Goal: Task Accomplishment & Management: Manage account settings

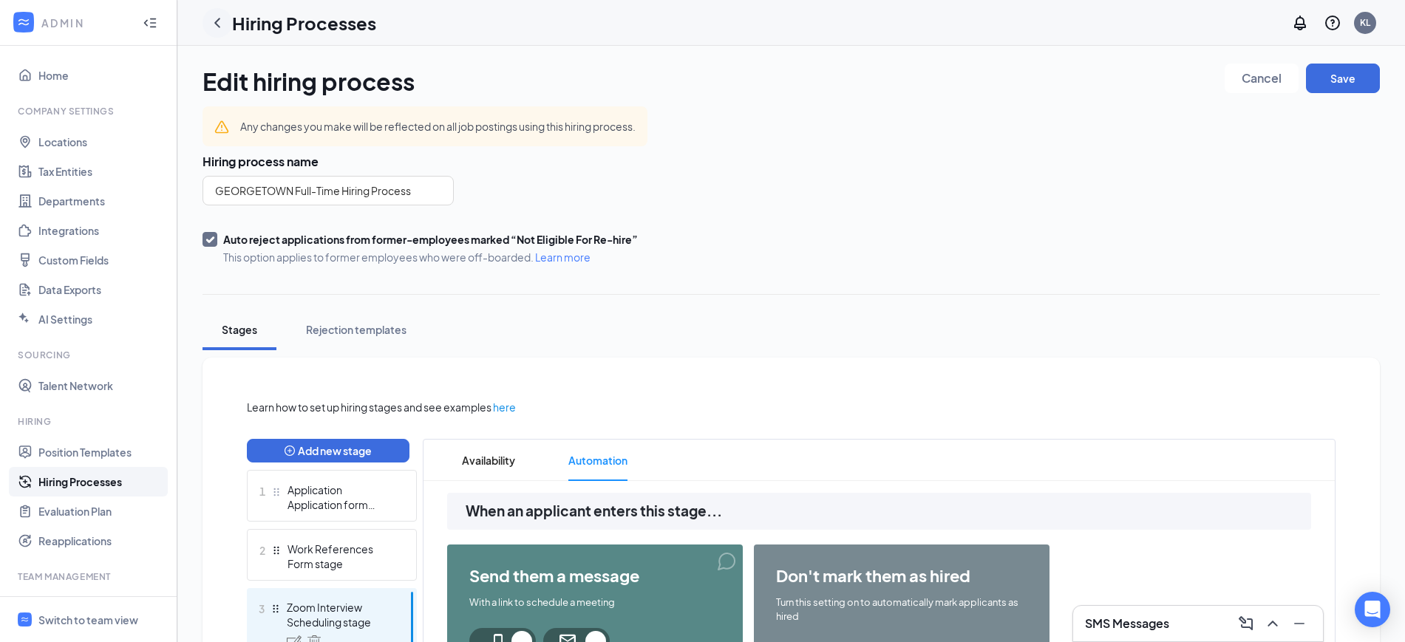
click at [218, 21] on icon "ChevronLeft" at bounding box center [217, 23] width 18 height 18
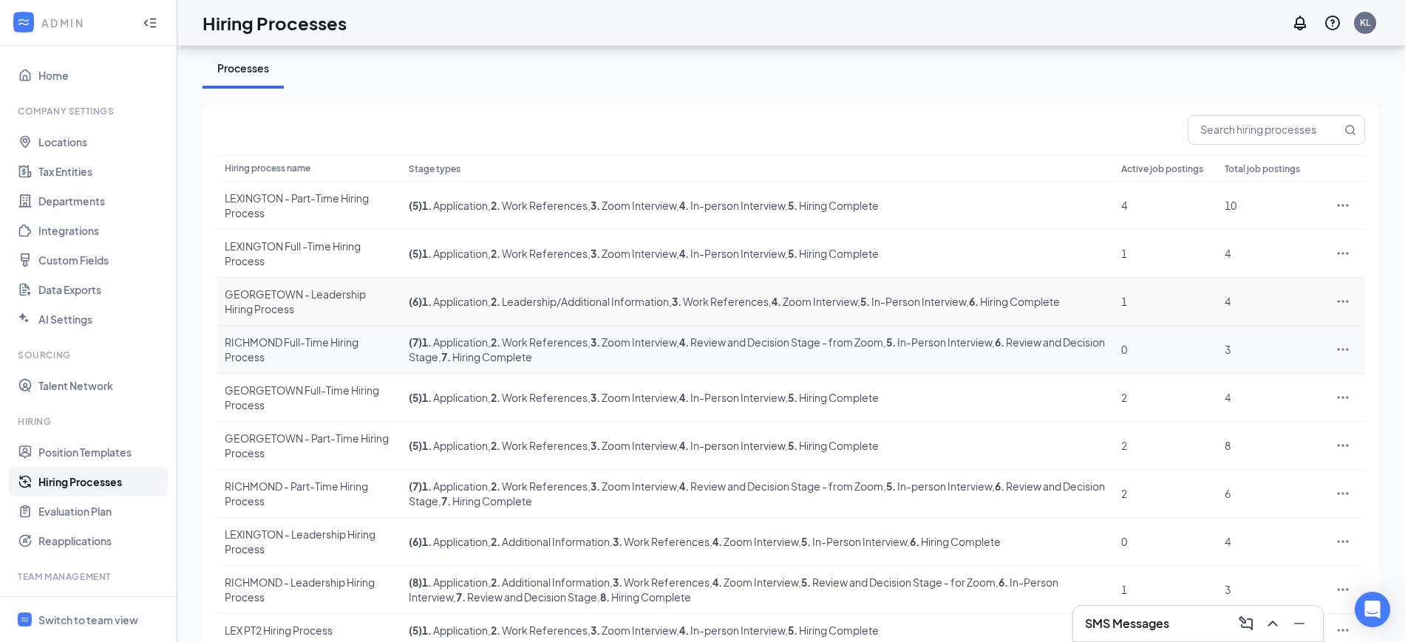
scroll to position [92, 0]
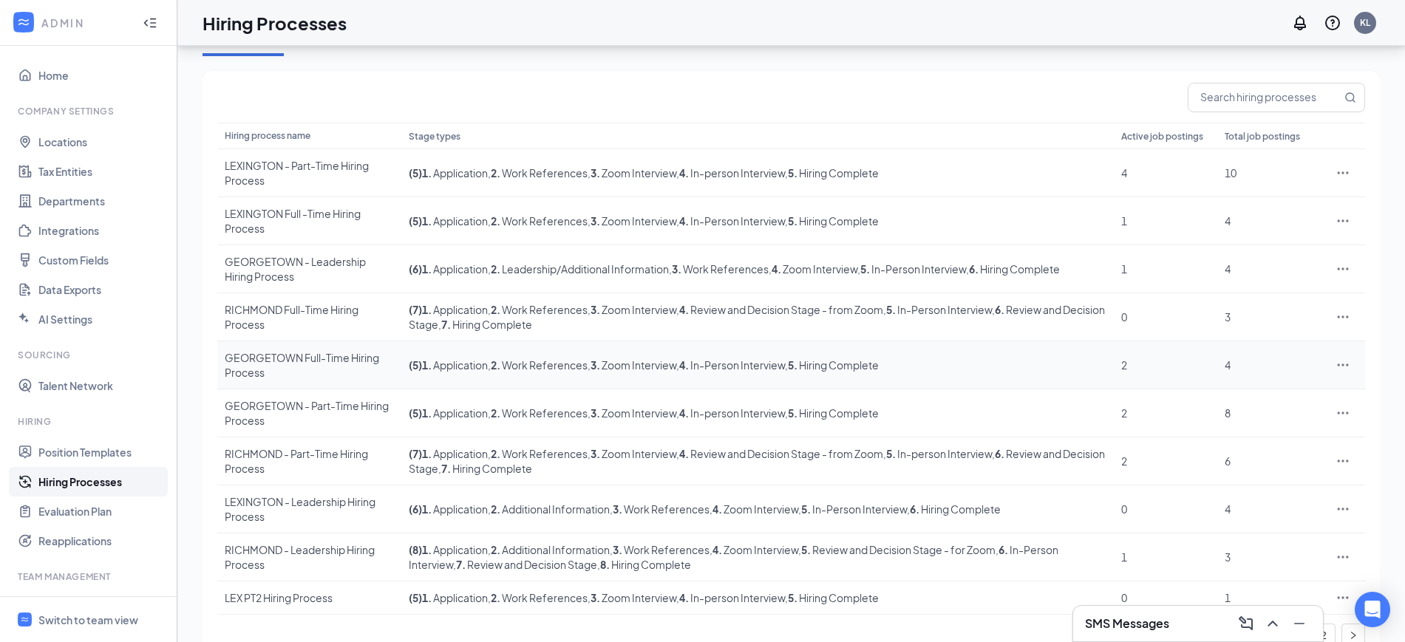
click at [314, 367] on div "GEORGETOWN Full-Time Hiring Process" at bounding box center [309, 365] width 169 height 30
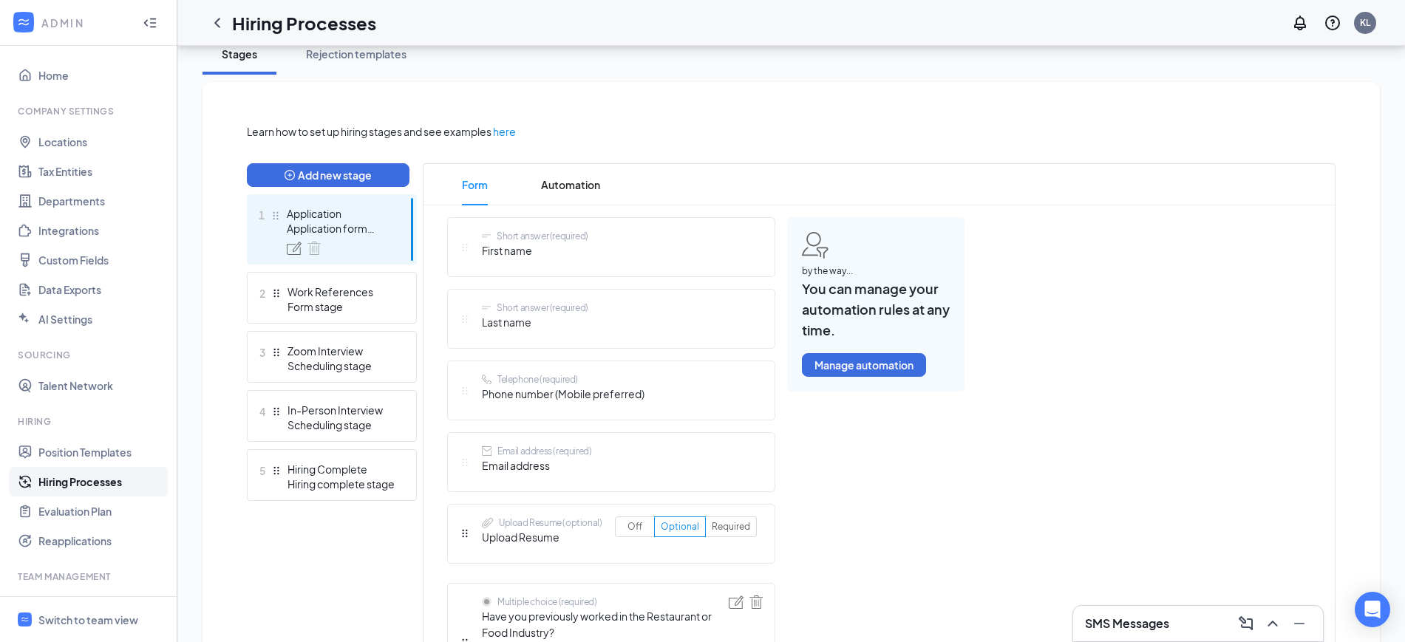
scroll to position [277, 0]
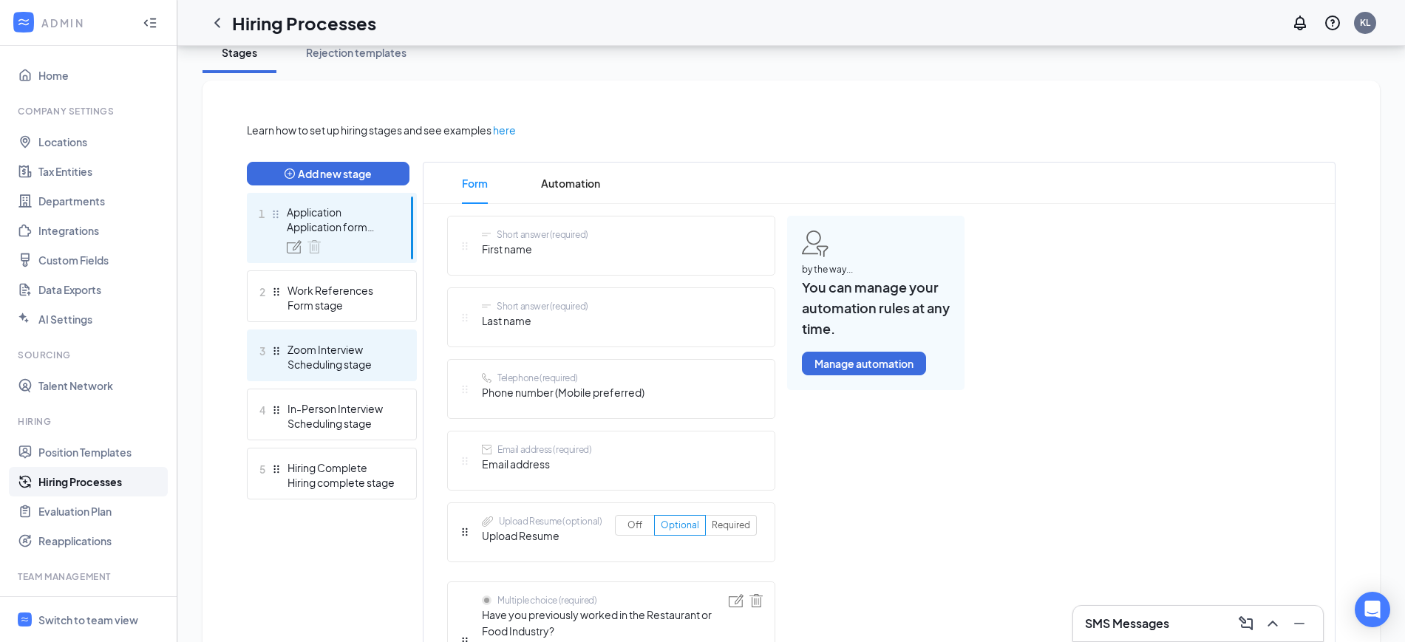
click at [322, 350] on div "Zoom Interview" at bounding box center [342, 349] width 108 height 15
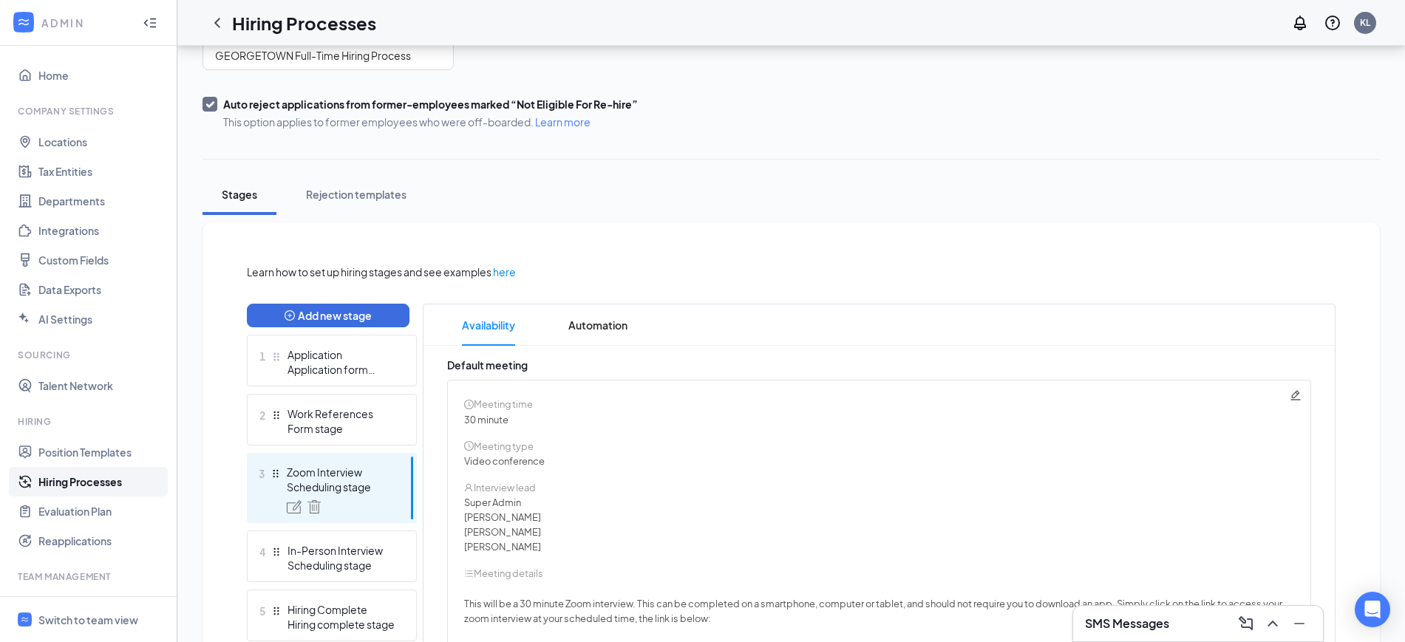
scroll to position [289, 0]
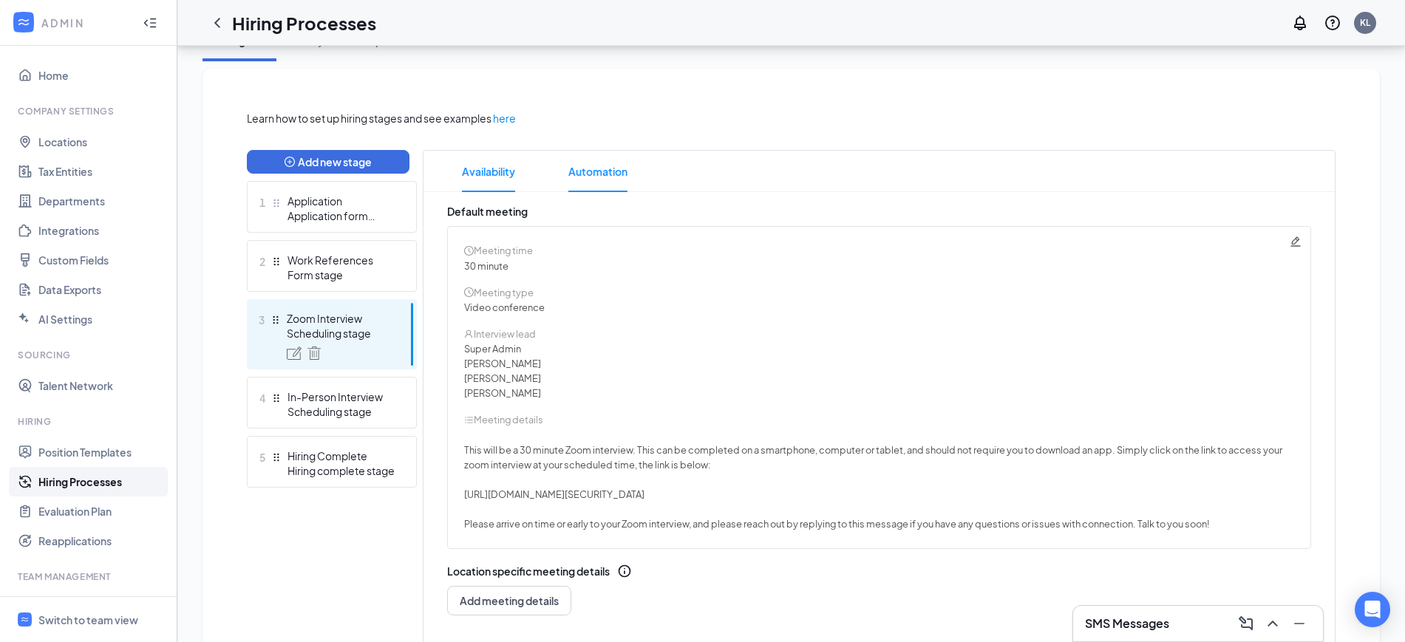
click at [618, 180] on span "Automation" at bounding box center [597, 171] width 59 height 41
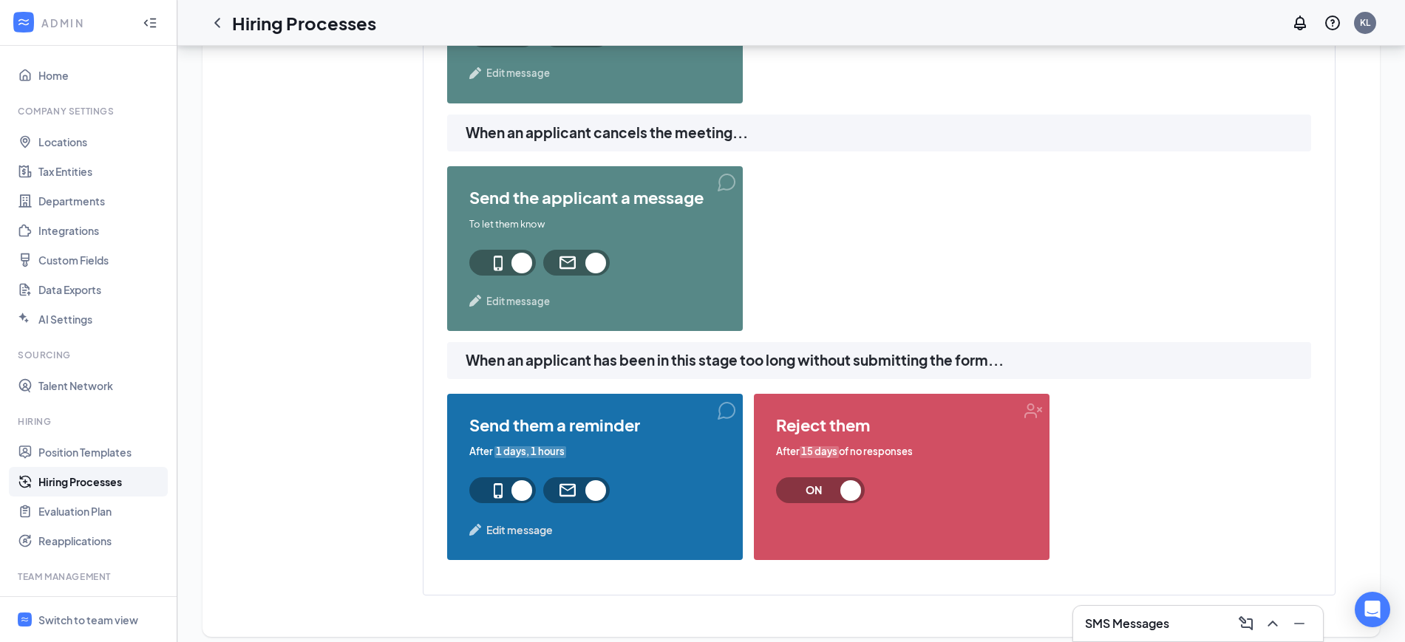
scroll to position [1534, 0]
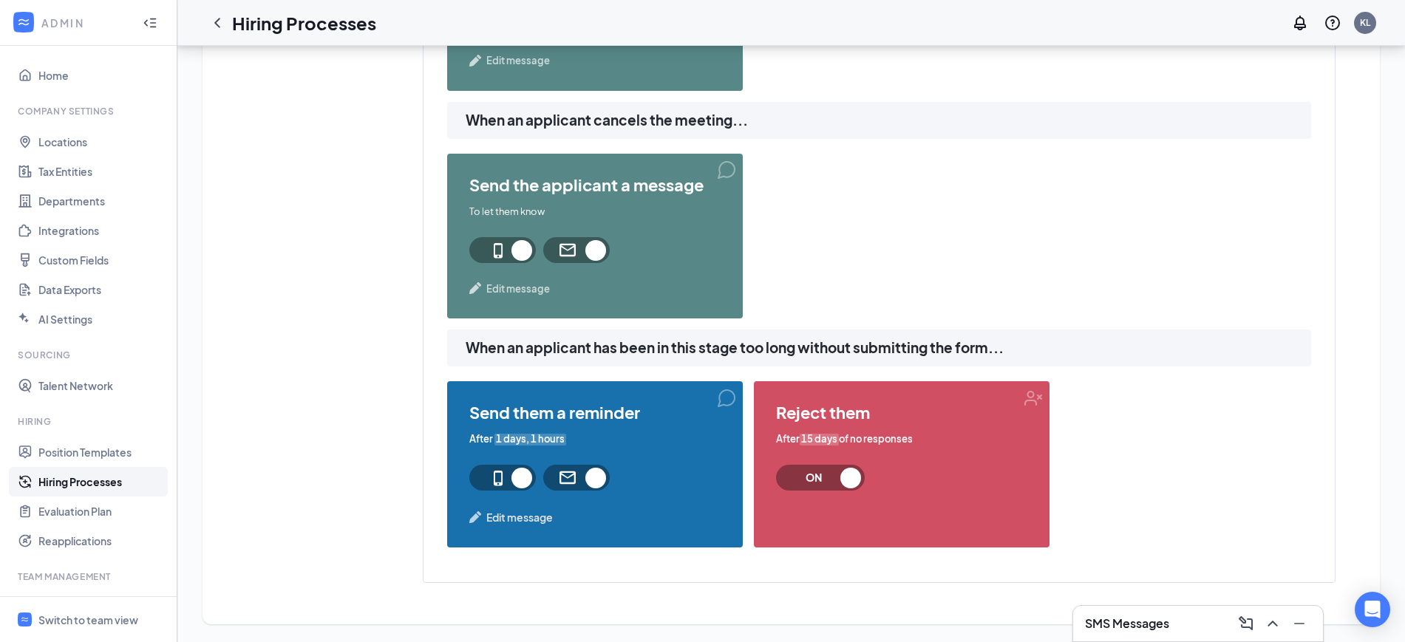
click at [508, 515] on span "Edit message" at bounding box center [519, 517] width 67 height 16
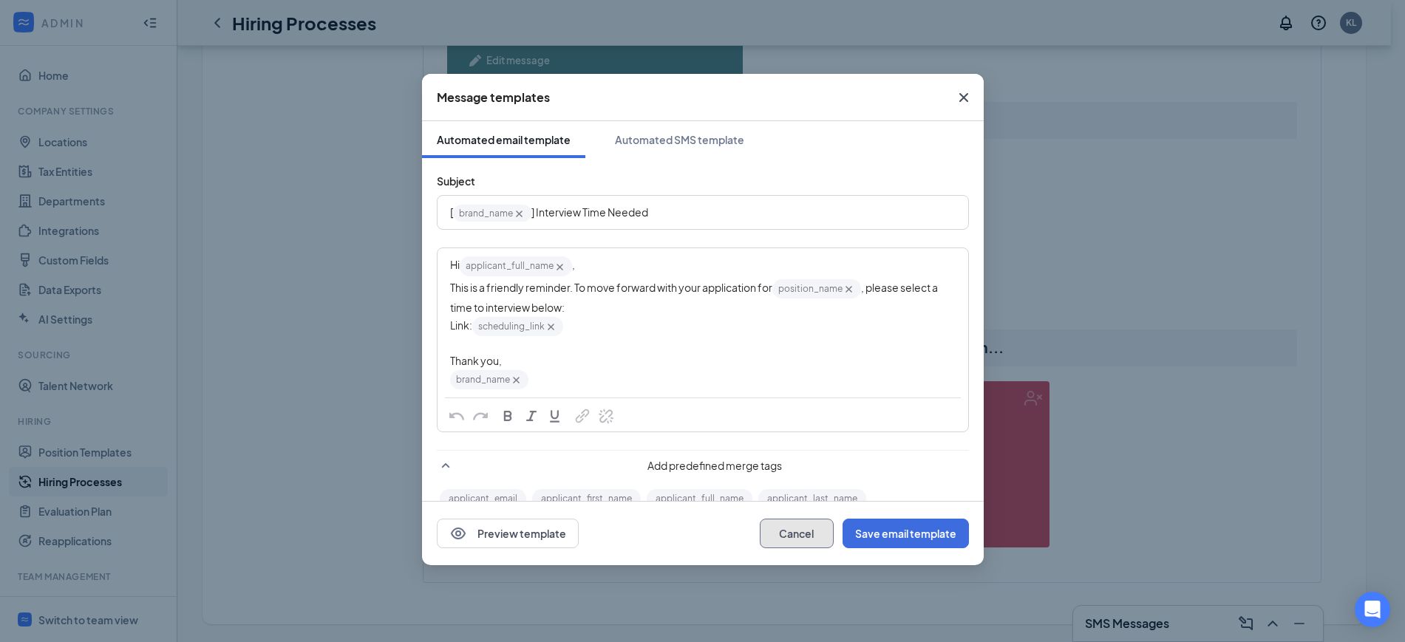
click at [815, 541] on button "Cancel" at bounding box center [797, 534] width 74 height 30
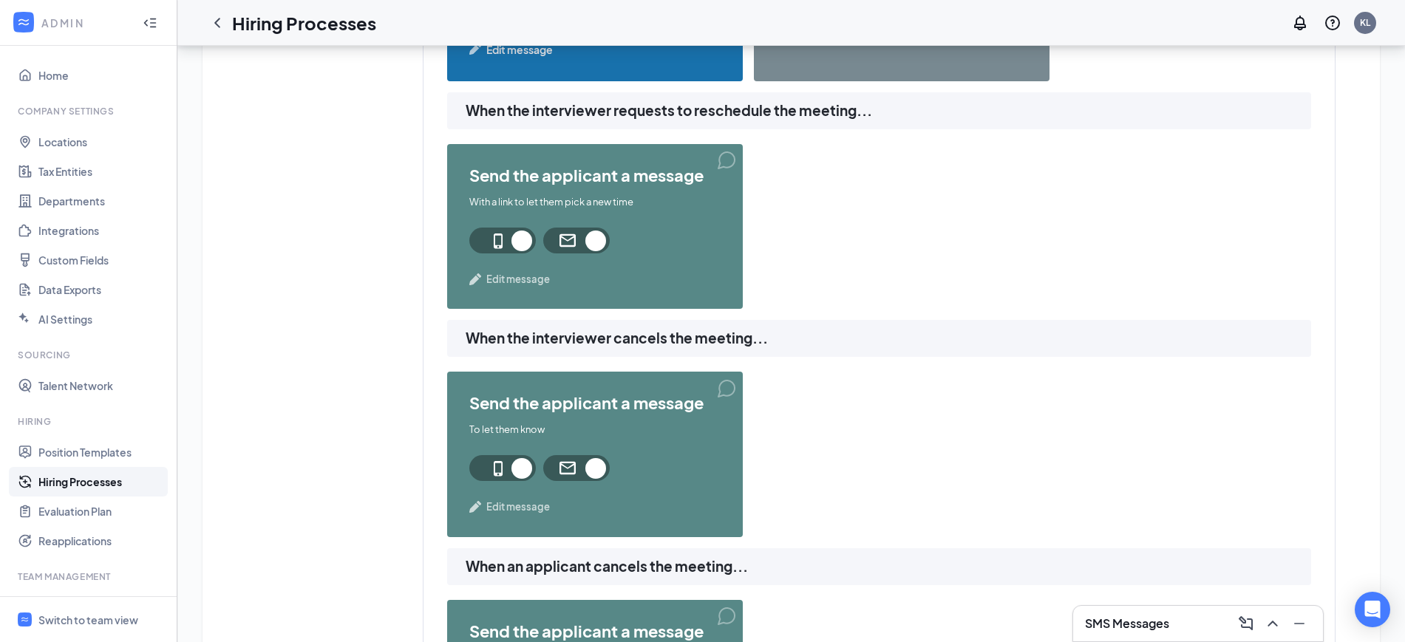
scroll to position [1257, 0]
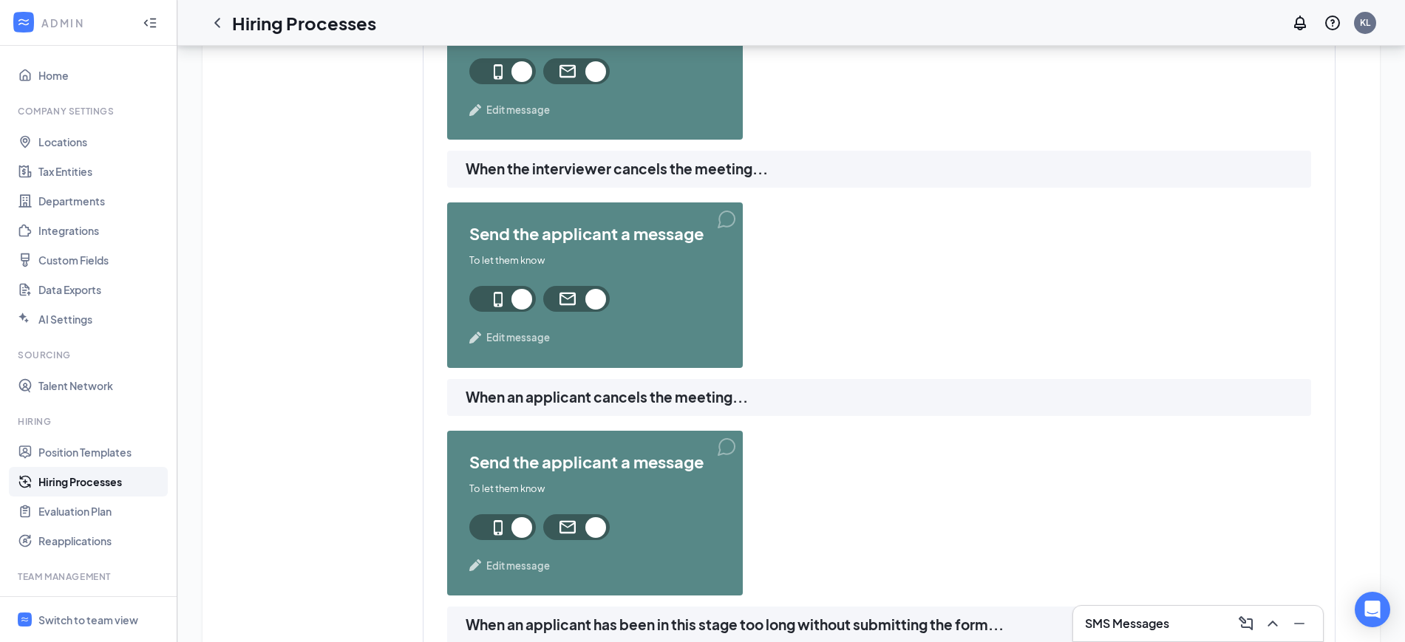
click at [501, 338] on span "Edit message" at bounding box center [518, 337] width 64 height 15
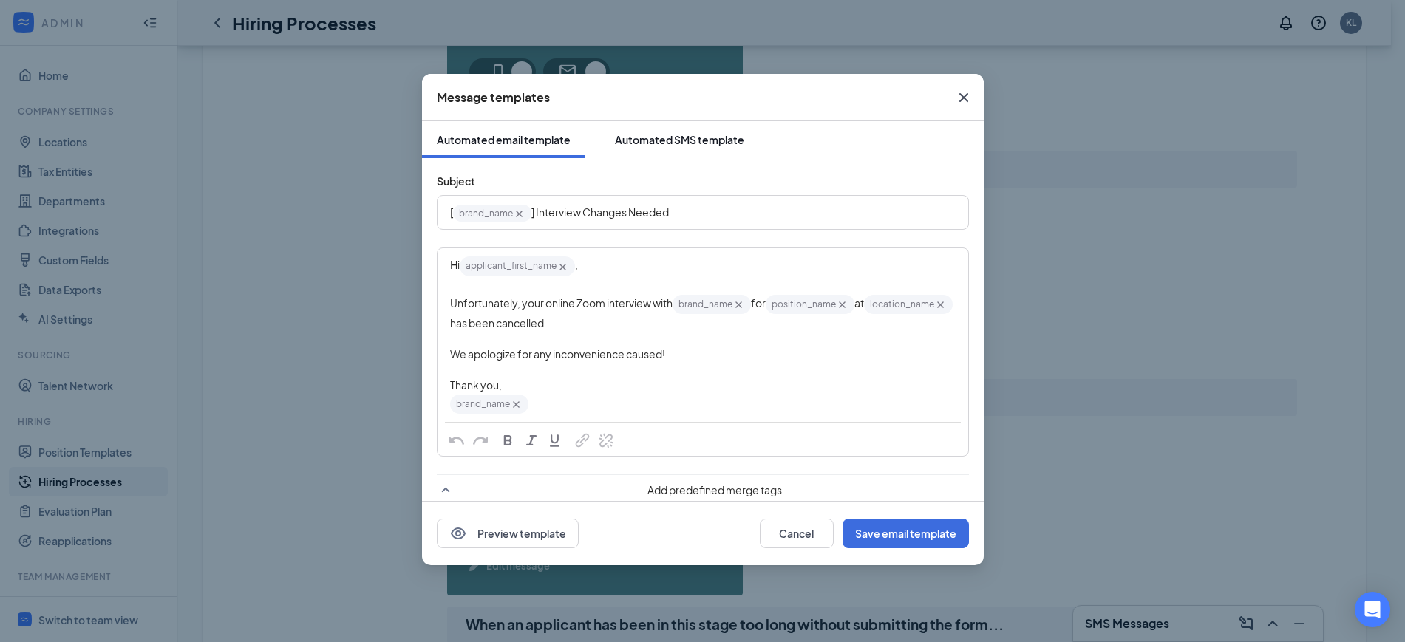
click at [700, 132] on div "Automated SMS template" at bounding box center [679, 139] width 129 height 15
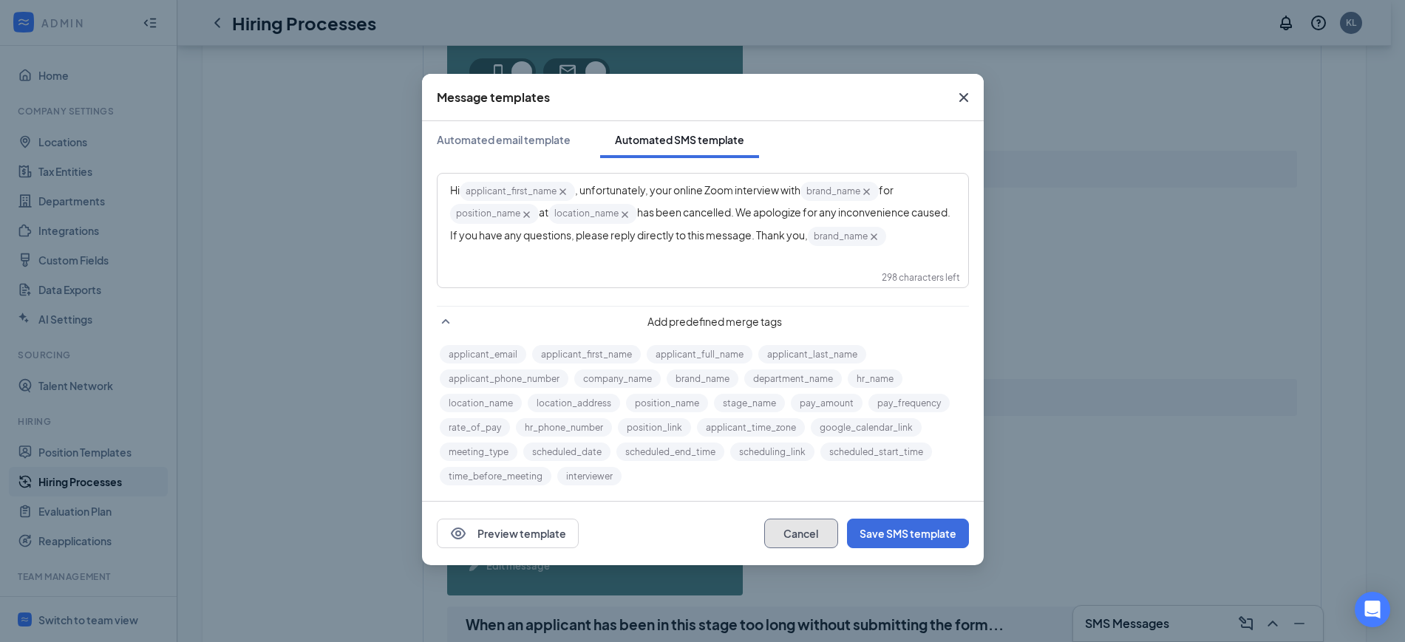
click at [803, 529] on button "Cancel" at bounding box center [801, 534] width 74 height 30
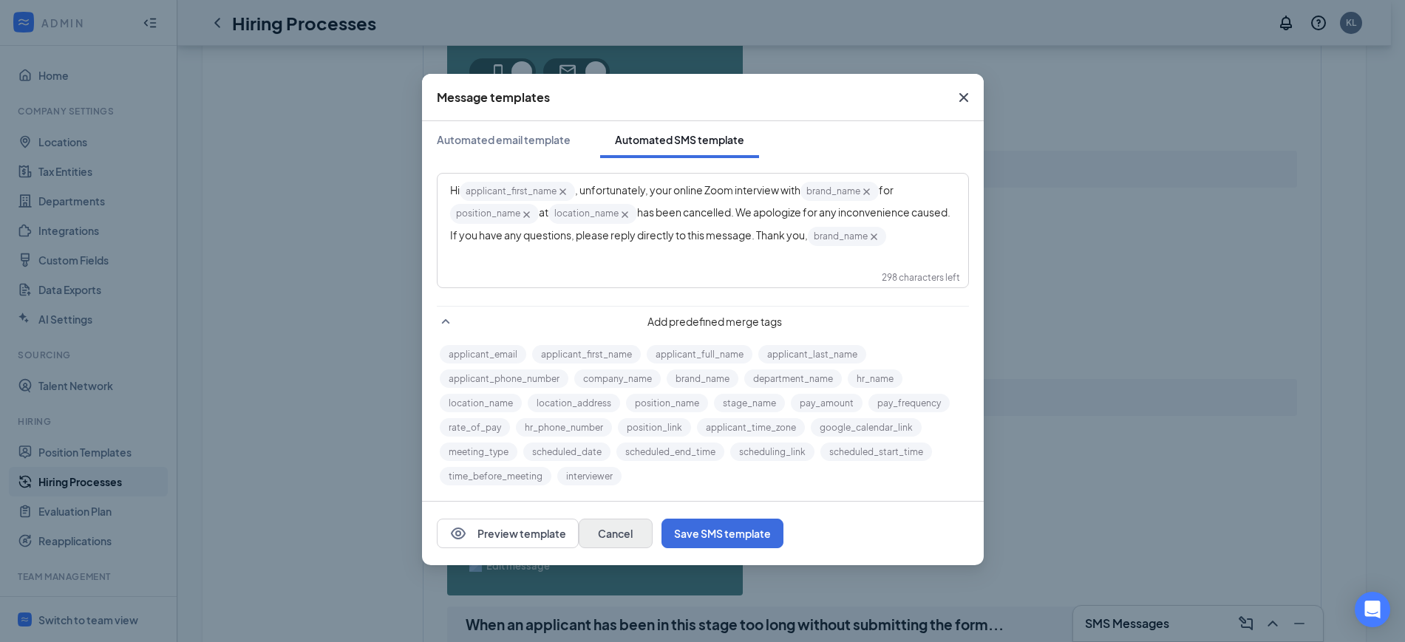
click at [803, 529] on div "send the applicant a message To let them know Edit message" at bounding box center [872, 519] width 850 height 176
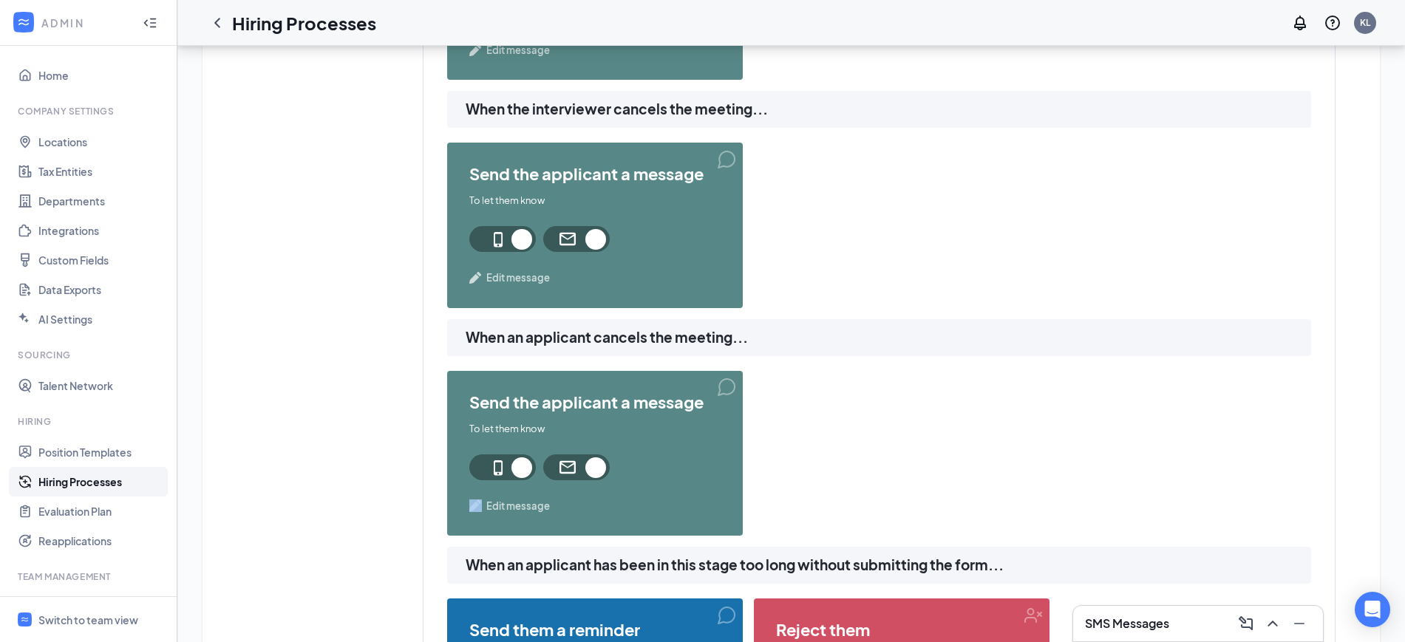
scroll to position [1349, 0]
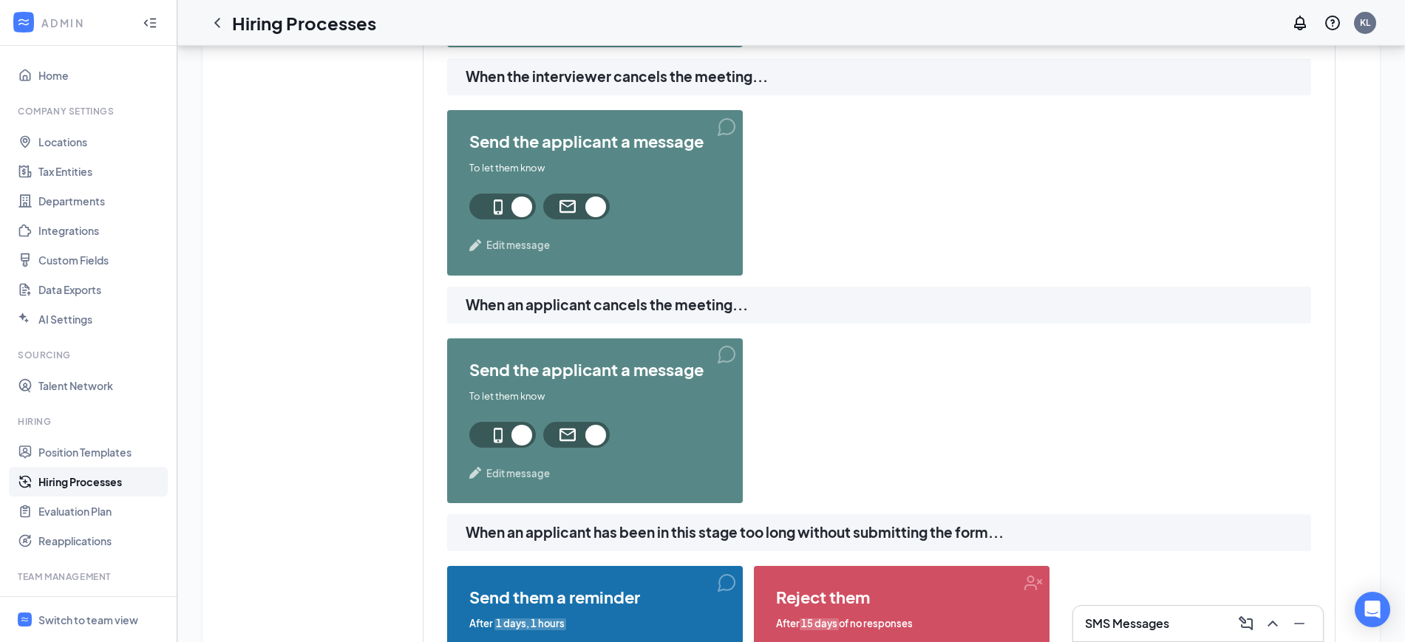
click at [507, 474] on span "Edit message" at bounding box center [518, 473] width 64 height 15
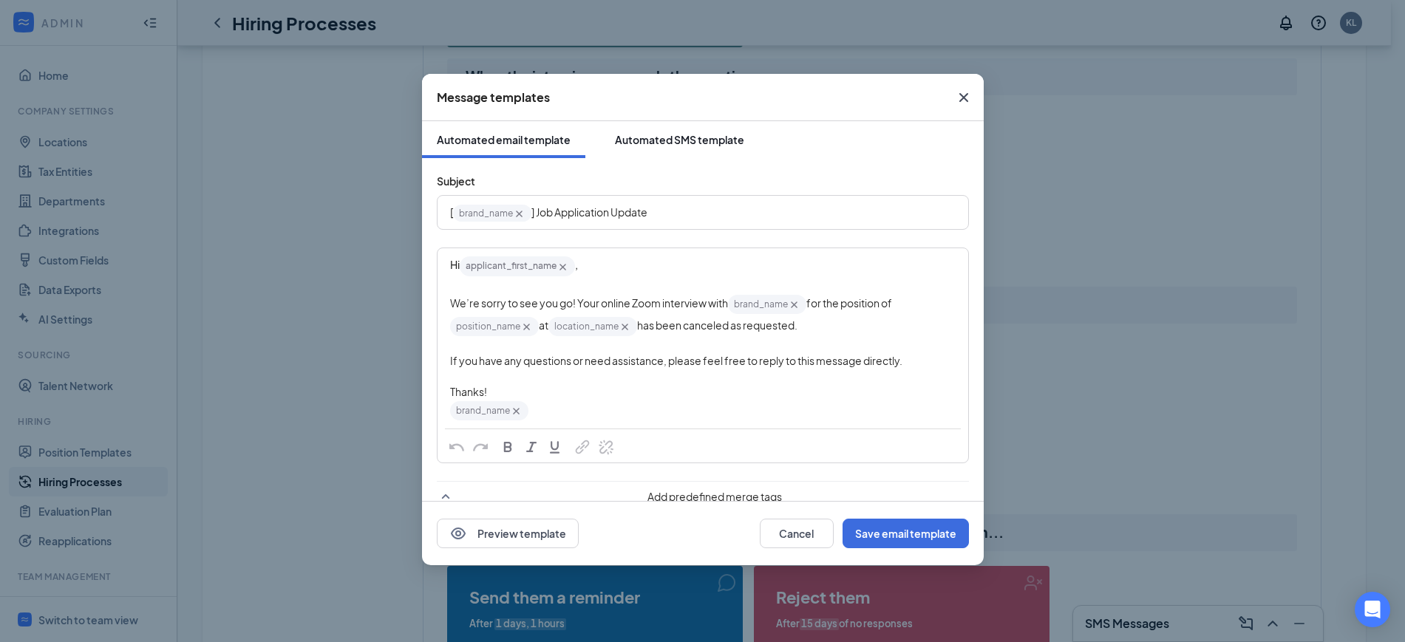
click at [698, 139] on div "Automated SMS template" at bounding box center [679, 139] width 129 height 15
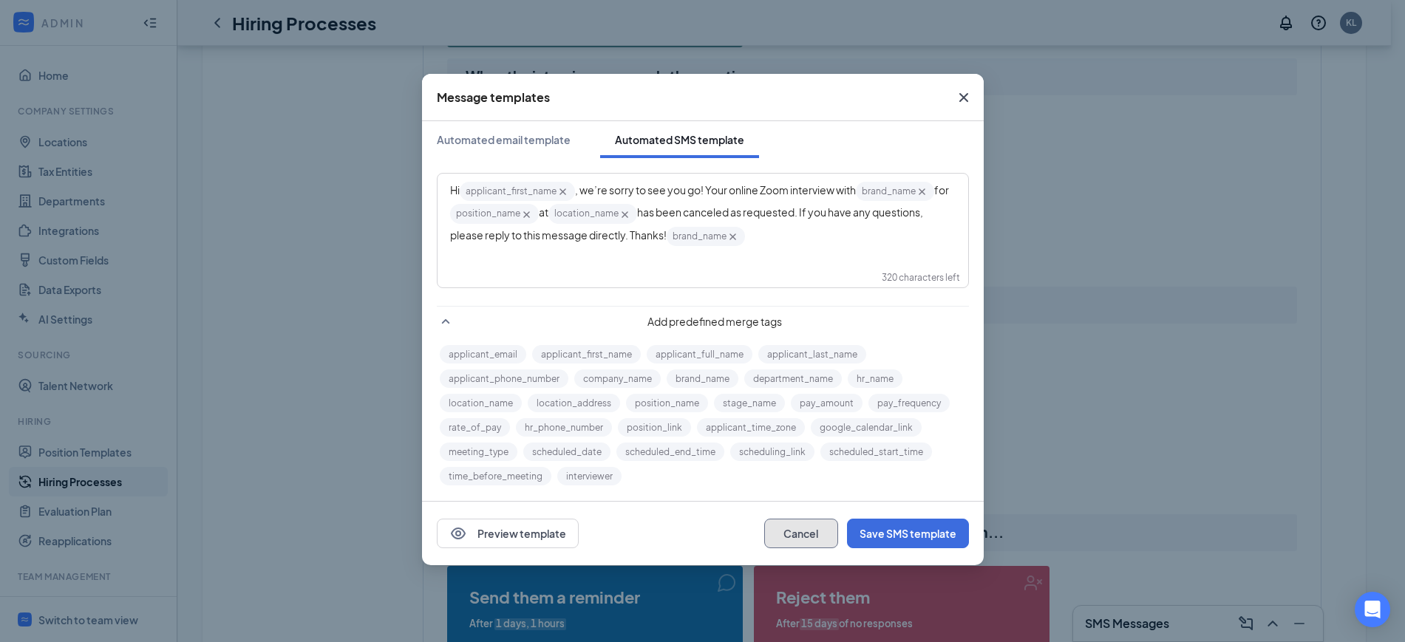
click at [797, 531] on button "Cancel" at bounding box center [801, 534] width 74 height 30
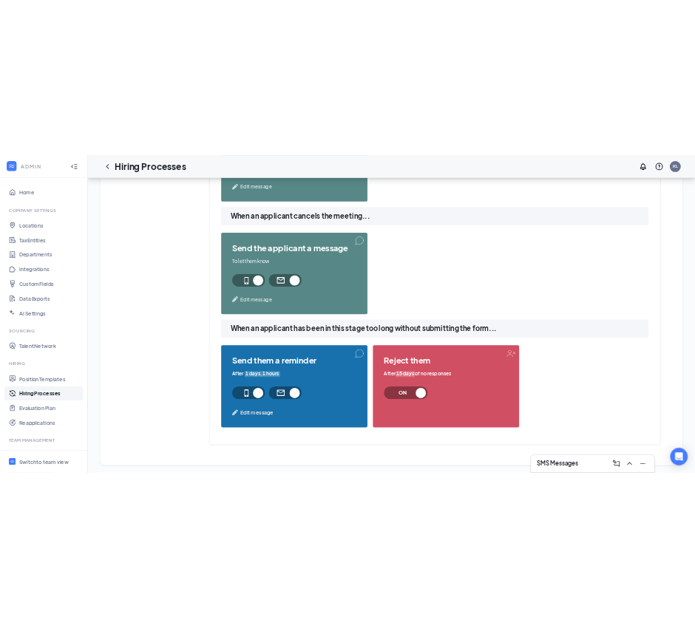
scroll to position [1534, 0]
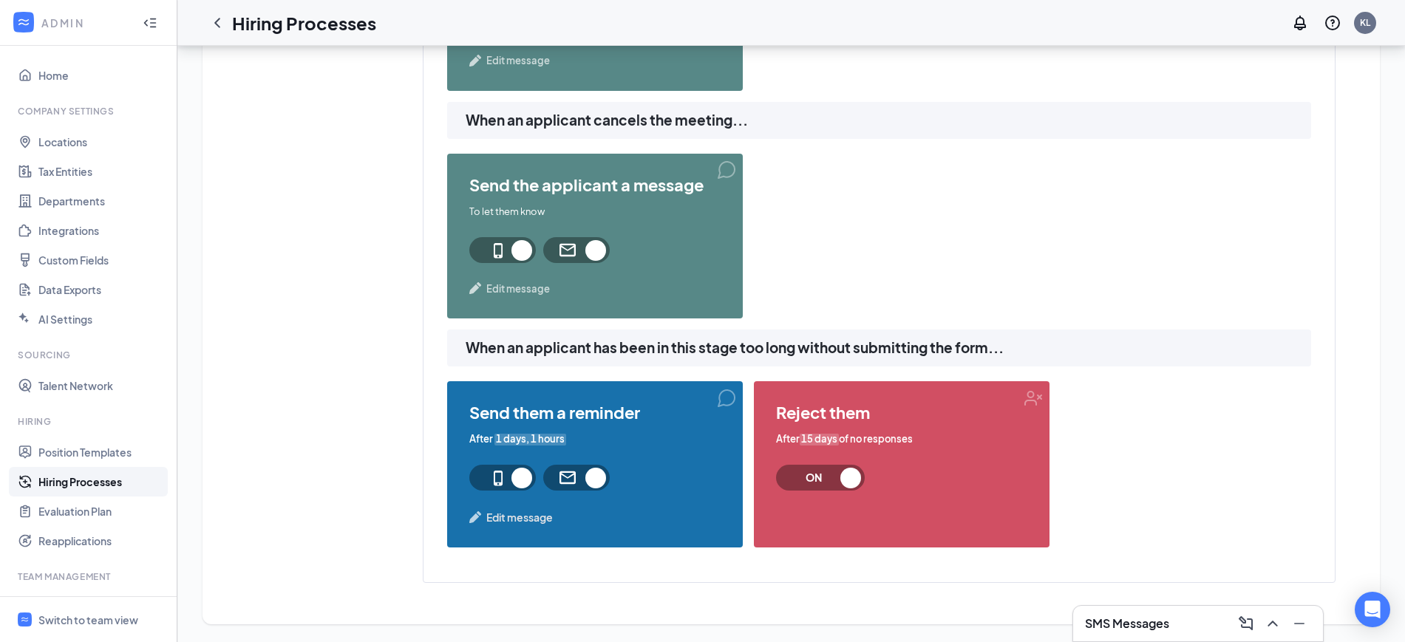
click at [515, 288] on span "Edit message" at bounding box center [518, 289] width 64 height 15
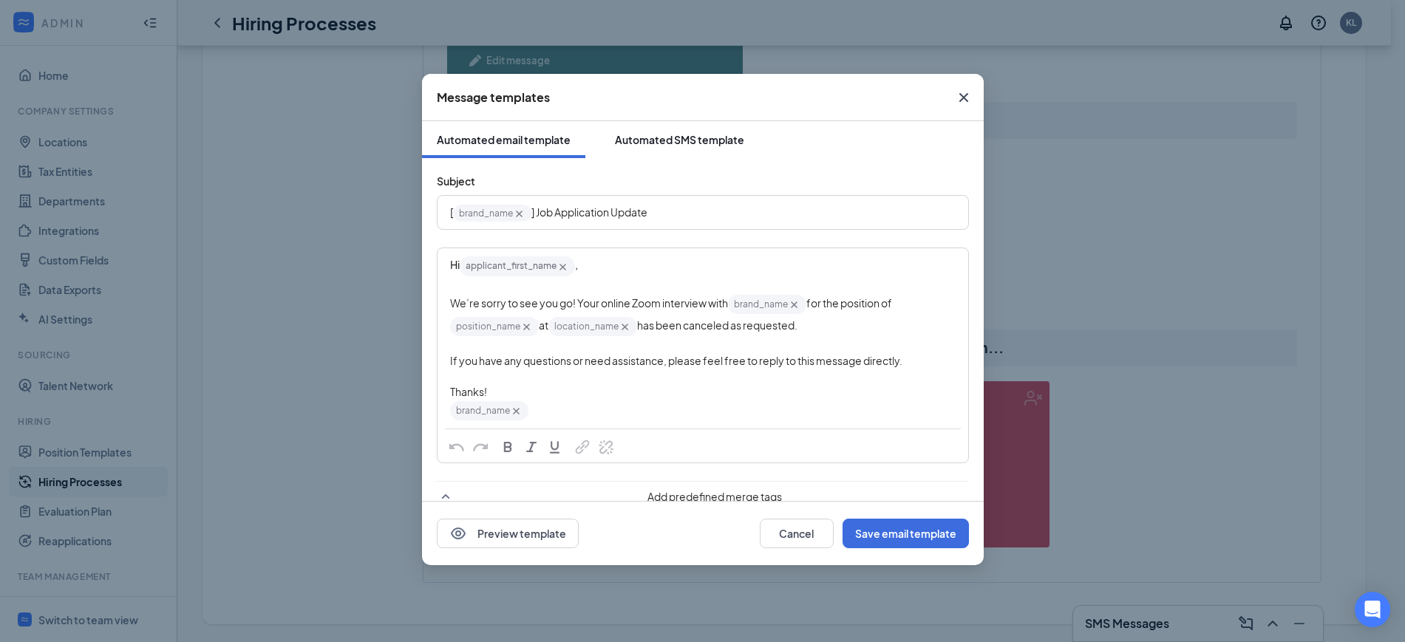
click at [692, 135] on div "Automated SMS template" at bounding box center [679, 139] width 129 height 15
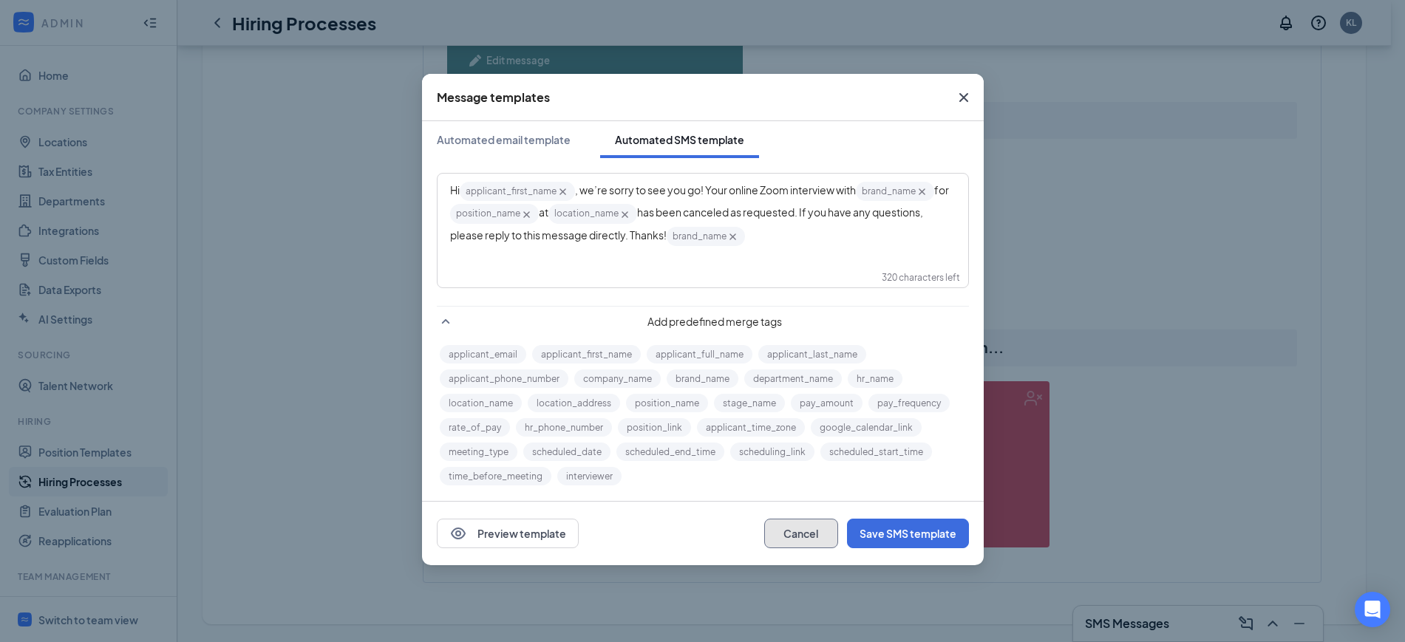
click at [789, 528] on button "Cancel" at bounding box center [801, 534] width 74 height 30
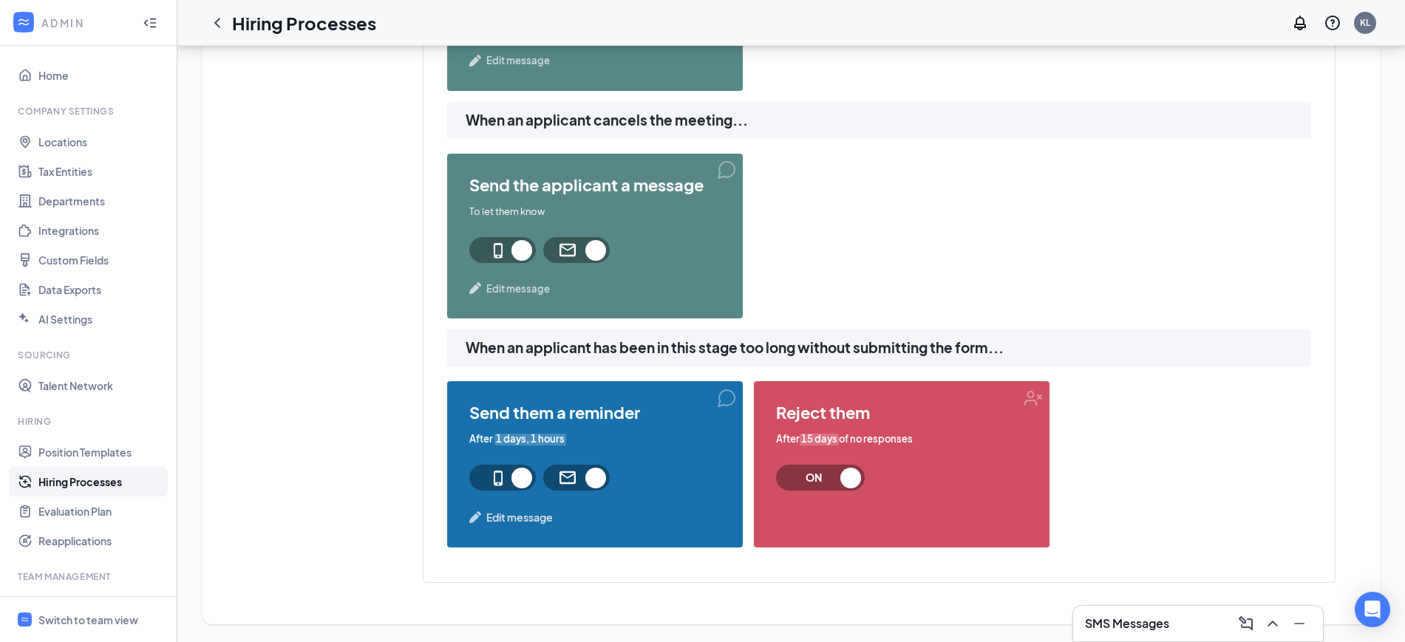
click at [507, 512] on span "Edit message" at bounding box center [519, 517] width 67 height 16
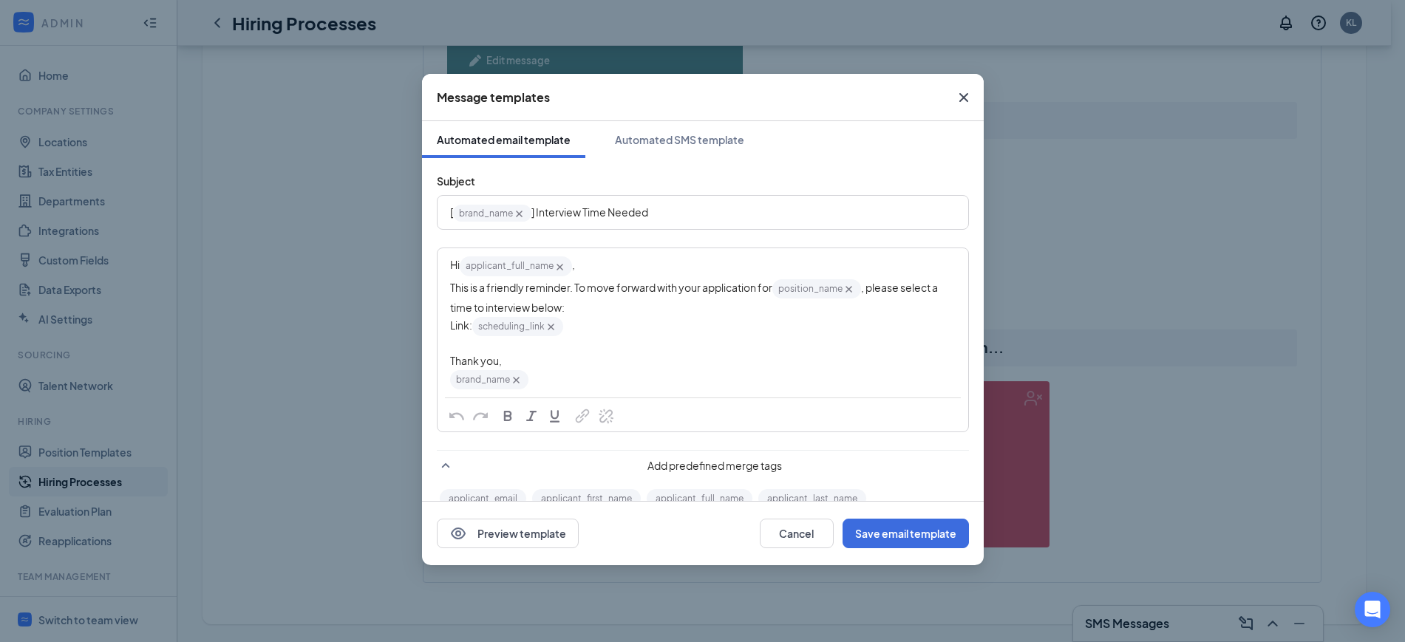
click at [616, 266] on div "Hi applicant_full_name‌‌‌‌ {{applicant_full_name}} ," at bounding box center [703, 266] width 506 height 22
click at [561, 268] on icon "Cross" at bounding box center [560, 267] width 7 height 7
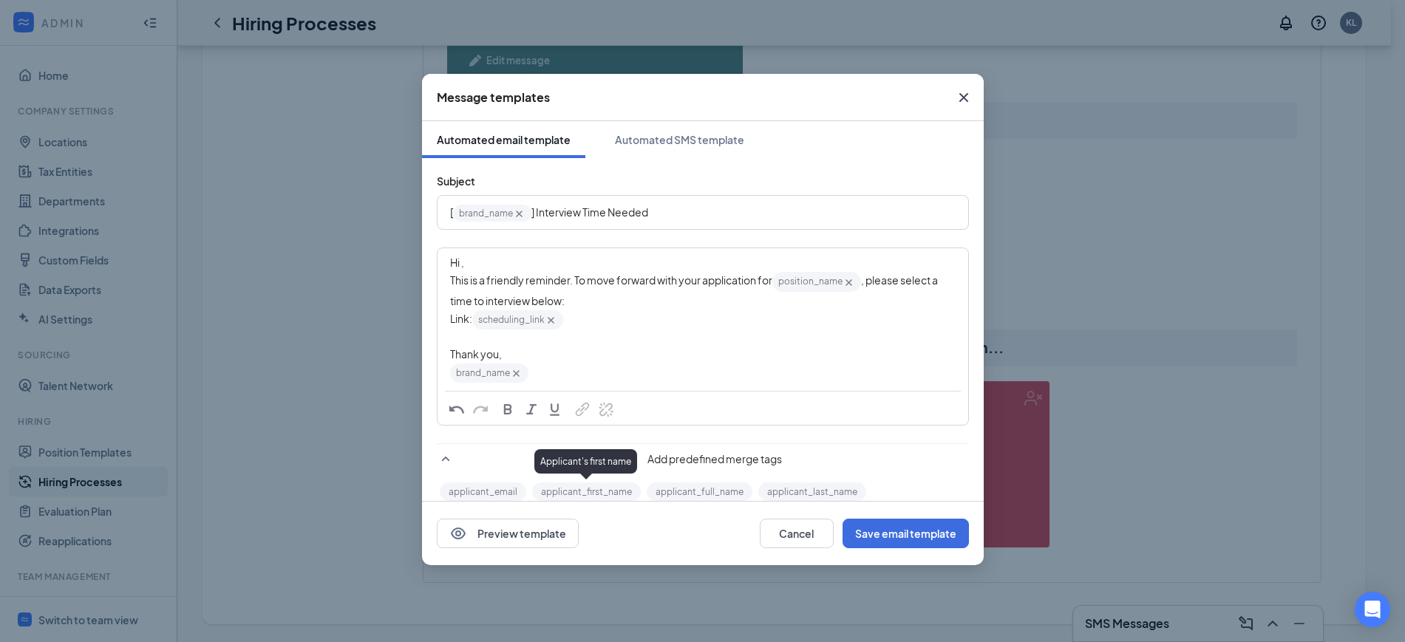
click at [587, 487] on button "applicant_first_name" at bounding box center [586, 492] width 109 height 18
click at [461, 264] on span "Hi ," at bounding box center [457, 262] width 14 height 13
click at [591, 488] on button "applicant_first_name" at bounding box center [586, 492] width 109 height 18
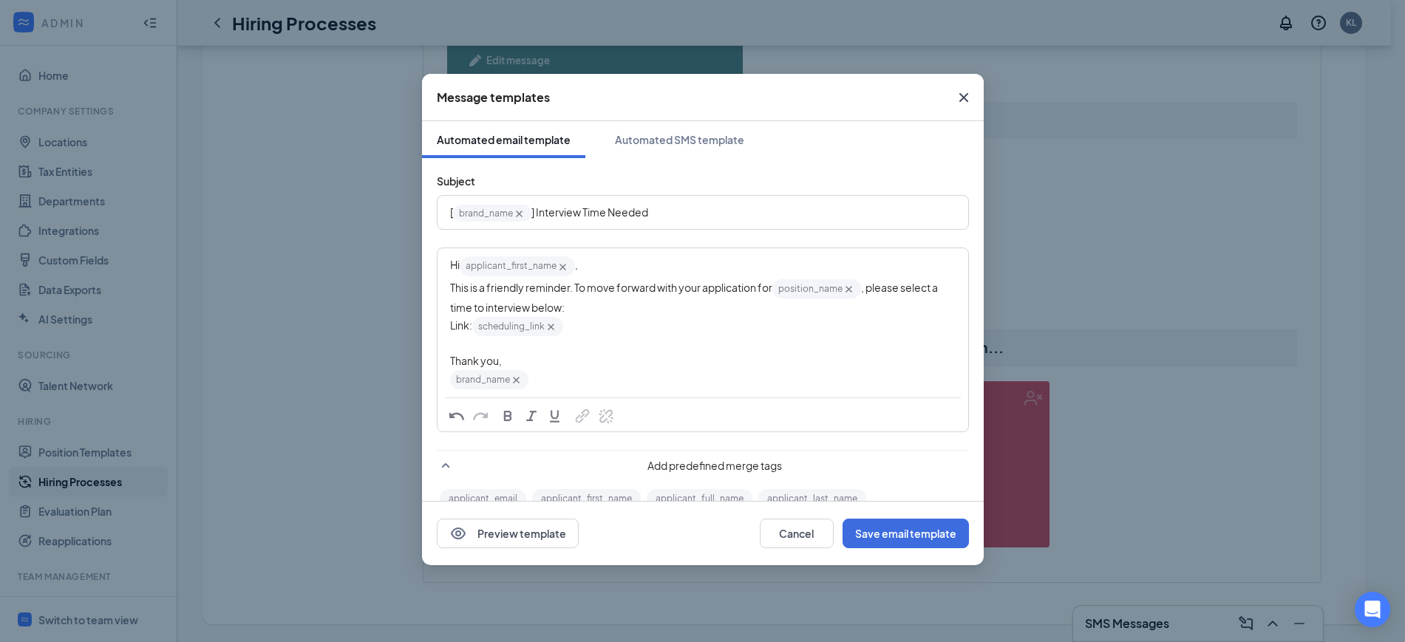
click at [628, 273] on div "Hi applicant_first_name‌‌‌‌ {{applicant_first_name}} ," at bounding box center [703, 266] width 506 height 22
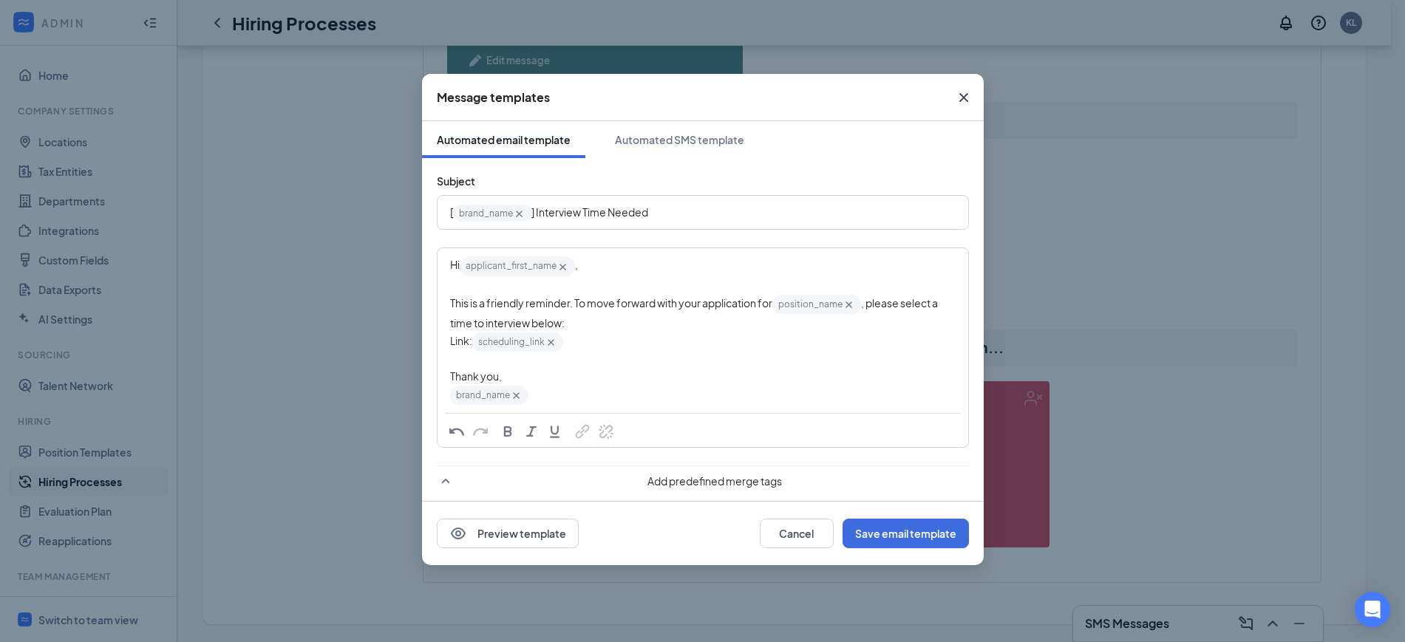
click at [656, 320] on div "This is a friendly reminder. To move forward with your application for position…" at bounding box center [703, 312] width 506 height 38
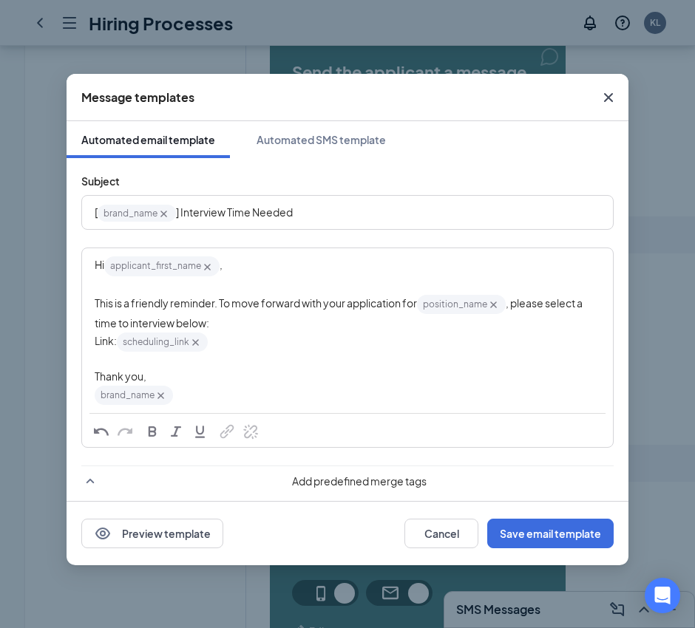
click at [262, 316] on div "This is a friendly reminder. To move forward with your application for position…" at bounding box center [348, 312] width 506 height 38
drag, startPoint x: 218, startPoint y: 316, endPoint x: 513, endPoint y: 303, distance: 295.2
click at [513, 303] on span ", please select a time to interview below:" at bounding box center [339, 312] width 489 height 33
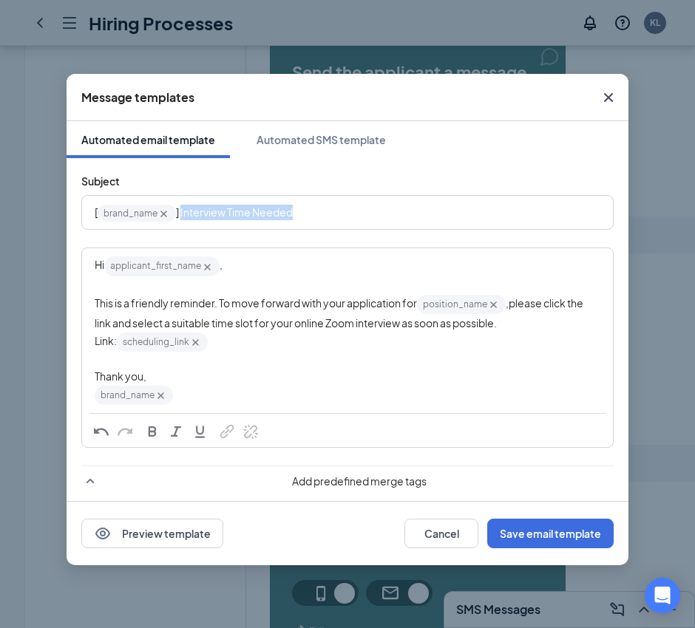
drag, startPoint x: 312, startPoint y: 214, endPoint x: 181, endPoint y: 225, distance: 131.2
click at [181, 225] on div "[ brand_name‌‌‌‌ {{brand_name}} ] Interview Time Needed" at bounding box center [347, 213] width 529 height 32
copy span "Interview Time Needed"
click at [279, 346] on div "Link: scheduling_link‌‌‌‌ {{scheduling_link}}" at bounding box center [348, 342] width 506 height 22
click at [289, 340] on div "Link: scheduling_link‌‌‌‌ {{scheduling_link}}" at bounding box center [348, 342] width 506 height 22
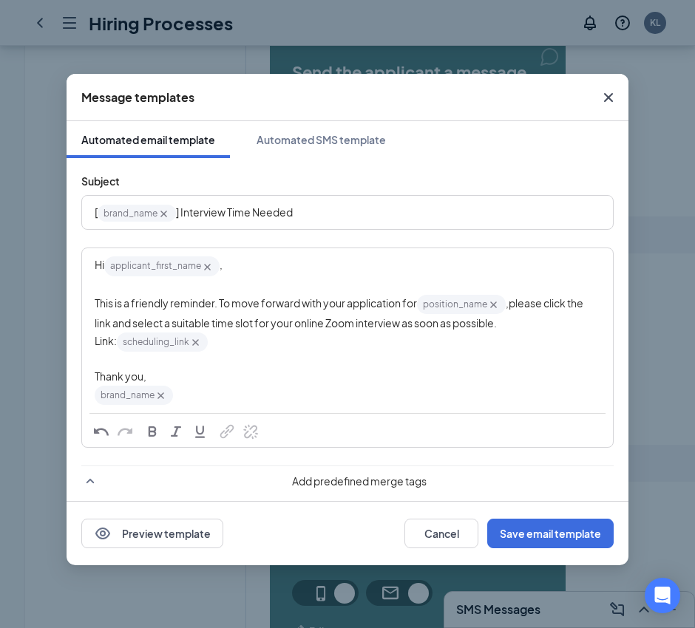
click at [190, 358] on div "Edit text" at bounding box center [348, 361] width 506 height 16
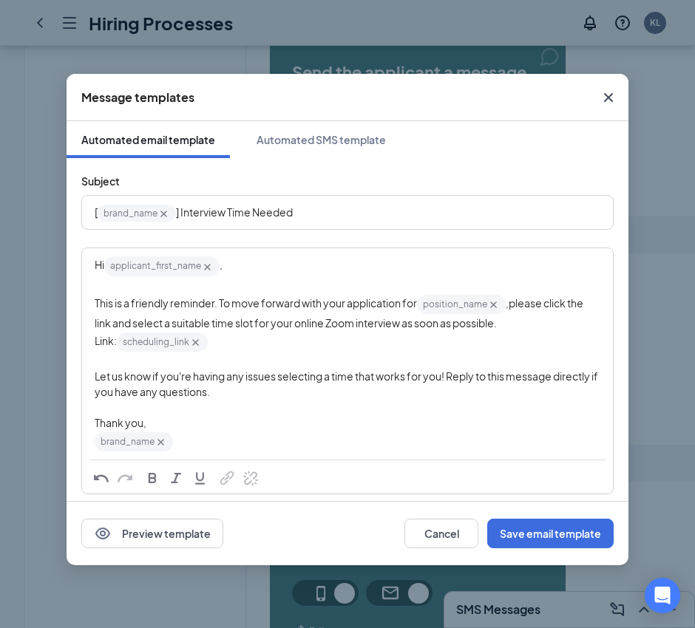
click at [117, 344] on span "Link:" at bounding box center [106, 340] width 22 height 13
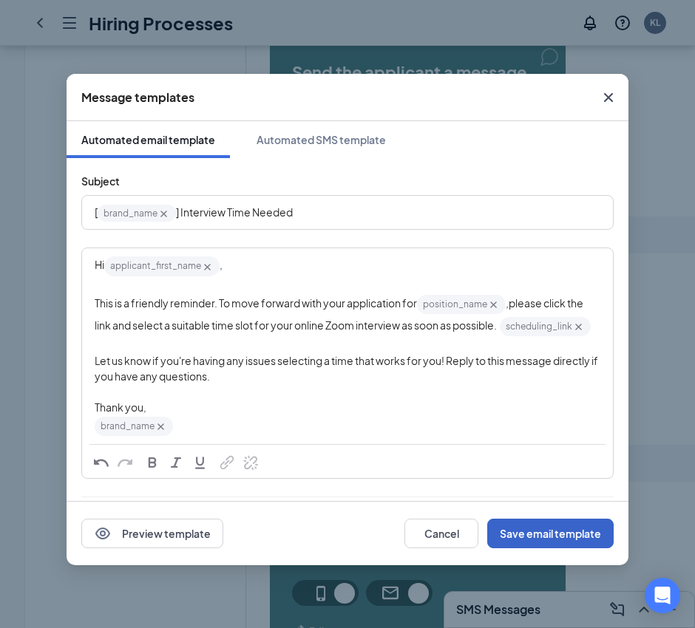
click at [534, 533] on button "Save email template" at bounding box center [550, 534] width 126 height 30
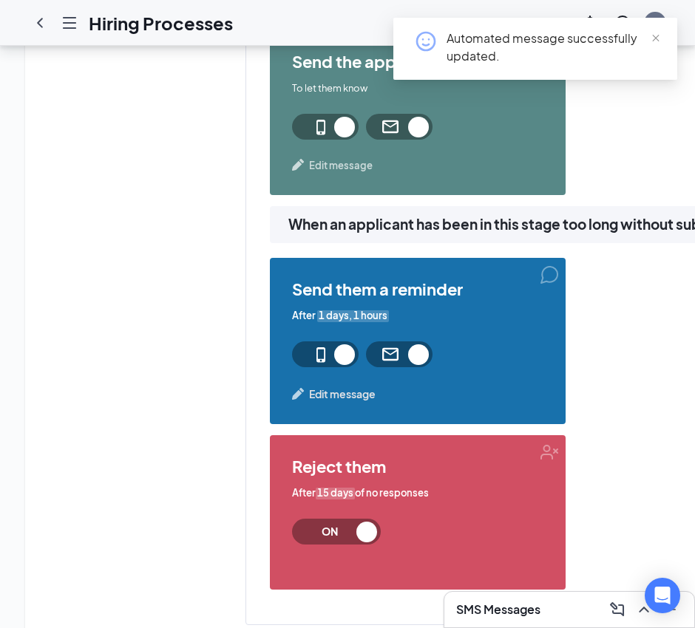
scroll to position [2070, 0]
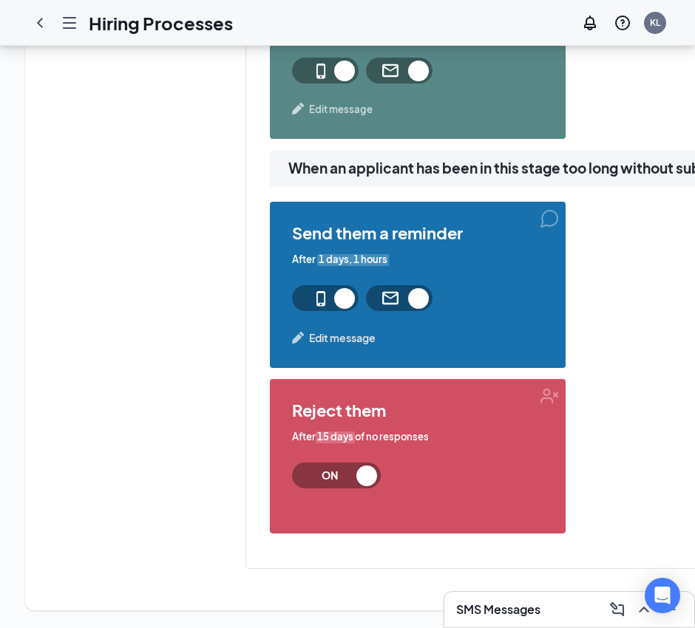
click at [337, 330] on span "Edit message" at bounding box center [342, 338] width 67 height 16
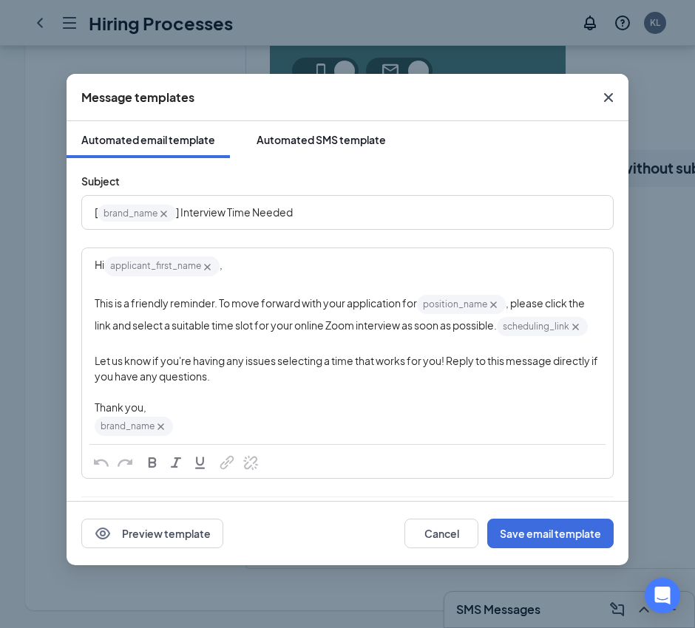
click at [313, 138] on div "Automated SMS template" at bounding box center [320, 139] width 129 height 15
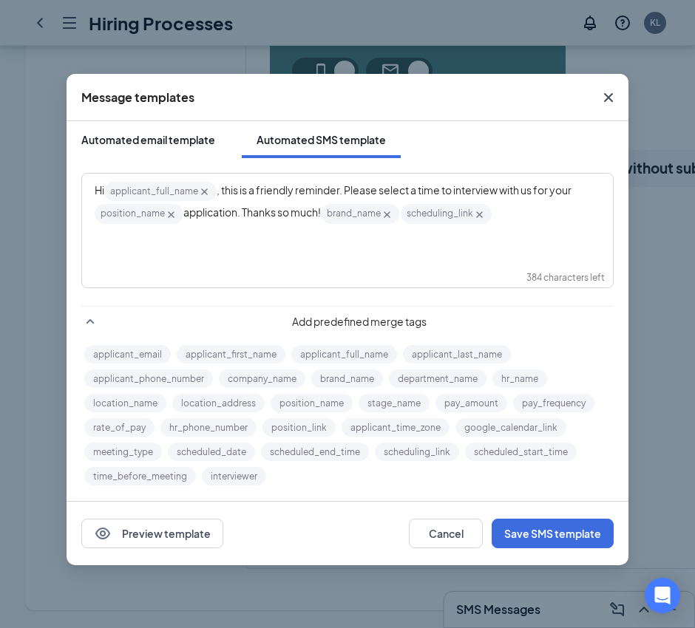
click at [140, 146] on div "Automated email template" at bounding box center [148, 139] width 134 height 15
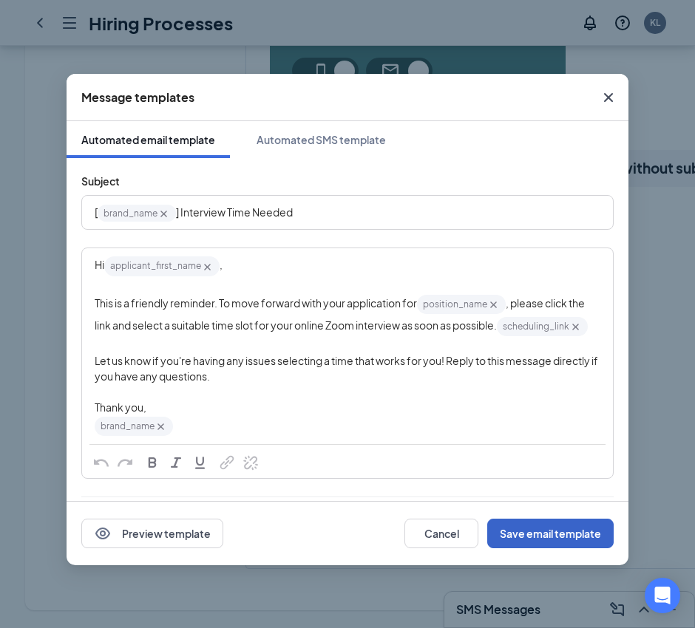
click at [574, 535] on button "Save email template" at bounding box center [550, 534] width 126 height 30
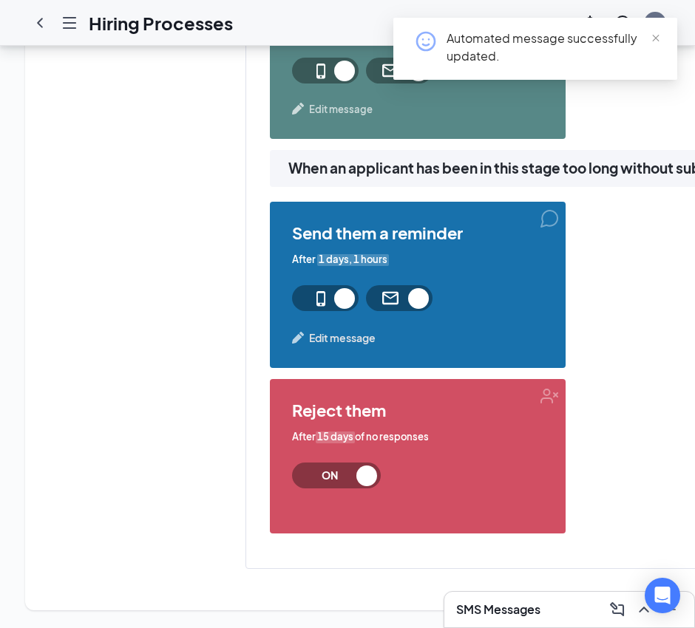
click at [331, 330] on span "Edit message" at bounding box center [342, 338] width 67 height 16
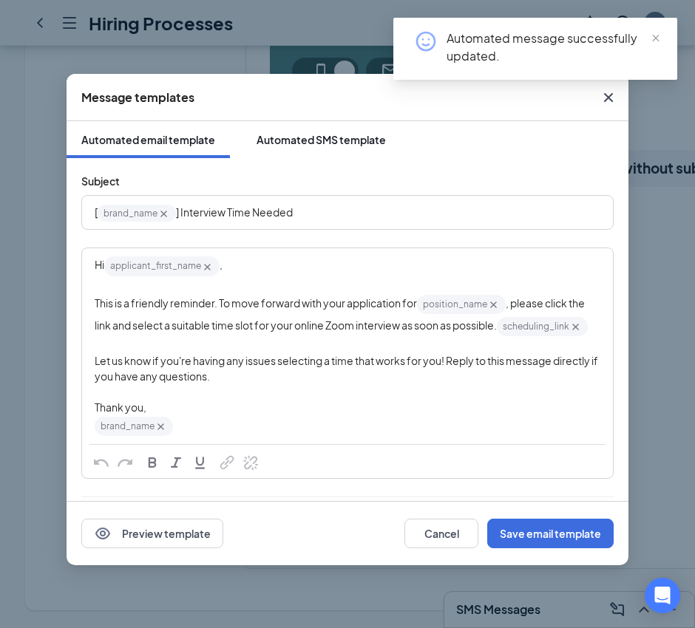
click at [315, 138] on div "Automated SMS template" at bounding box center [320, 139] width 129 height 15
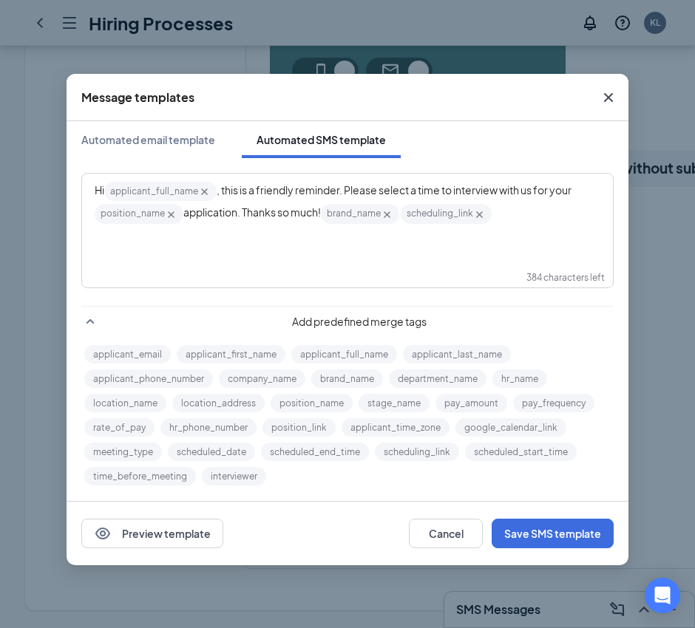
click at [203, 190] on icon "Cross" at bounding box center [204, 192] width 13 height 13
click at [107, 188] on span "Hi , this is a friendly reminder. Please select a time to interview with us for…" at bounding box center [278, 189] width 366 height 13
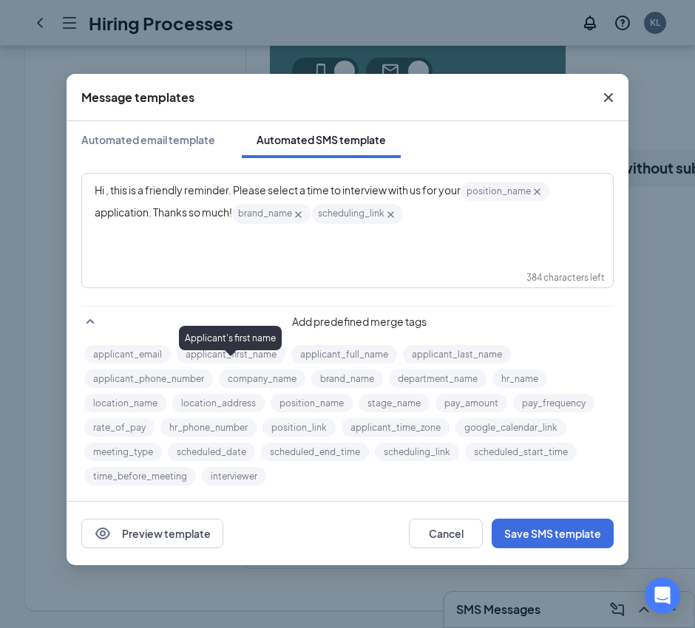
click at [235, 351] on button "applicant_first_name" at bounding box center [231, 354] width 109 height 18
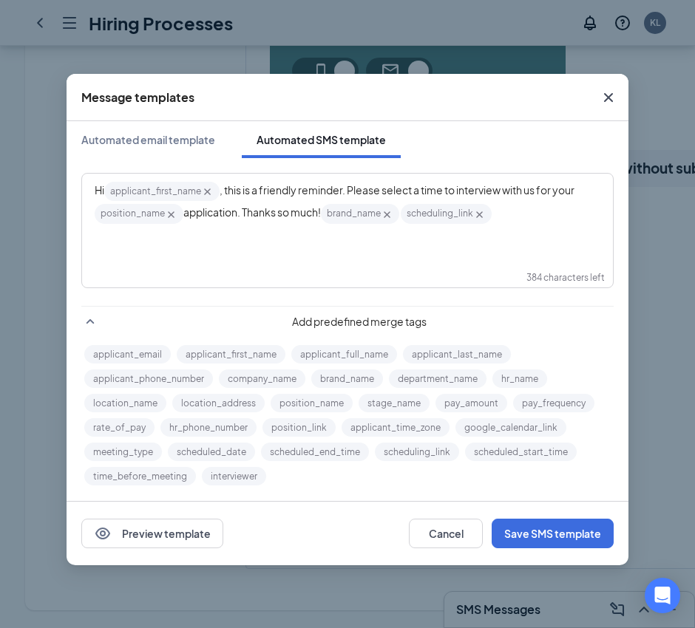
click at [423, 191] on span ", this is a friendly reminder. Please select a time to interview with us for yo…" at bounding box center [397, 189] width 355 height 13
click at [279, 213] on span "application. Thanks so much!" at bounding box center [273, 211] width 137 height 13
click at [508, 215] on icon "Cross" at bounding box center [501, 214] width 13 height 13
click at [277, 208] on span "application. Thanks so much!" at bounding box center [273, 211] width 137 height 13
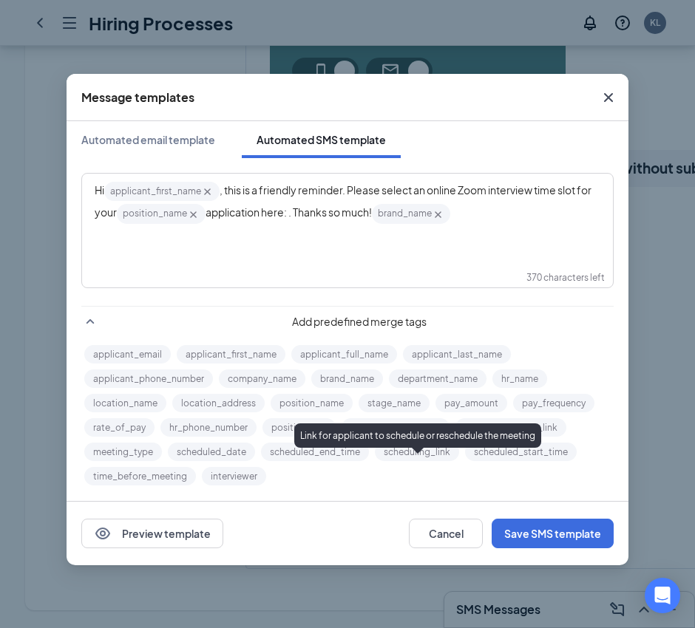
click at [427, 455] on button "scheduling_link" at bounding box center [417, 452] width 84 height 18
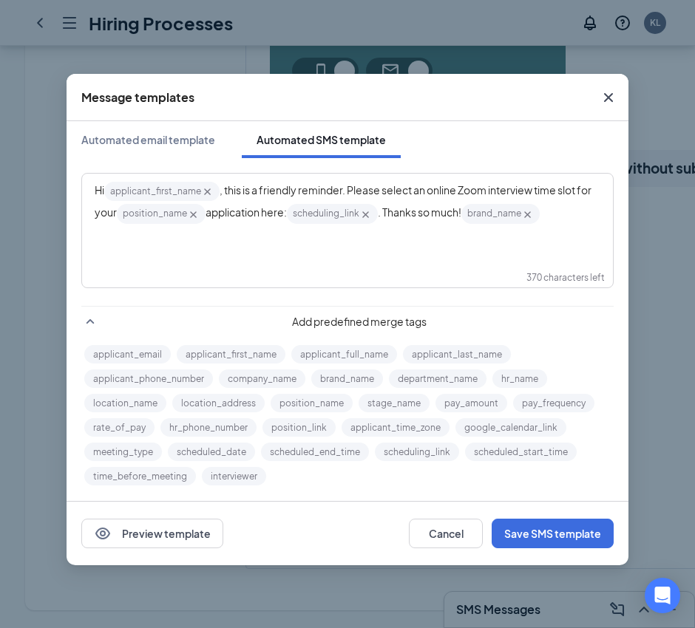
drag, startPoint x: 401, startPoint y: 212, endPoint x: 410, endPoint y: 222, distance: 13.1
click at [401, 212] on span ". Thanks so much!" at bounding box center [420, 211] width 84 height 13
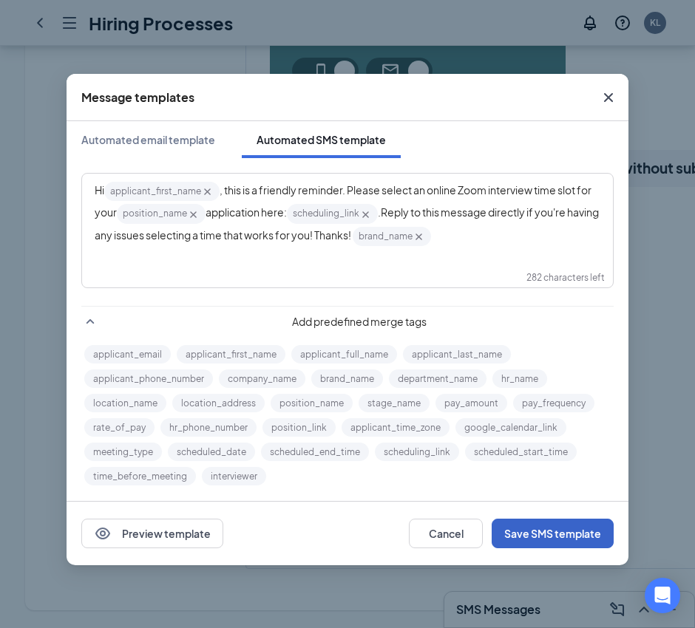
click at [557, 529] on button "Save SMS template" at bounding box center [553, 534] width 122 height 30
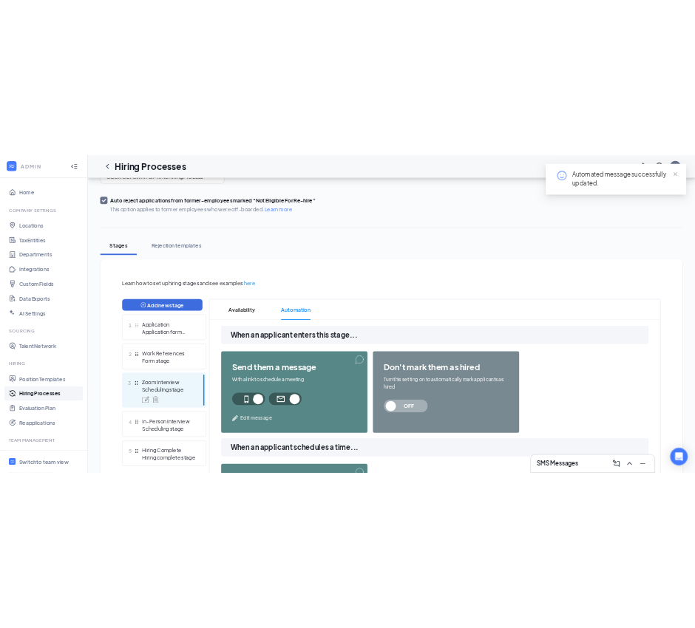
scroll to position [0, 0]
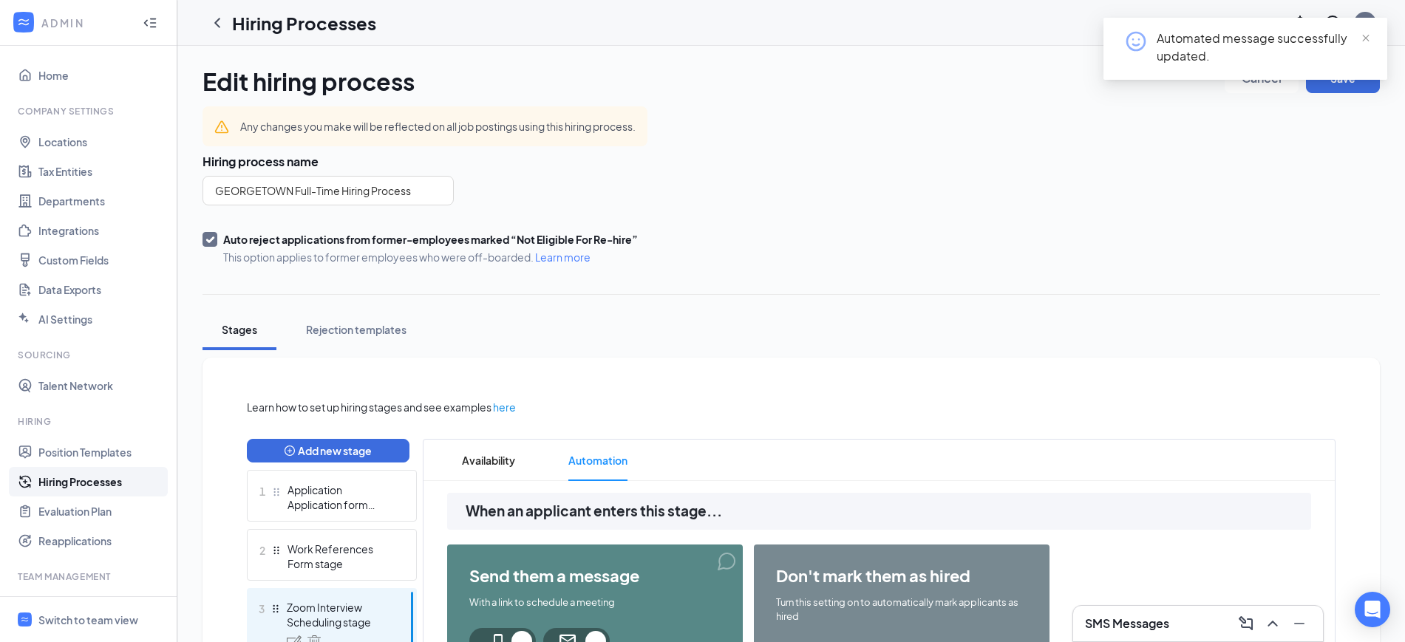
click at [1359, 33] on div "Automated message successfully updated." at bounding box center [1263, 47] width 213 height 35
click at [1369, 38] on span "close" at bounding box center [1366, 38] width 10 height 10
click at [1343, 84] on button "Save" at bounding box center [1343, 79] width 74 height 30
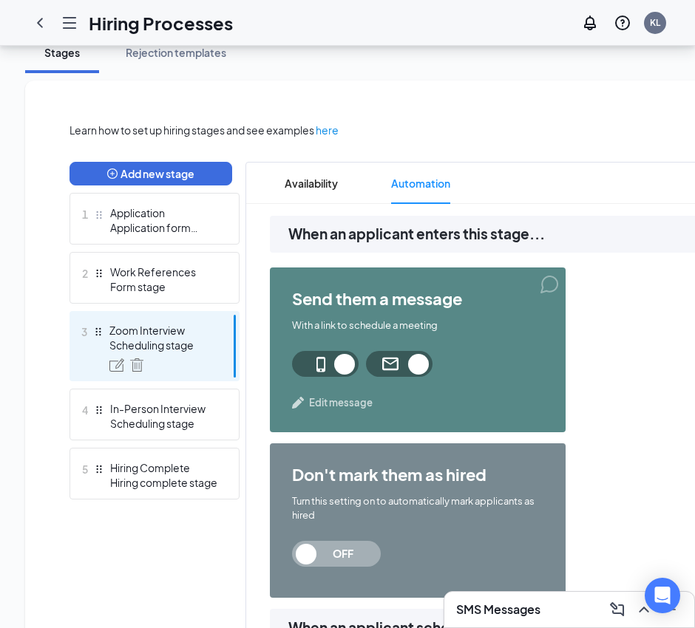
scroll to position [370, 0]
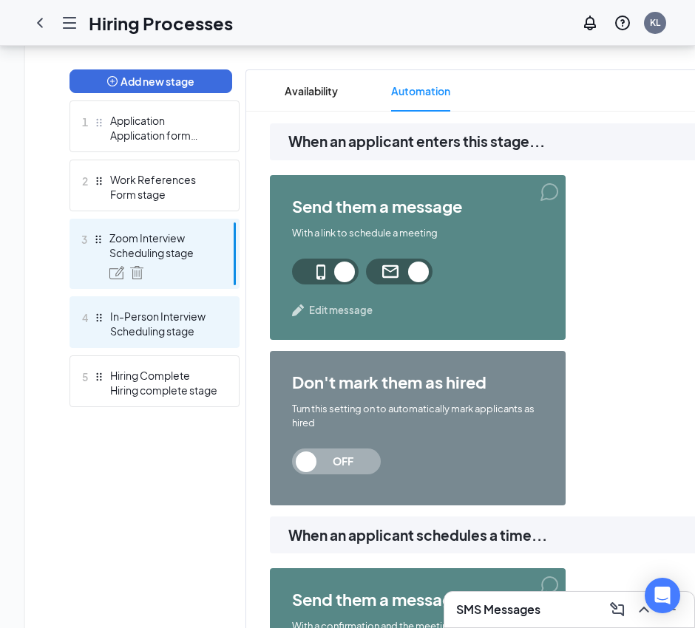
click at [161, 326] on div "Scheduling stage" at bounding box center [164, 331] width 108 height 15
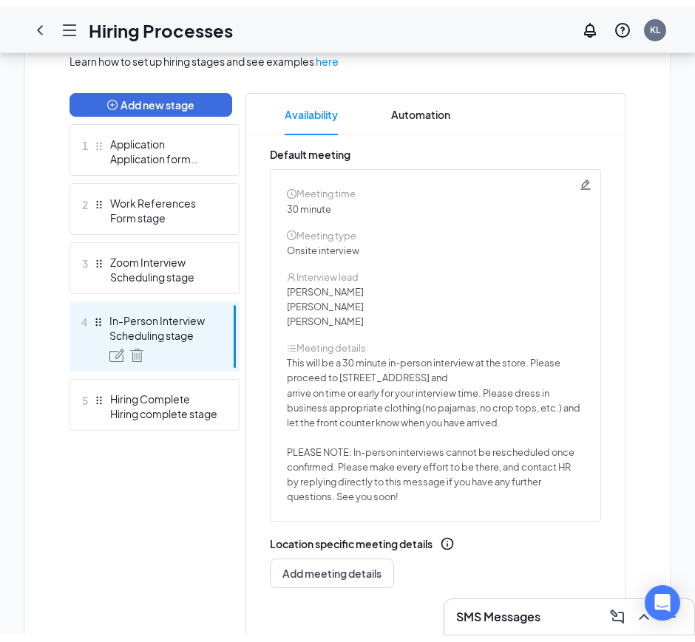
scroll to position [386, 0]
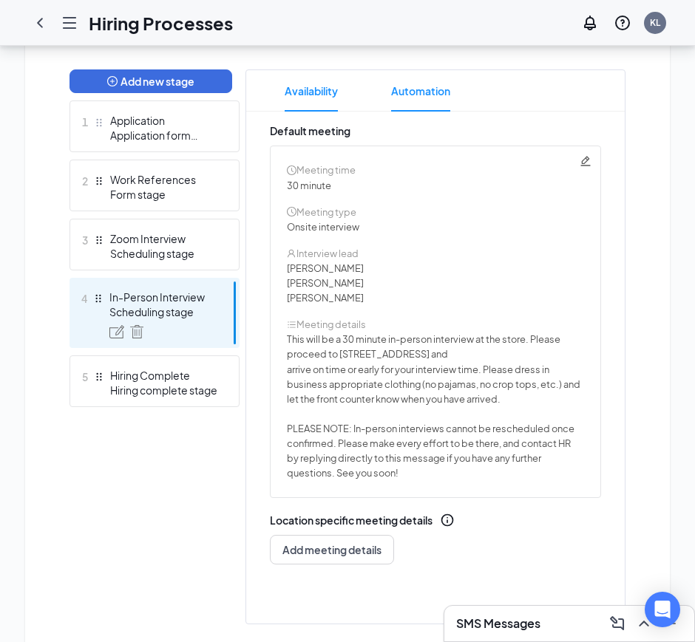
click at [428, 92] on span "Automation" at bounding box center [420, 90] width 59 height 41
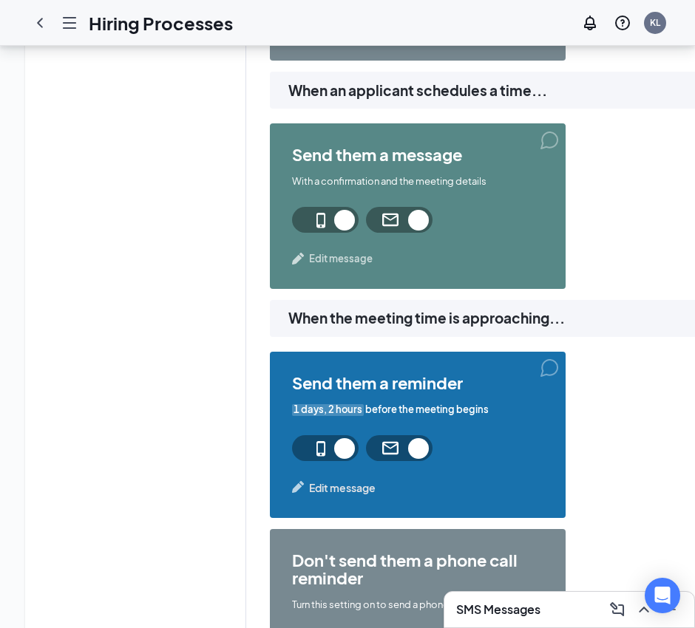
scroll to position [832, 0]
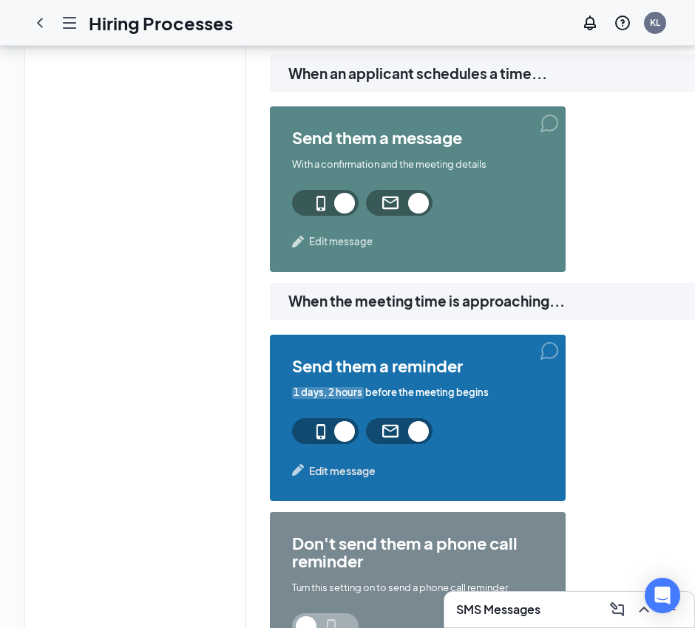
click at [327, 239] on span "Edit message" at bounding box center [341, 241] width 64 height 15
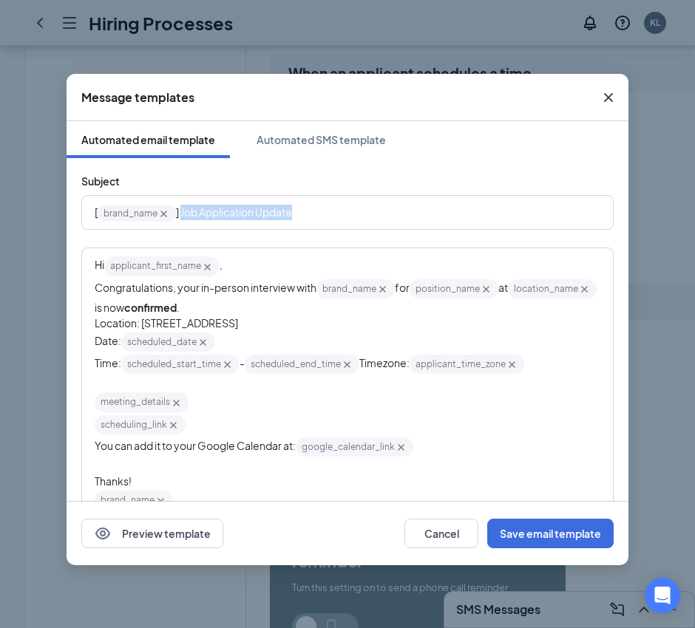
drag, startPoint x: 328, startPoint y: 216, endPoint x: 181, endPoint y: 223, distance: 147.3
click at [181, 223] on div "[ brand_name‌‌‌‌ {{brand_name}} ] Job Application Update" at bounding box center [348, 212] width 506 height 23
click at [283, 263] on div "Hi applicant_first_name‌‌‌‌ {{applicant_first_name}} ," at bounding box center [348, 266] width 506 height 22
click at [259, 275] on div "Hi applicant_first_name‌‌‌‌ {{applicant_first_name}} ," at bounding box center [348, 266] width 506 height 22
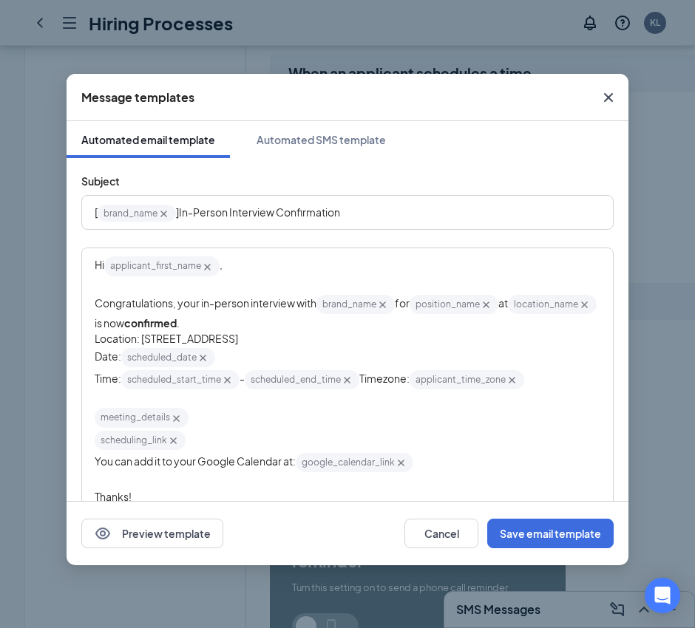
click at [183, 304] on span "Congratulations, your in-person interview with" at bounding box center [206, 302] width 222 height 13
click at [391, 385] on span "Timezone:" at bounding box center [384, 378] width 50 height 13
click at [171, 447] on icon "Cross" at bounding box center [173, 441] width 13 height 13
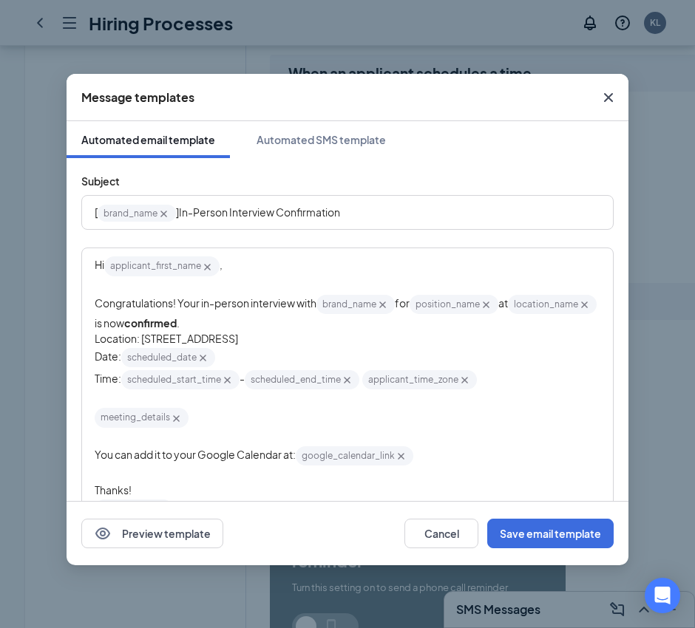
click at [208, 461] on span "You can add it to your Google Calendar at:" at bounding box center [195, 454] width 201 height 13
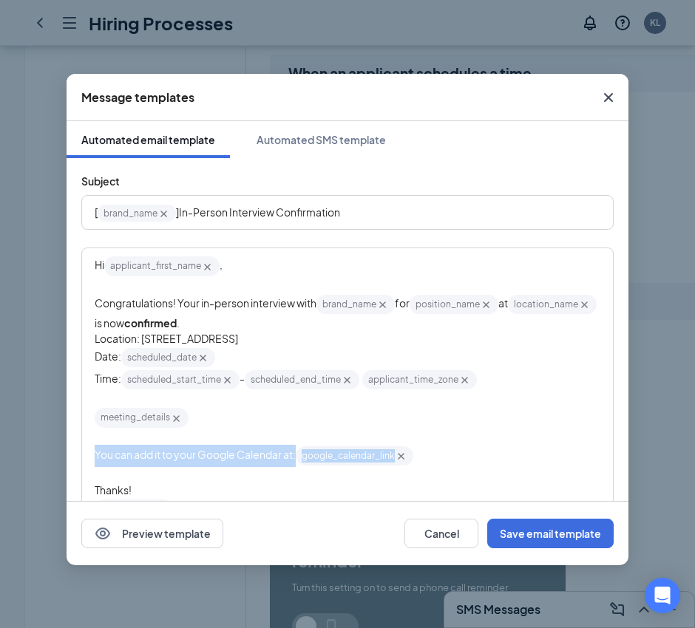
click at [208, 461] on span "You can add it to your Google Calendar at:" at bounding box center [195, 454] width 201 height 13
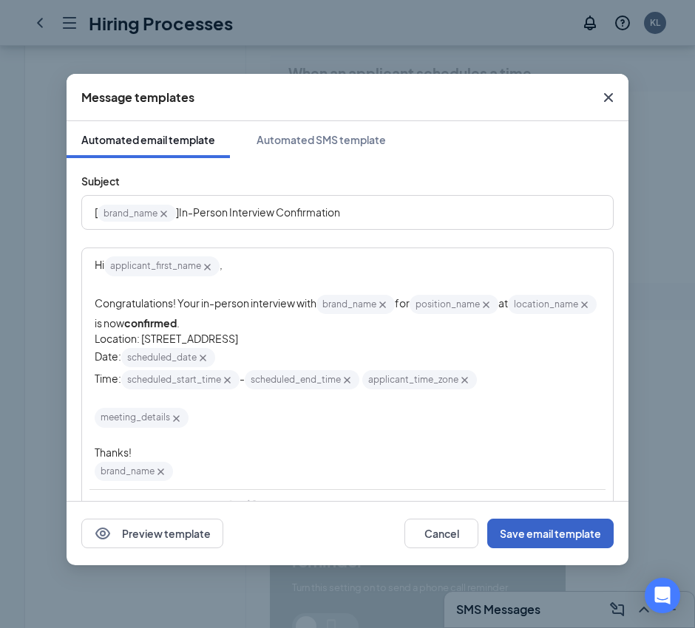
click at [571, 527] on button "Save email template" at bounding box center [550, 534] width 126 height 30
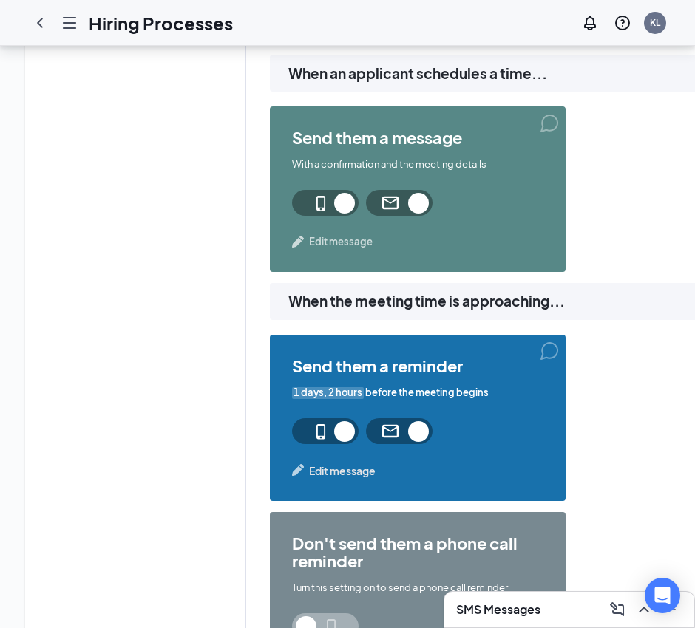
click at [353, 242] on span "Edit message" at bounding box center [341, 241] width 64 height 15
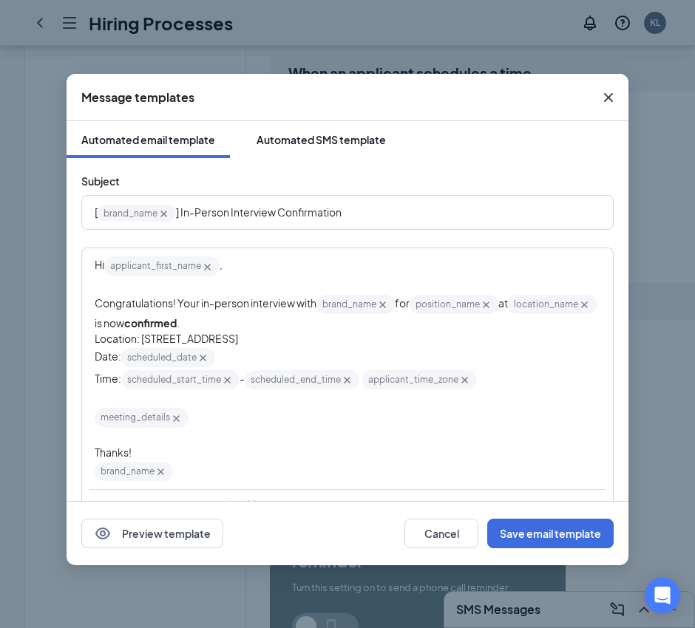
click at [330, 145] on div "Automated SMS template" at bounding box center [320, 139] width 129 height 15
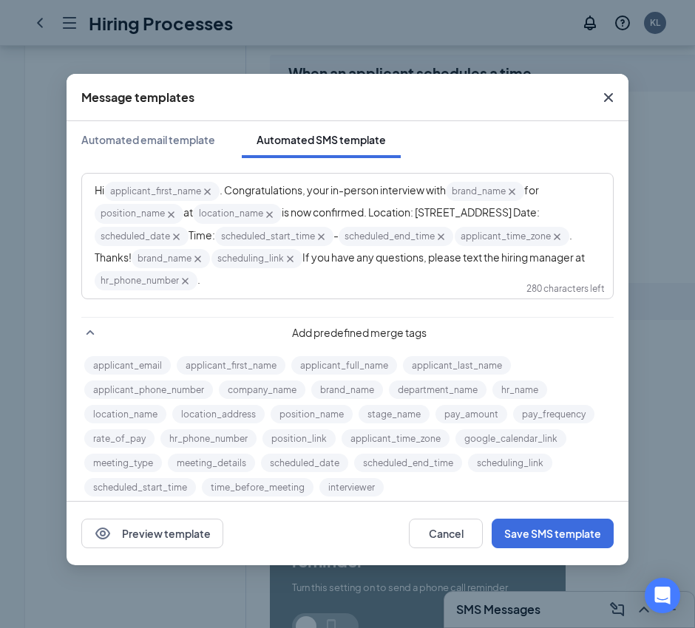
click at [225, 189] on span ". Congratulations, your in-person interview with" at bounding box center [333, 189] width 226 height 13
click at [309, 189] on span ", congratulations, your in-person interview with" at bounding box center [332, 189] width 224 height 13
click at [293, 258] on icon "Cross" at bounding box center [290, 259] width 7 height 7
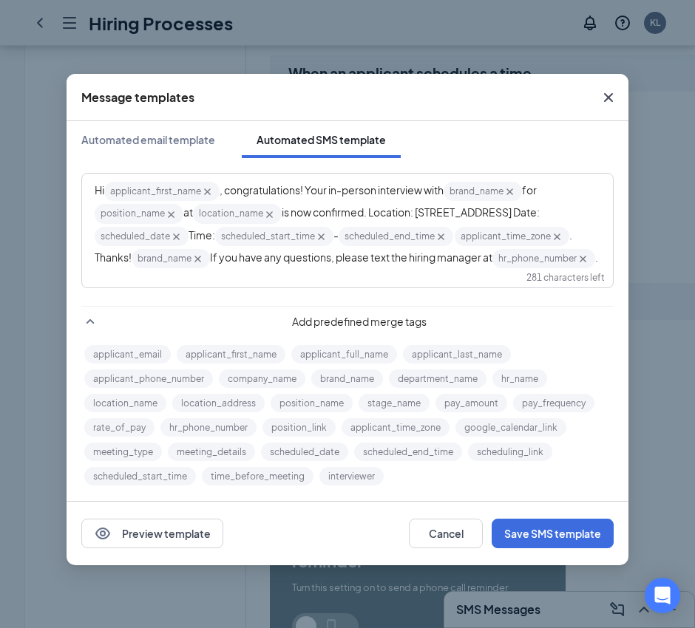
click at [307, 270] on div "Hi applicant_first_name‌‌‌‌ {{applicant_first_name}} , congratulations! Your in…" at bounding box center [348, 224] width 506 height 89
click at [577, 265] on icon "Cross" at bounding box center [583, 259] width 13 height 13
drag, startPoint x: 330, startPoint y: 279, endPoint x: 336, endPoint y: 262, distance: 17.8
click at [336, 262] on div "Hi applicant_first_name‌‌‌‌ {{applicant_first_name}} , congratulations! Your in…" at bounding box center [348, 224] width 506 height 89
click at [334, 262] on span "If you have any questions, please text the hiring manager at ." at bounding box center [353, 257] width 287 height 13
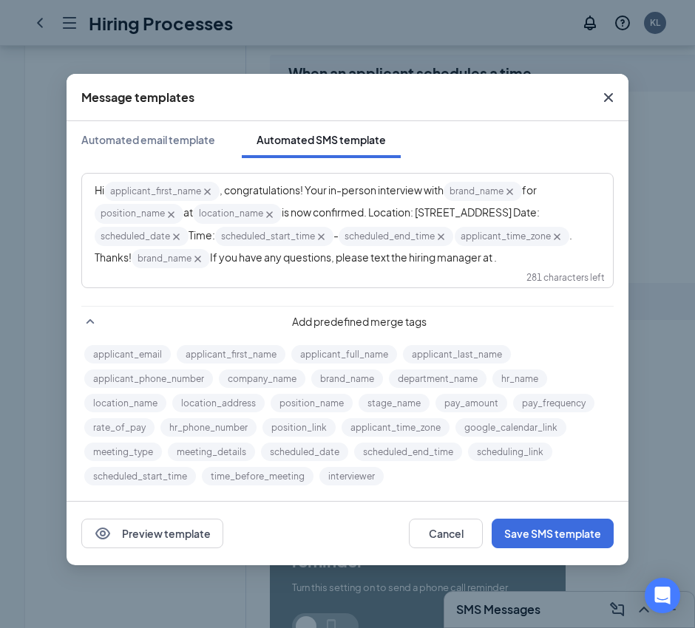
click at [333, 262] on span "If you have any questions, please text the hiring manager at ." at bounding box center [353, 257] width 287 height 13
click at [215, 259] on span ". Thanks!" at bounding box center [334, 245] width 479 height 35
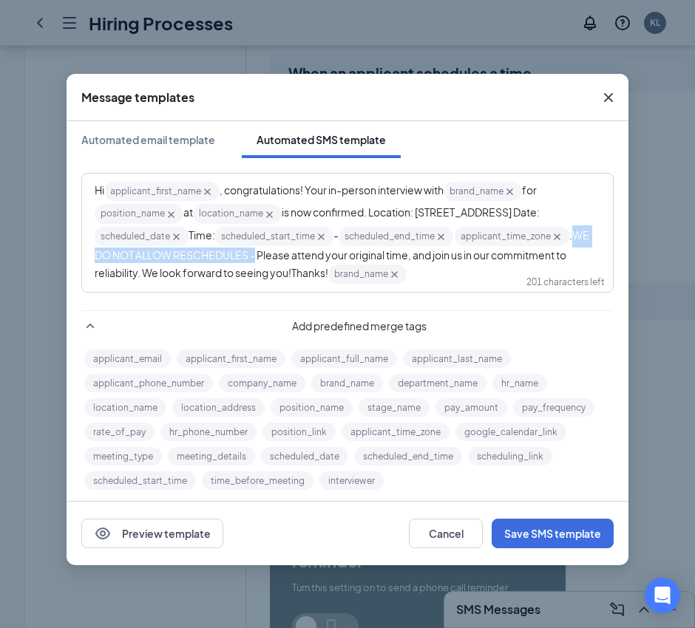
drag, startPoint x: 396, startPoint y: 259, endPoint x: 217, endPoint y: 261, distance: 178.9
click at [217, 261] on span "WE DO NOT ALLOW RESCHEDULES - Please attend your original time, and join us in …" at bounding box center [343, 253] width 496 height 51
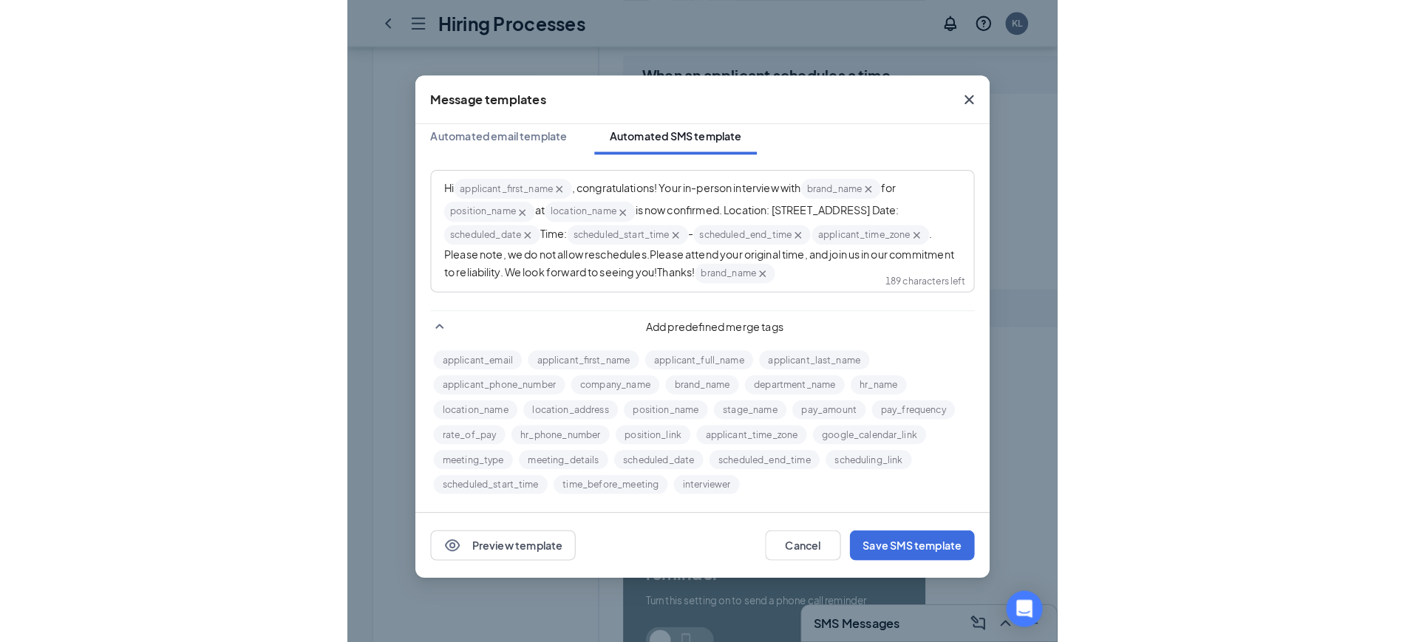
scroll to position [13, 0]
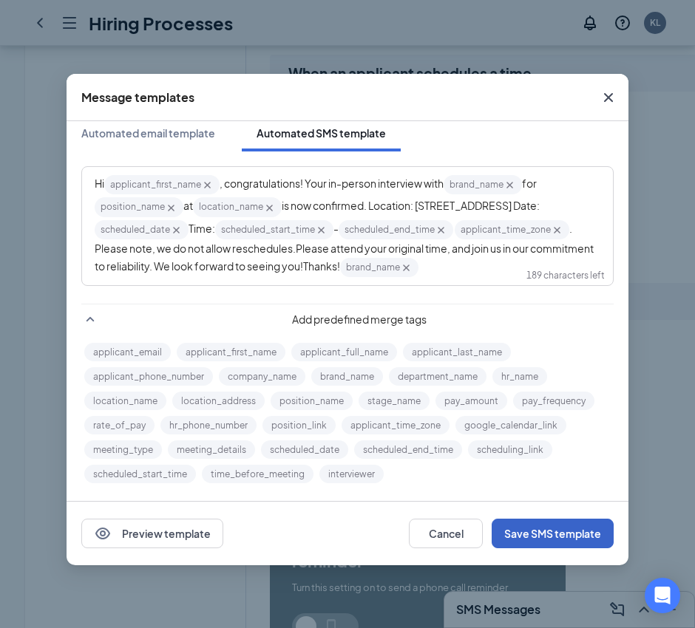
click at [545, 529] on button "Save SMS template" at bounding box center [553, 534] width 122 height 30
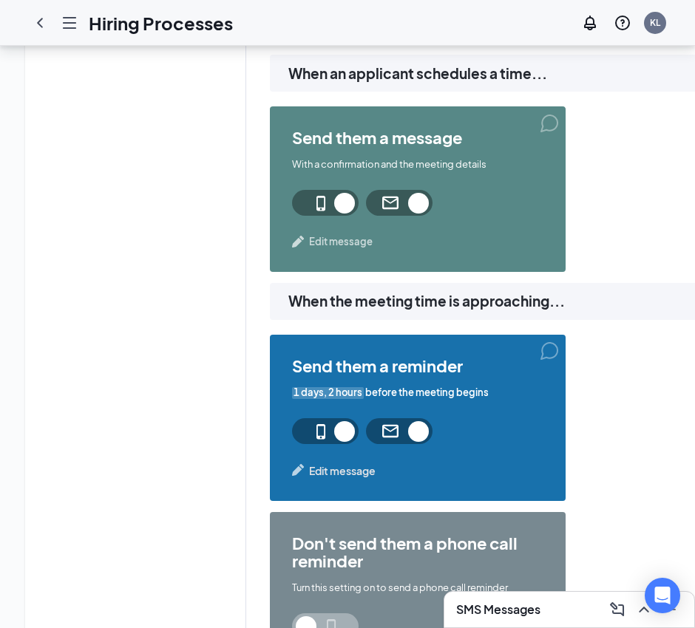
click at [350, 244] on span "Edit message" at bounding box center [341, 241] width 64 height 15
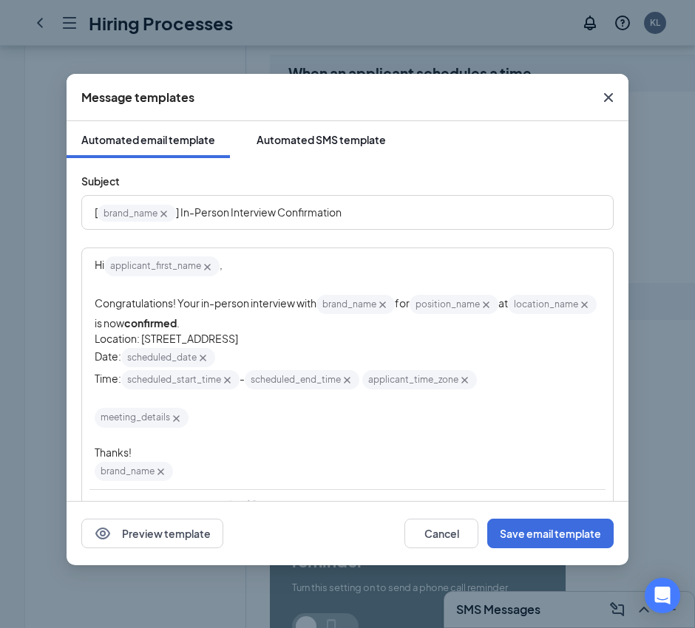
click at [316, 139] on div "Automated SMS template" at bounding box center [320, 139] width 129 height 15
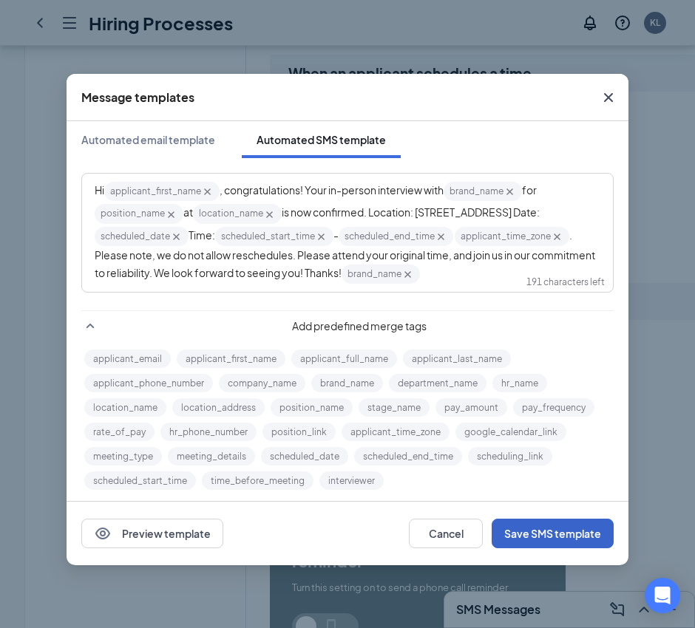
click at [571, 535] on button "Save SMS template" at bounding box center [553, 534] width 122 height 30
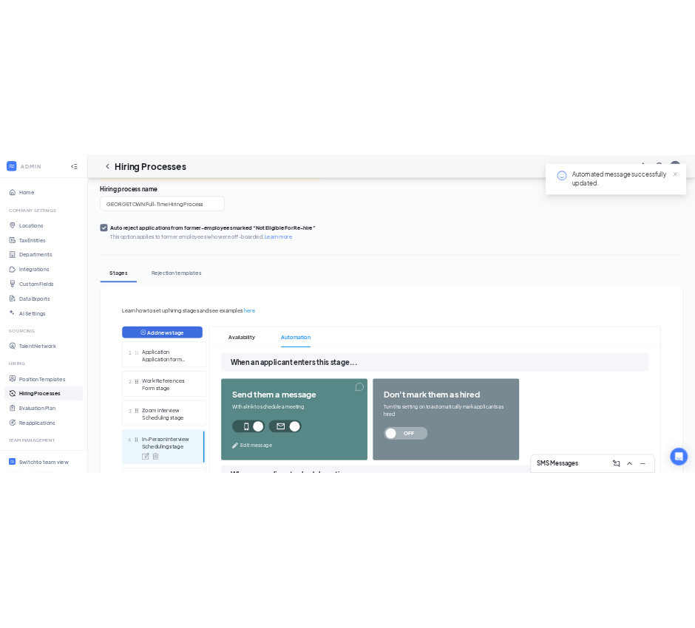
scroll to position [0, 0]
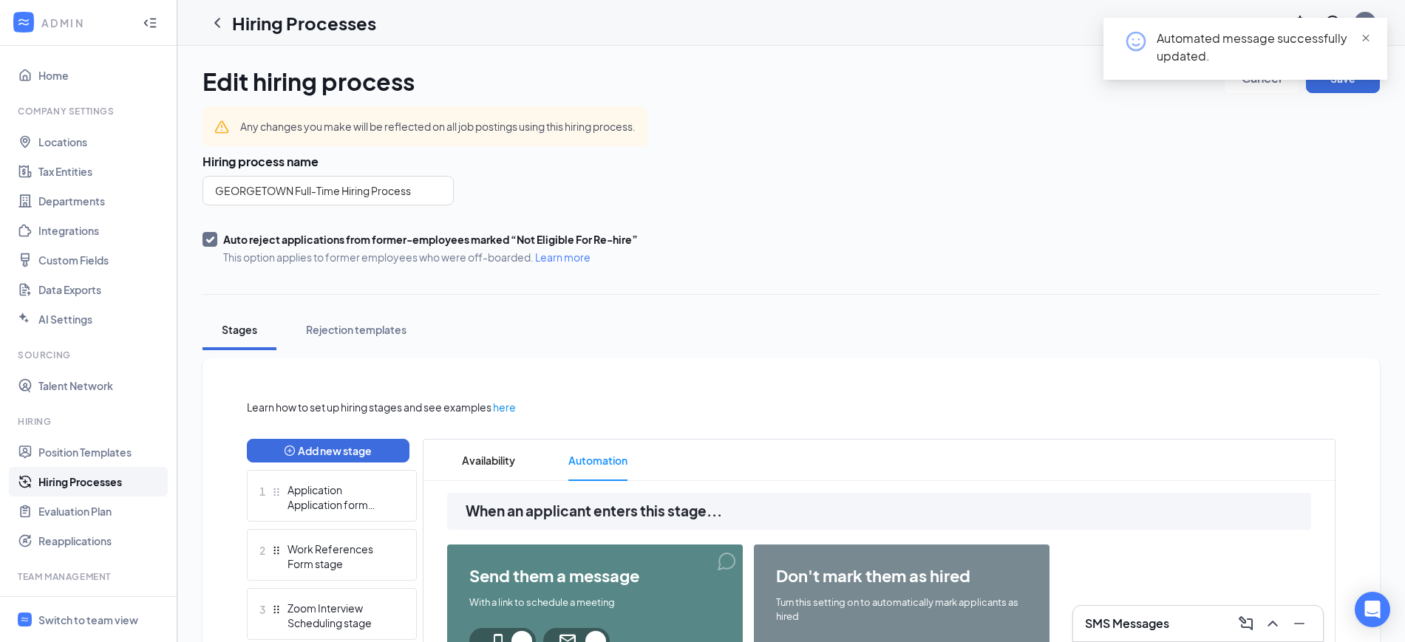
click at [1365, 33] on span "close" at bounding box center [1366, 38] width 10 height 10
click at [1339, 80] on button "Save" at bounding box center [1343, 79] width 74 height 30
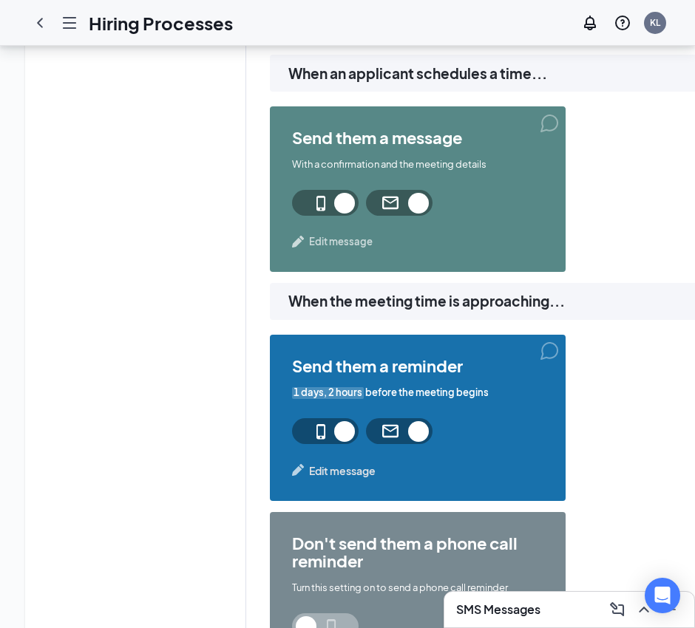
scroll to position [924, 0]
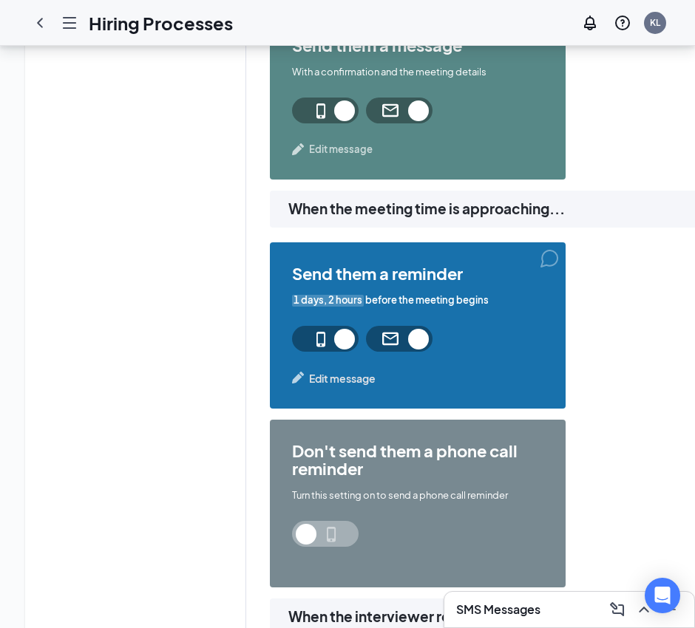
click at [351, 379] on span "Edit message" at bounding box center [342, 378] width 67 height 16
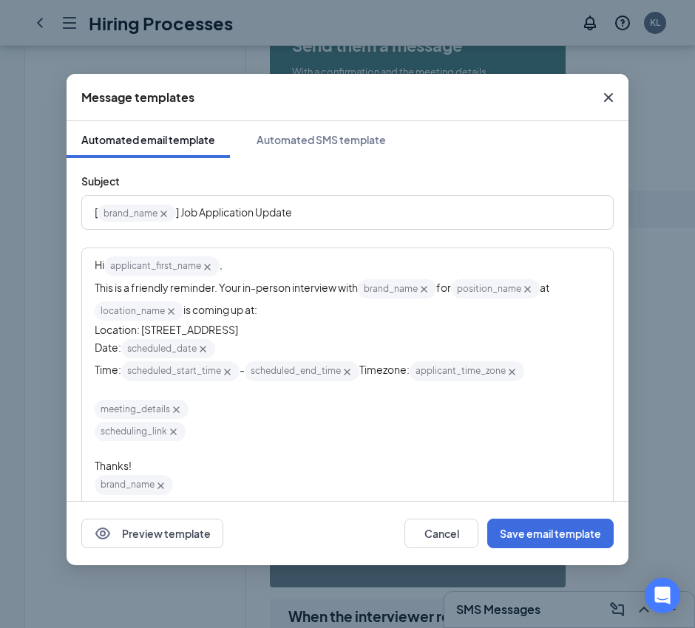
click at [387, 367] on span "Timezone:" at bounding box center [384, 369] width 50 height 13
click at [172, 435] on icon "Cross" at bounding box center [173, 432] width 13 height 13
click at [172, 443] on div "Edit text" at bounding box center [348, 451] width 506 height 16
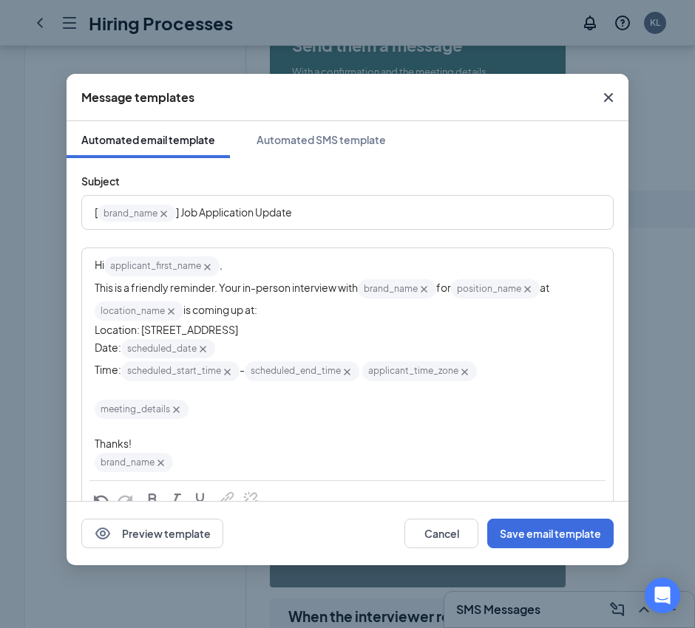
click at [273, 264] on div "Hi applicant_first_name‌‌‌‌ {{applicant_first_name}} ," at bounding box center [348, 266] width 506 height 22
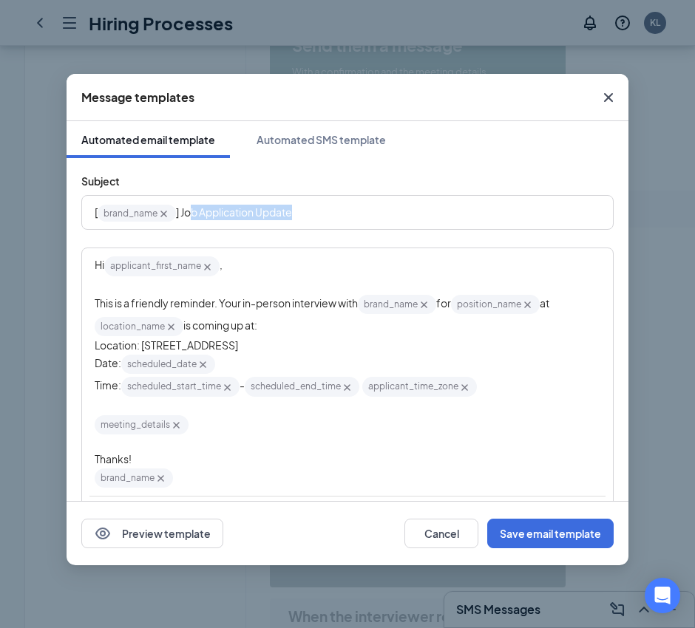
drag, startPoint x: 323, startPoint y: 212, endPoint x: 187, endPoint y: 219, distance: 136.2
click at [194, 219] on div "[ brand_name‌‌‌‌ {{brand_name}} ] Job Application Update" at bounding box center [348, 212] width 506 height 23
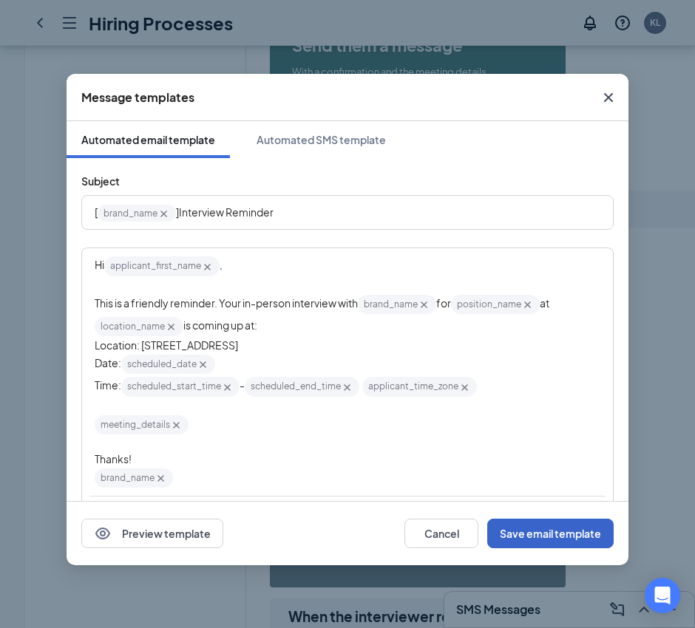
click at [563, 535] on button "Save email template" at bounding box center [550, 534] width 126 height 30
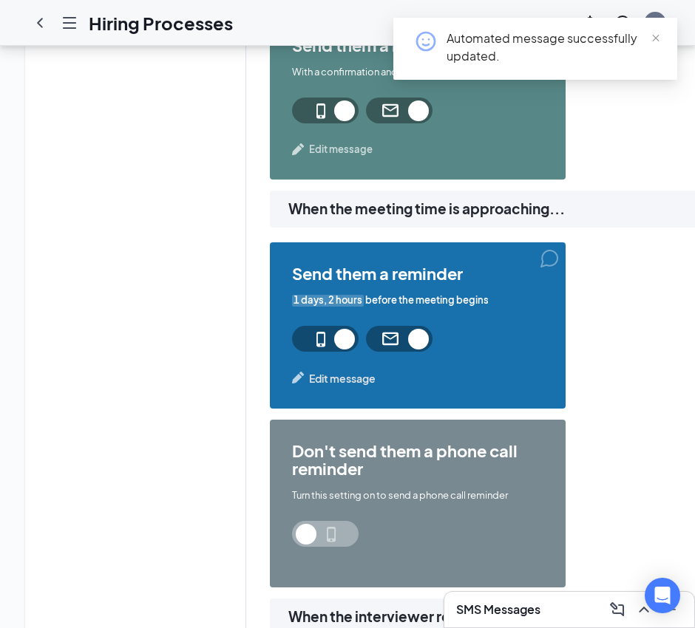
click at [346, 380] on span "Edit message" at bounding box center [342, 378] width 67 height 16
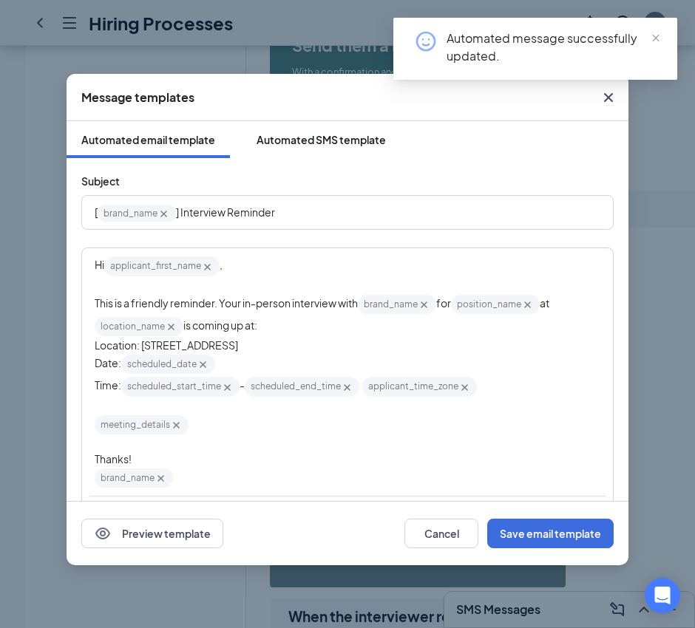
click at [318, 139] on div "Automated SMS template" at bounding box center [320, 139] width 129 height 15
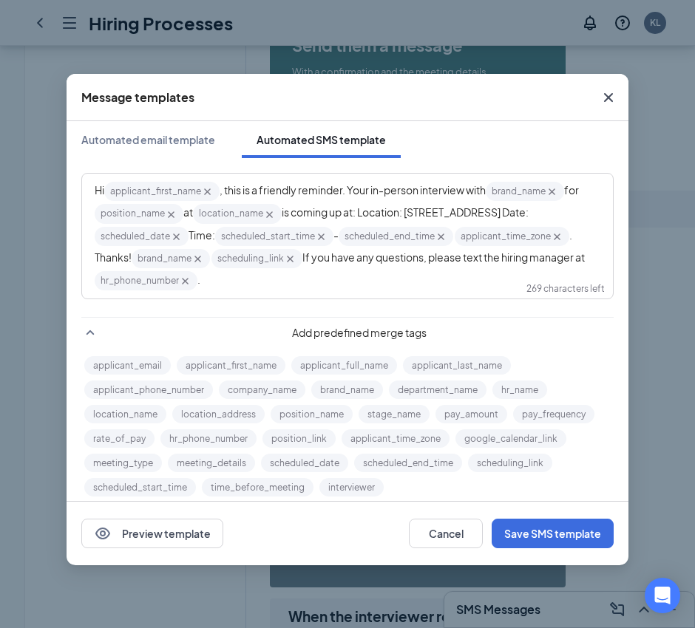
click at [234, 248] on div "Hi applicant_first_name‌‌‌‌ {{applicant_first_name}} , this is a friendly remin…" at bounding box center [348, 236] width 506 height 112
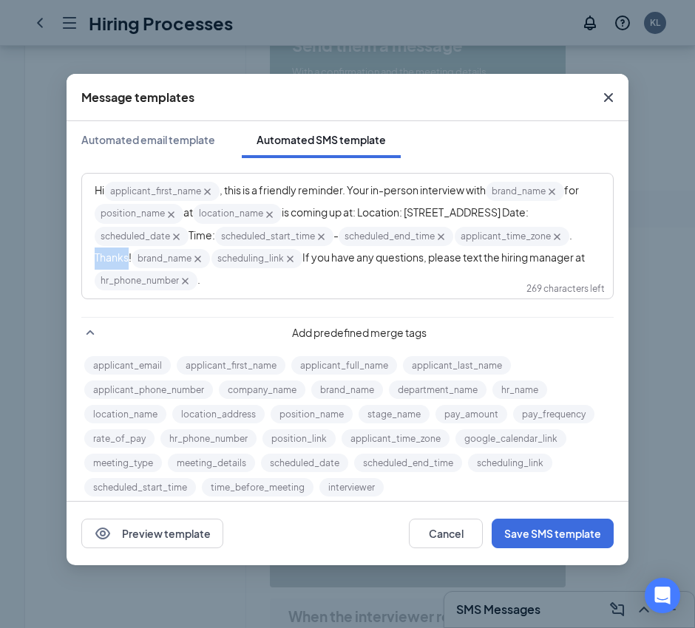
click at [234, 248] on div "Hi applicant_first_name‌‌‌‌ {{applicant_first_name}} , this is a friendly remin…" at bounding box center [348, 236] width 506 height 112
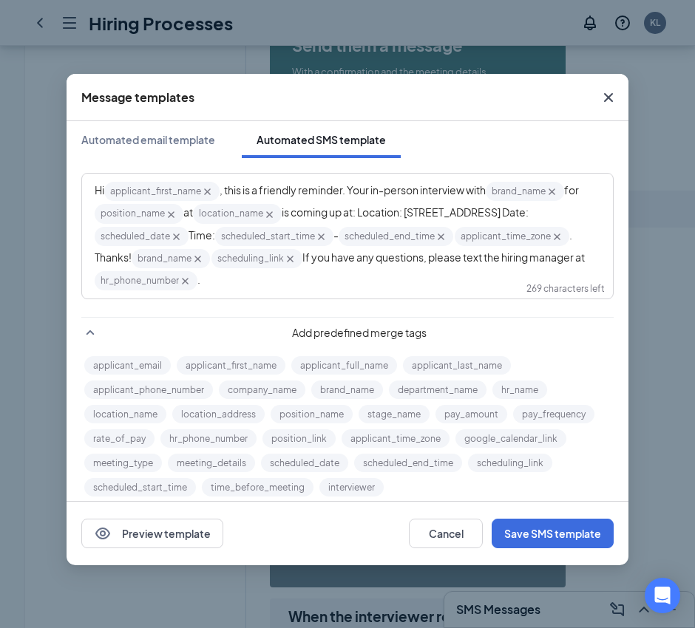
click at [204, 260] on icon "Cross" at bounding box center [197, 259] width 13 height 13
click at [214, 258] on icon "Cross" at bounding box center [210, 259] width 7 height 7
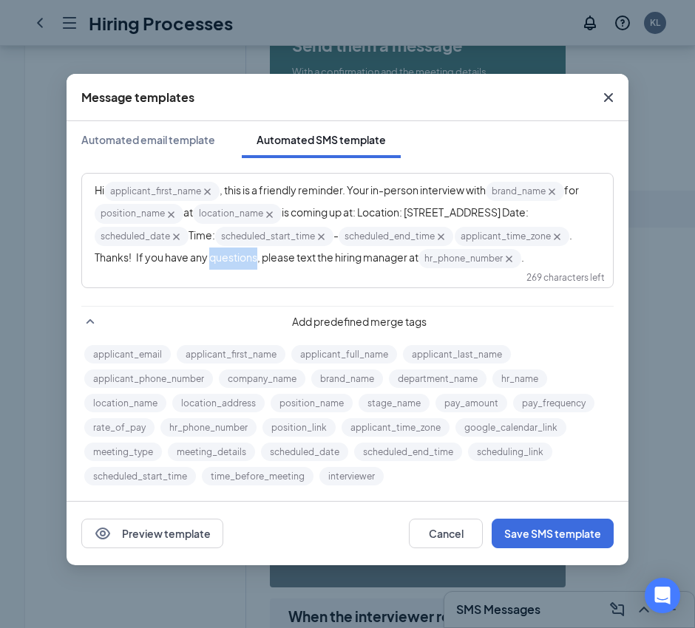
click at [332, 258] on span ". Thanks! If you have any questions, please text the hiring manager at" at bounding box center [334, 245] width 479 height 35
click at [251, 258] on span ". Thanks! If you have any questions, please text the hiring manager at" at bounding box center [334, 245] width 479 height 35
click at [455, 262] on icon "Cross" at bounding box center [458, 259] width 7 height 7
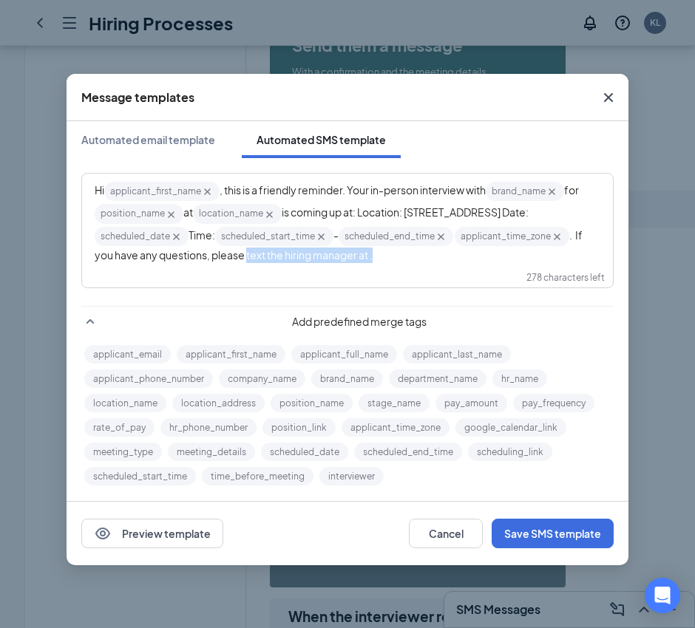
drag, startPoint x: 516, startPoint y: 260, endPoint x: 377, endPoint y: 263, distance: 139.0
click at [377, 263] on div "Hi applicant_first_name‌‌‌‌ {{applicant_first_name}} , this is a friendly remin…" at bounding box center [348, 221] width 506 height 83
click at [348, 376] on button "brand_name" at bounding box center [347, 379] width 72 height 18
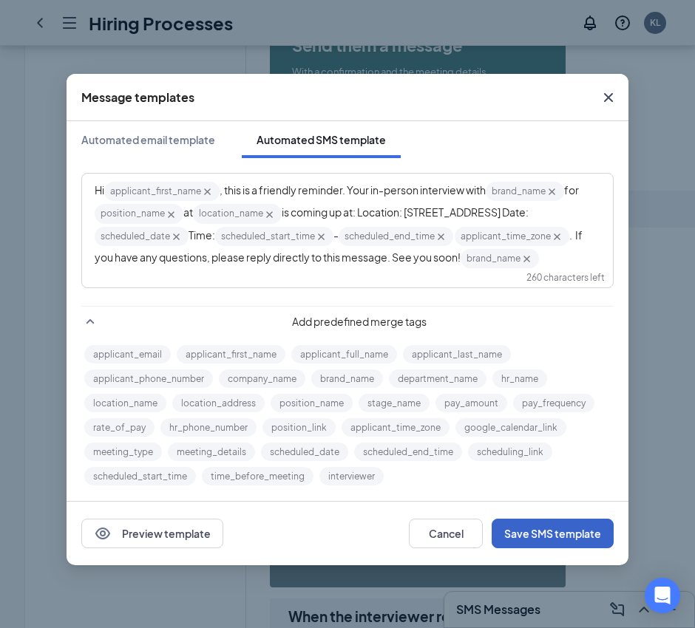
click at [551, 529] on button "Save SMS template" at bounding box center [553, 534] width 122 height 30
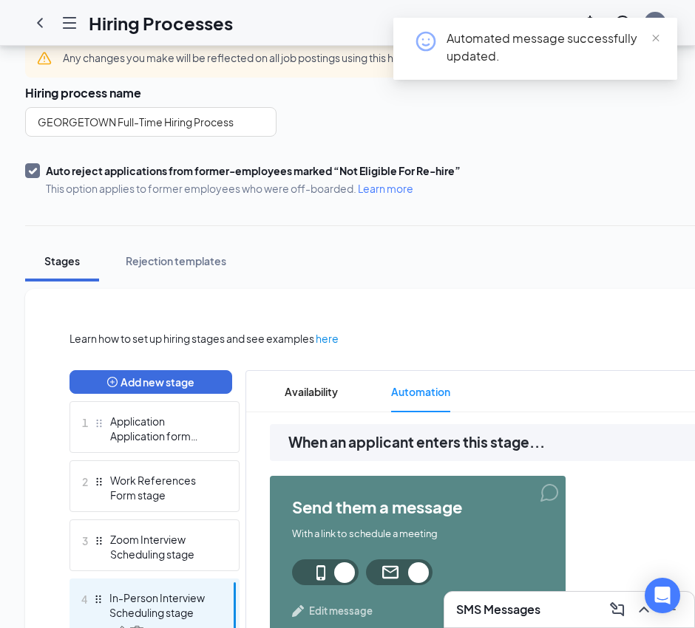
scroll to position [0, 0]
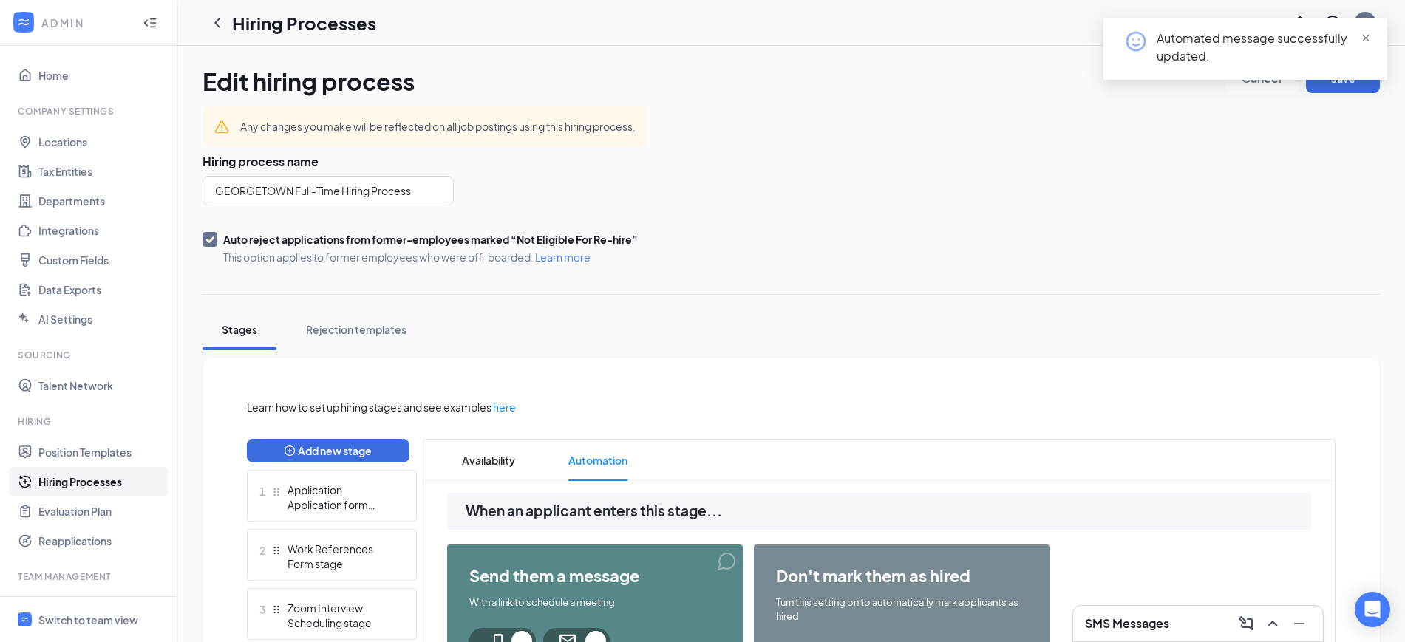
click at [1362, 33] on span "close" at bounding box center [1366, 38] width 10 height 10
click at [1354, 81] on button "Save" at bounding box center [1343, 79] width 74 height 30
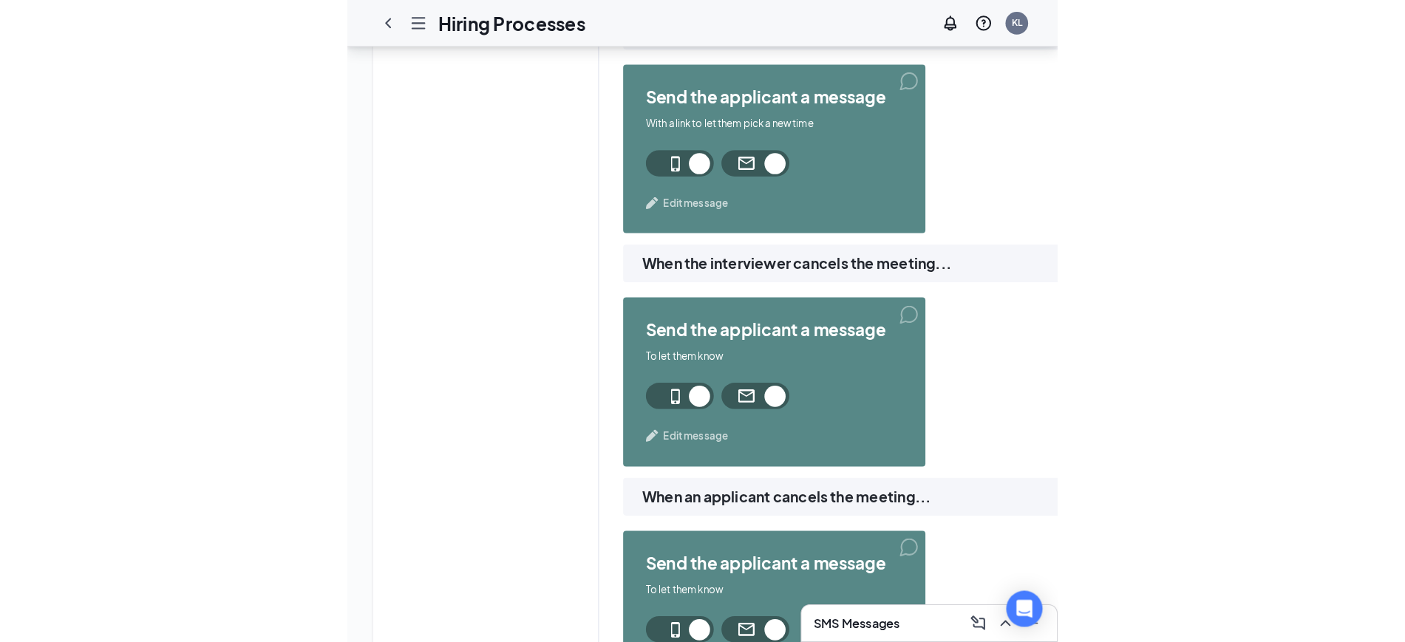
scroll to position [1478, 0]
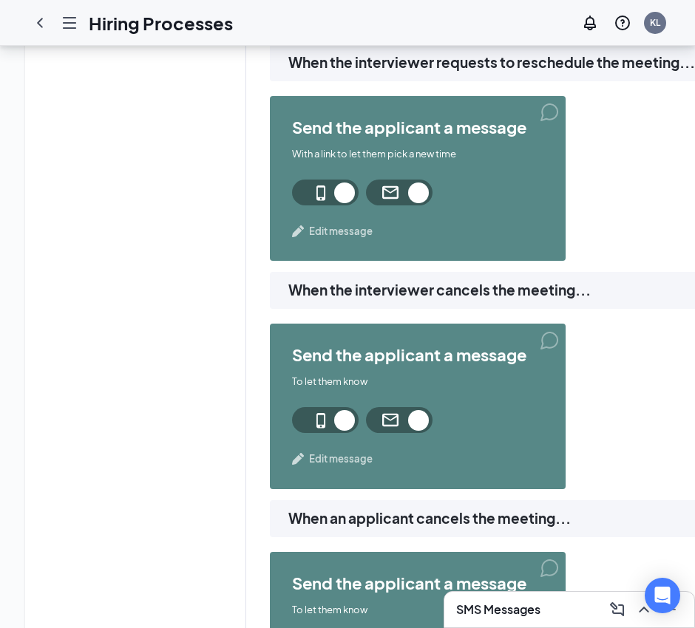
drag, startPoint x: 246, startPoint y: 285, endPoint x: 259, endPoint y: 283, distance: 12.8
click at [246, 285] on div "When an applicant enters this stage... send them a message With a link to sched…" at bounding box center [548, 75] width 604 height 2120
click at [346, 239] on div "send the applicant a message With a link to let them pick a new time Edit messa…" at bounding box center [418, 178] width 296 height 165
click at [350, 231] on span "Edit message" at bounding box center [341, 231] width 64 height 15
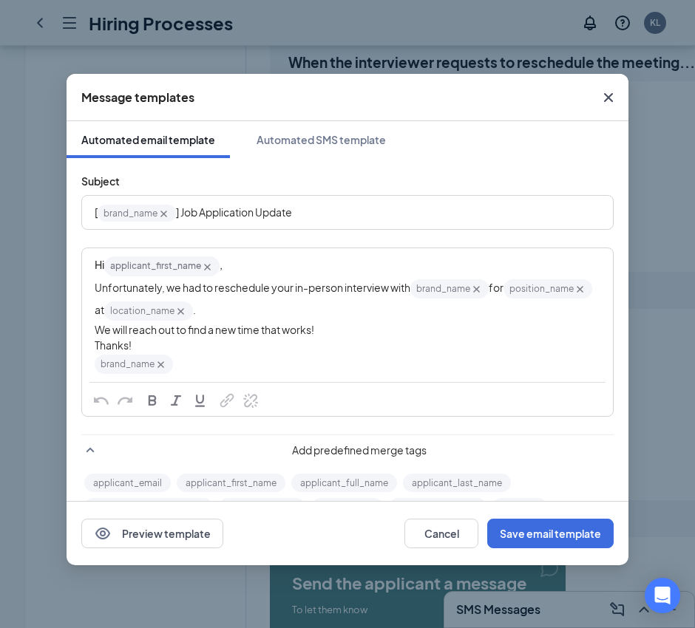
click at [256, 266] on div "Hi applicant_first_name‌‌‌‌ {{applicant_first_name}} ," at bounding box center [348, 266] width 506 height 22
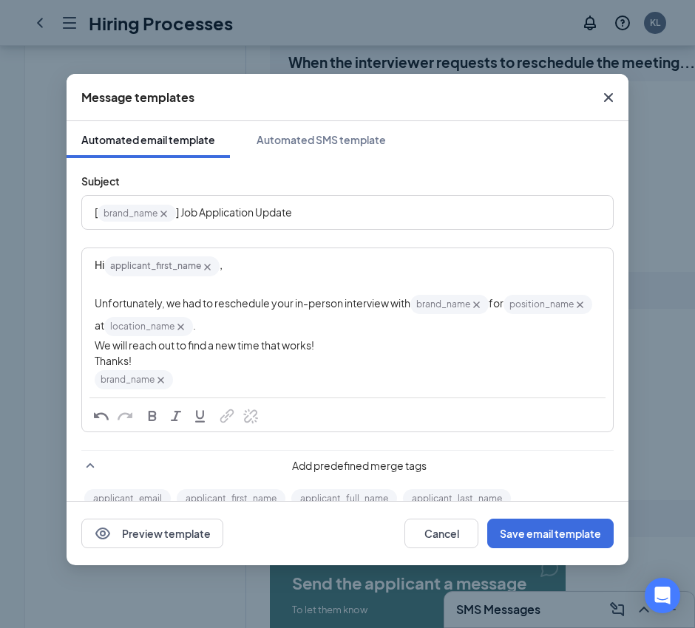
click at [343, 323] on div "Unfortunately, we had to reschedule your in-person interview with brand_name‌‌‌…" at bounding box center [348, 315] width 506 height 45
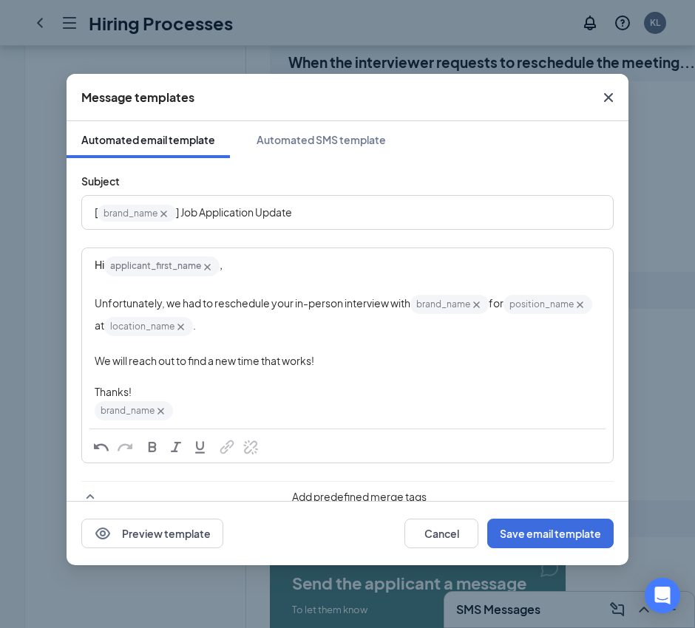
click at [350, 329] on div "Unfortunately, we had to reschedule your in-person interview with brand_name‌‌‌…" at bounding box center [348, 315] width 506 height 45
click at [294, 326] on span "We apologize for any inconvenience!" at bounding box center [284, 325] width 177 height 13
click at [290, 328] on span "We apologize for any inconvenience!" at bounding box center [284, 325] width 177 height 13
drag, startPoint x: 331, startPoint y: 210, endPoint x: 180, endPoint y: 209, distance: 151.5
click at [180, 209] on div "[ brand_name‌‌‌‌ {{brand_name}} ] Job Application Update" at bounding box center [348, 212] width 506 height 23
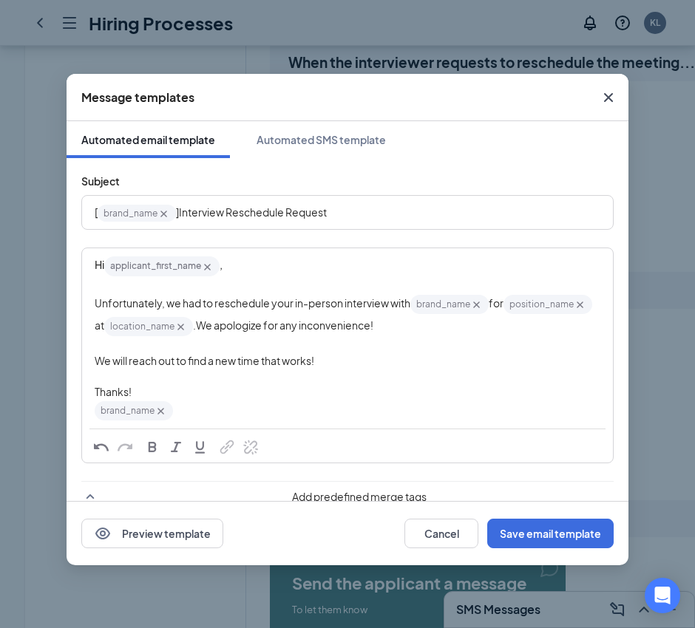
click at [398, 405] on div "brand_name‌‌‌‌ {{brand_name}}" at bounding box center [348, 411] width 506 height 22
click at [568, 534] on button "Save email template" at bounding box center [550, 534] width 126 height 30
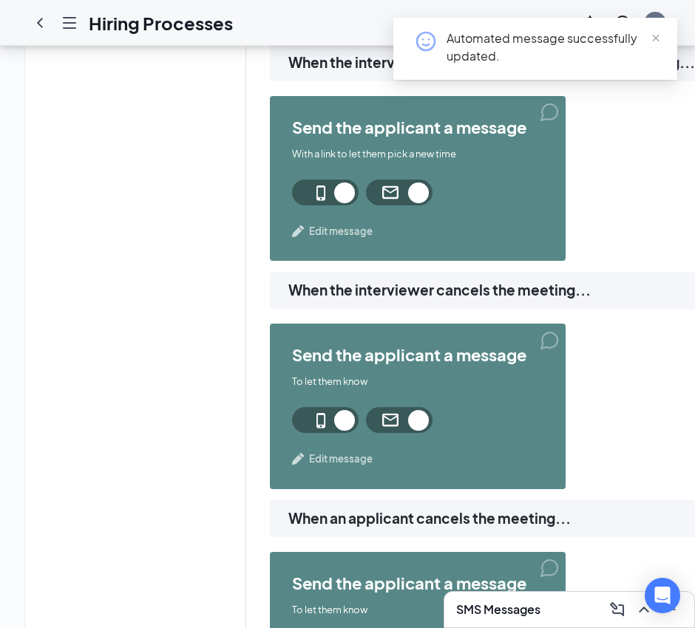
click at [337, 232] on span "Edit message" at bounding box center [341, 231] width 64 height 15
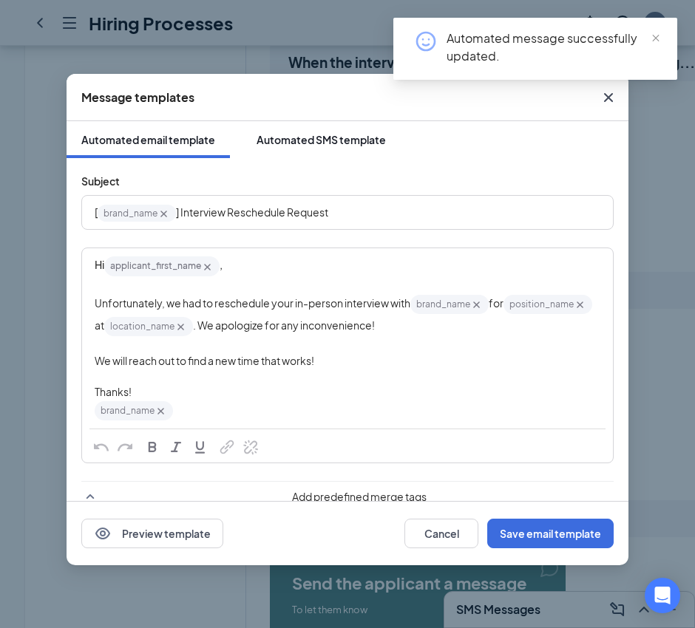
click at [322, 135] on div "Automated SMS template" at bounding box center [320, 139] width 129 height 15
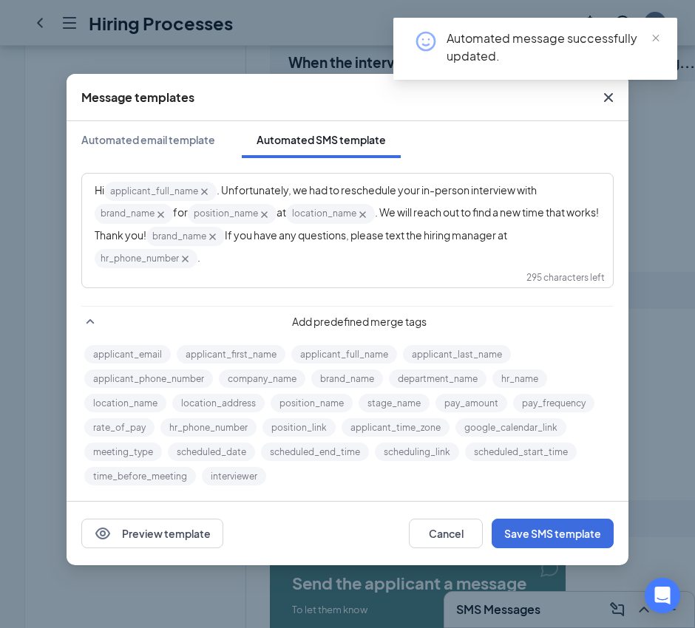
click at [203, 188] on icon "Cross" at bounding box center [204, 192] width 13 height 13
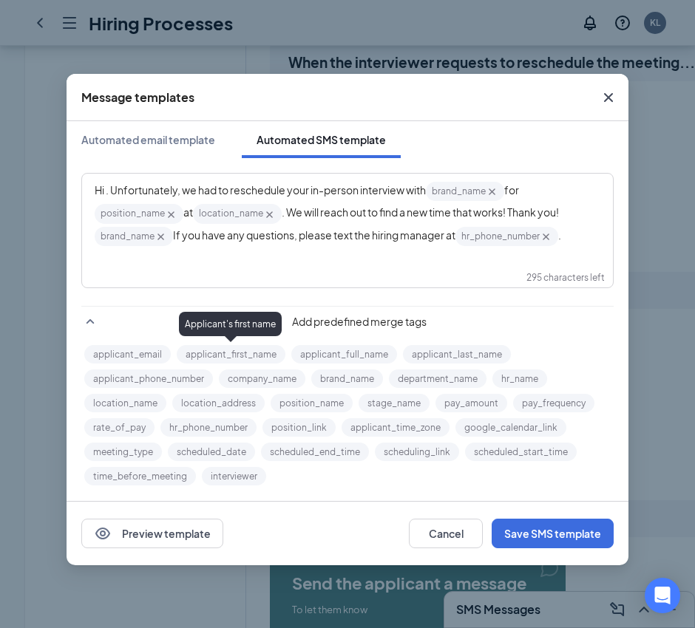
click at [219, 358] on button "applicant_first_name" at bounding box center [231, 354] width 109 height 18
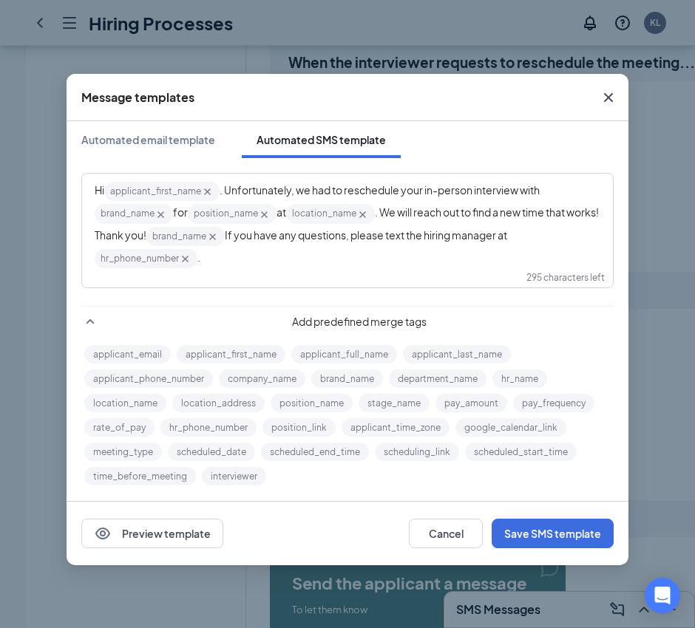
click at [223, 189] on span ". Unfortunately, we had to reschedule your in-person interview with" at bounding box center [380, 189] width 320 height 13
click at [216, 237] on icon "Cross" at bounding box center [212, 237] width 7 height 7
drag, startPoint x: 183, startPoint y: 239, endPoint x: 129, endPoint y: 239, distance: 53.2
click at [129, 239] on span ". We will reach out to find a new time that works! Thank you! If you have any q…" at bounding box center [348, 222] width 506 height 35
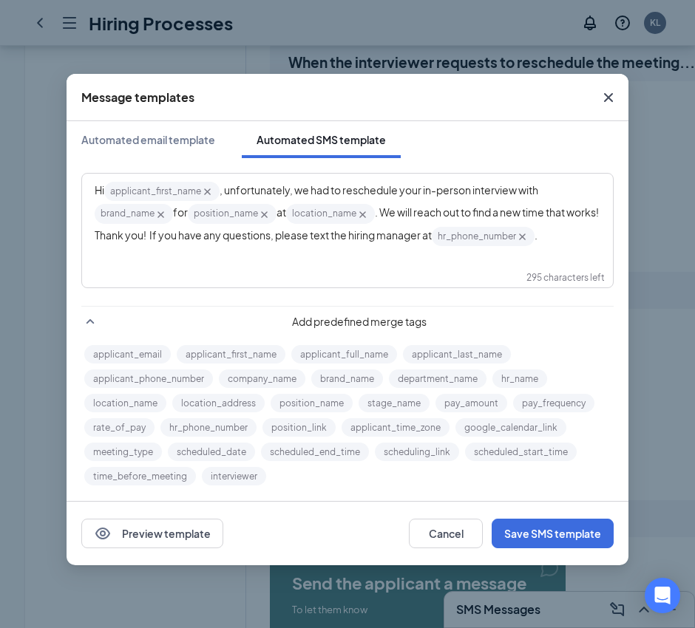
click at [183, 235] on span ". We will reach out to find a new time that works! Thank you! If you have any q…" at bounding box center [348, 222] width 506 height 35
click at [474, 240] on icon "Cross" at bounding box center [467, 237] width 13 height 13
drag, startPoint x: 475, startPoint y: 233, endPoint x: 364, endPoint y: 225, distance: 111.9
click at [370, 225] on div "Hi applicant_first_name‌‌‌‌ {{applicant_first_name}} , unfortunately, we had to…" at bounding box center [348, 210] width 506 height 61
drag, startPoint x: 301, startPoint y: 225, endPoint x: 280, endPoint y: 228, distance: 20.8
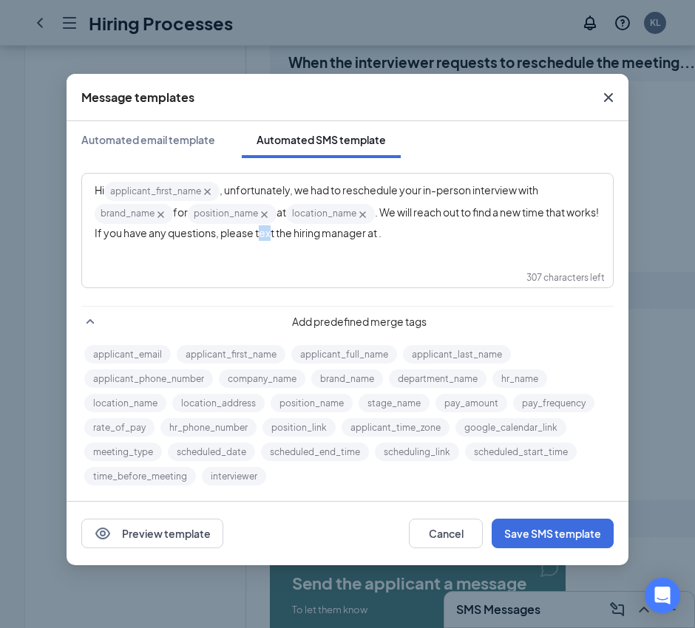
click at [287, 227] on span ". We will reach out to find a new time that works! If you have any questions, p…" at bounding box center [348, 221] width 506 height 33
click at [275, 228] on span ". We will reach out to find a new time that works! If you have any questions, p…" at bounding box center [348, 221] width 506 height 33
click at [288, 234] on span ". We will reach out to find a new time that works! If you have any questions, p…" at bounding box center [348, 221] width 506 height 33
click at [353, 378] on button "brand_name" at bounding box center [347, 379] width 72 height 18
click at [404, 213] on span ". We will reach out to find a new time that works! If you have any questions, p…" at bounding box center [348, 222] width 506 height 35
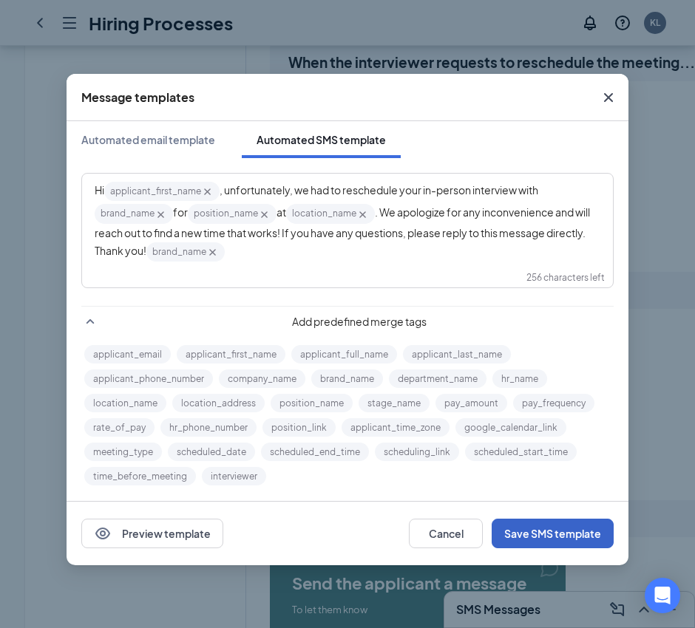
click at [563, 530] on button "Save SMS template" at bounding box center [553, 534] width 122 height 30
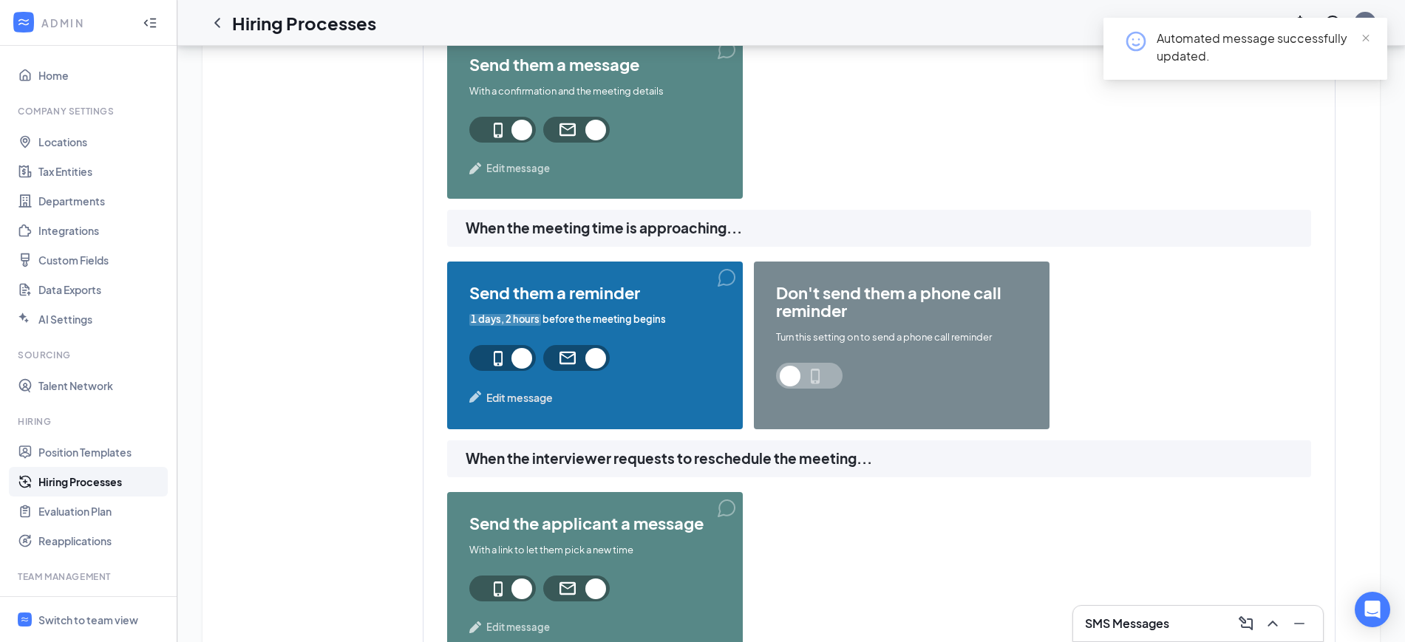
scroll to position [92, 0]
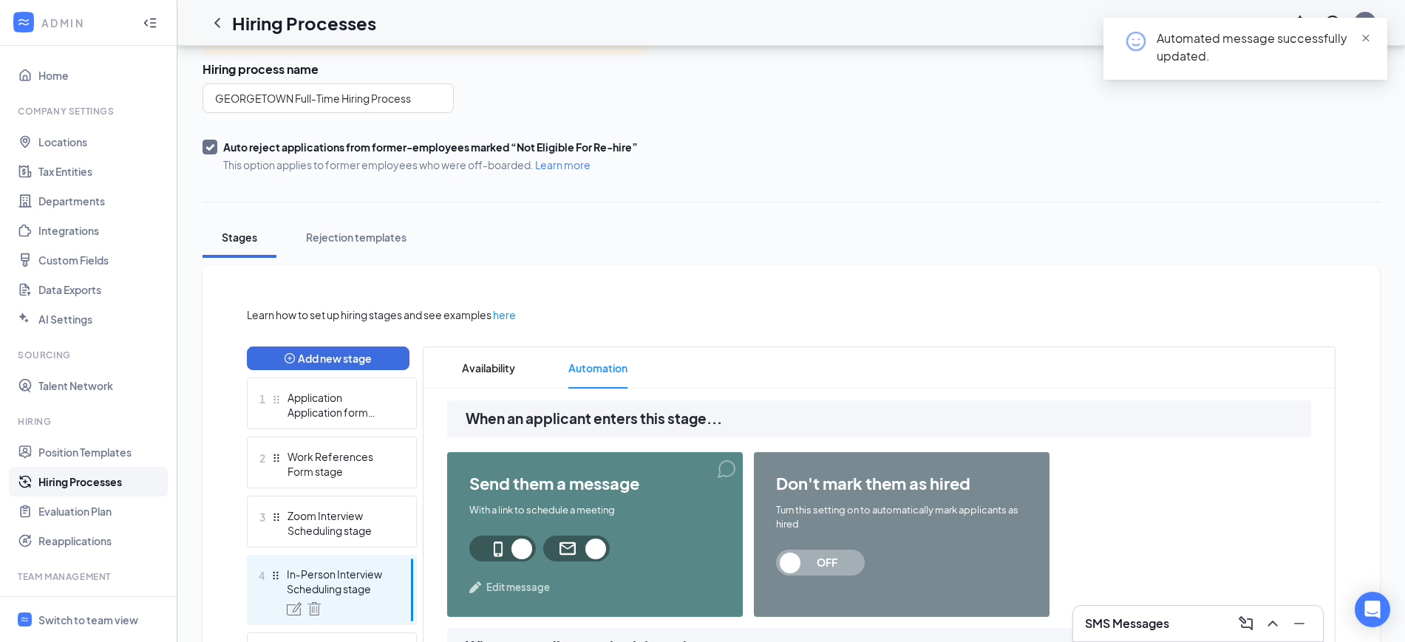
click at [1367, 34] on span "close" at bounding box center [1366, 38] width 10 height 10
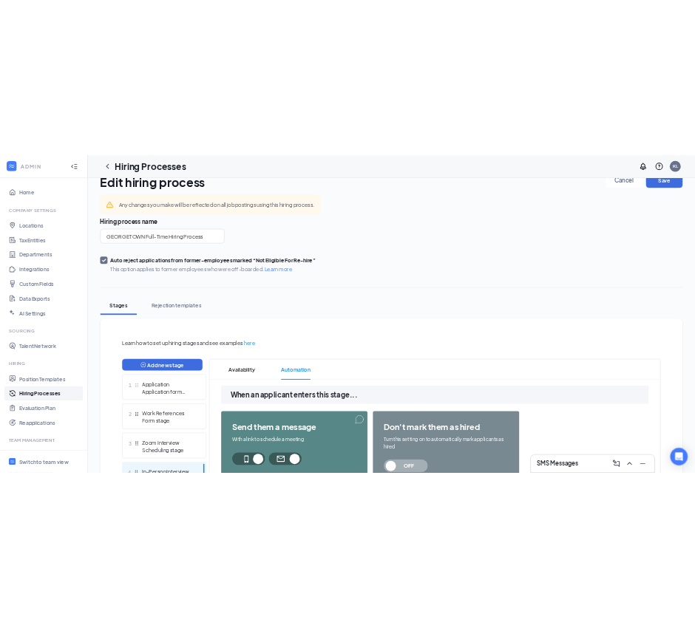
scroll to position [0, 0]
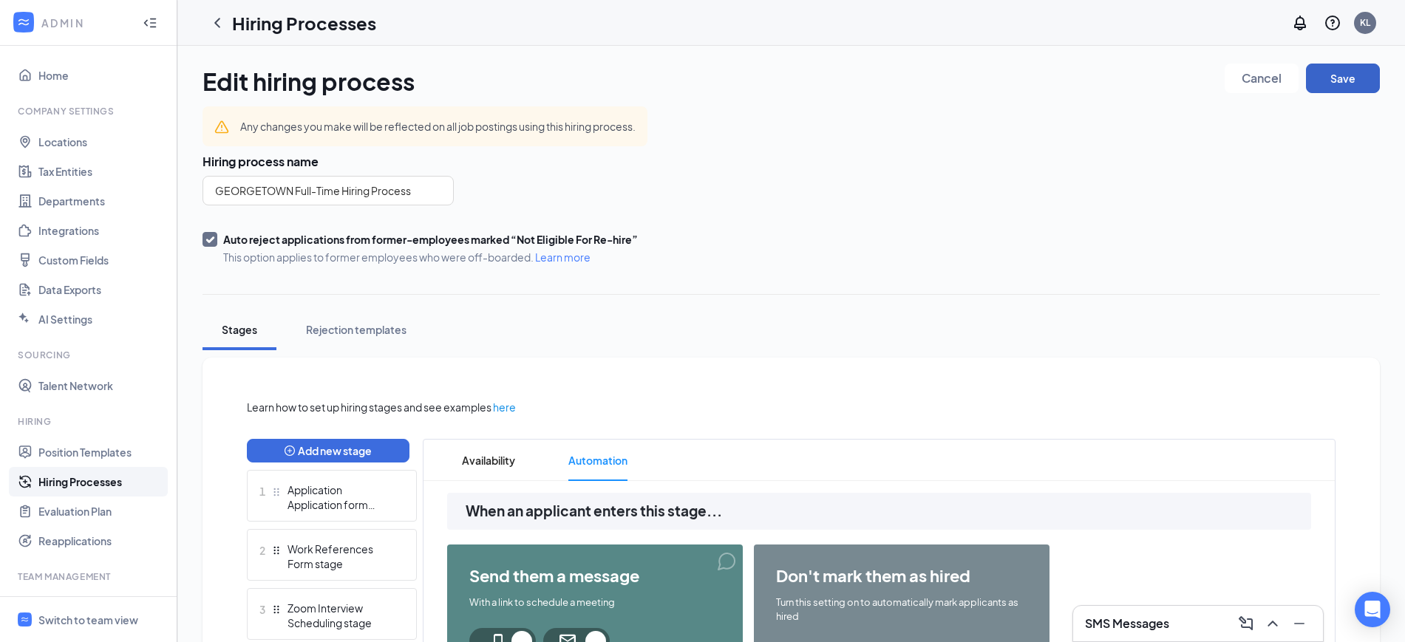
click at [1358, 67] on button "Save" at bounding box center [1343, 79] width 74 height 30
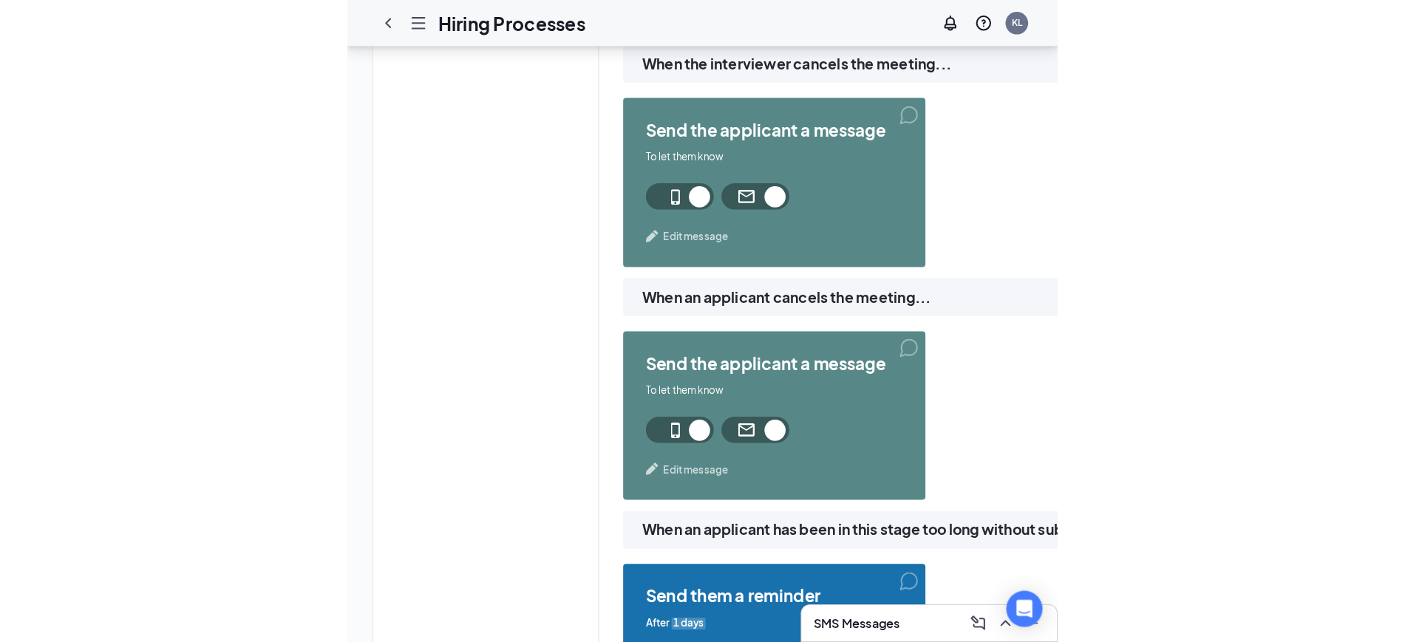
scroll to position [1756, 0]
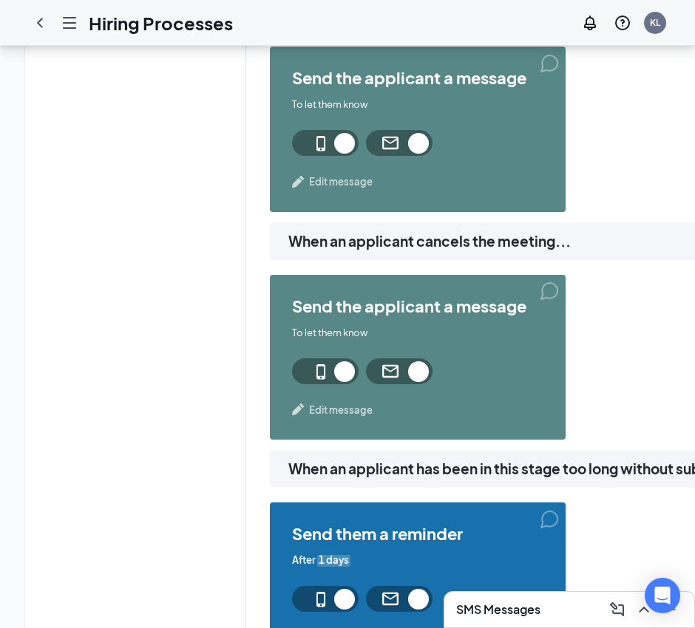
click at [333, 179] on span "Edit message" at bounding box center [341, 181] width 64 height 15
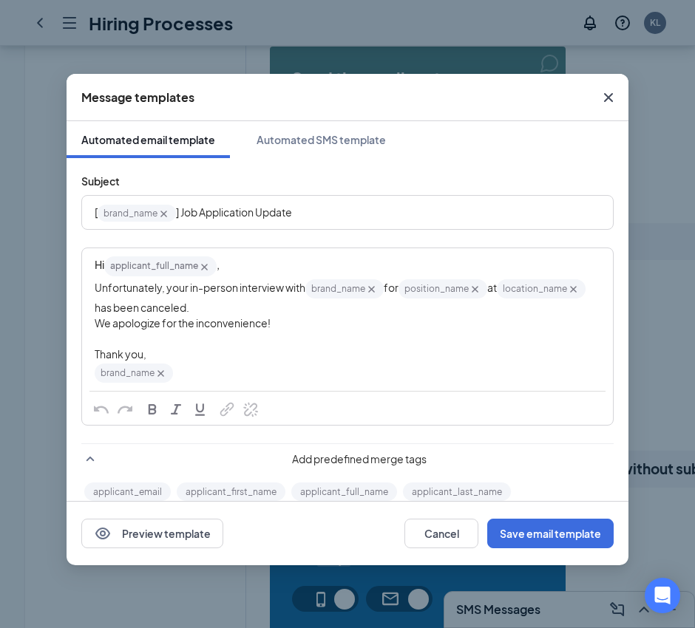
click at [205, 266] on icon "Cross" at bounding box center [204, 267] width 13 height 13
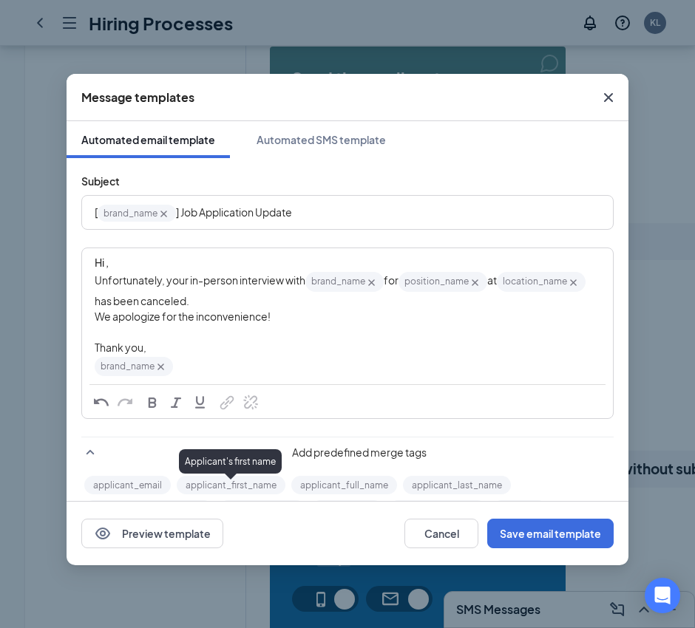
click at [237, 491] on button "applicant_first_name" at bounding box center [231, 485] width 109 height 18
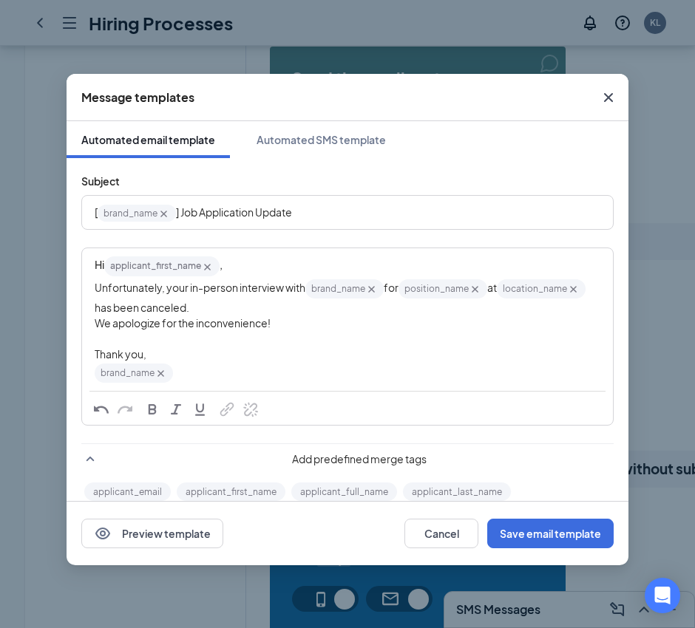
click at [253, 265] on div "Hi applicant_first_name‌‌‌‌ {{applicant_first_name}} ," at bounding box center [348, 266] width 506 height 22
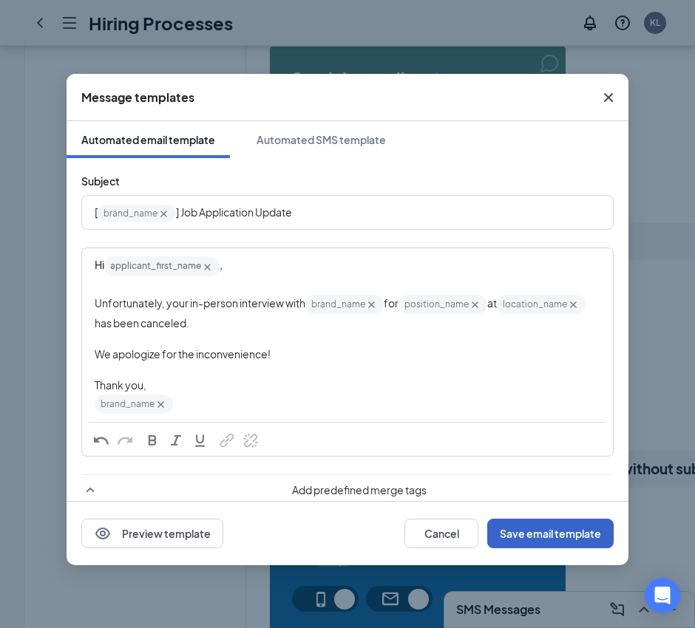
click at [548, 529] on button "Save email template" at bounding box center [550, 534] width 126 height 30
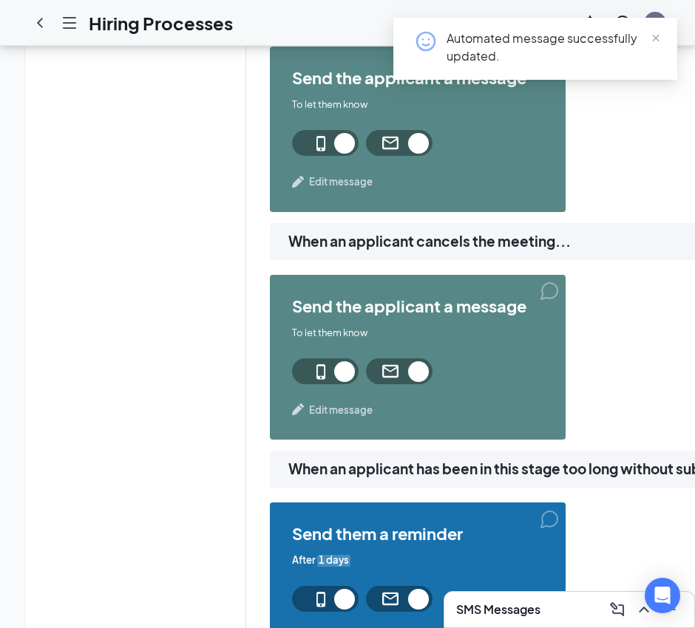
click at [341, 407] on span "Edit message" at bounding box center [341, 410] width 64 height 15
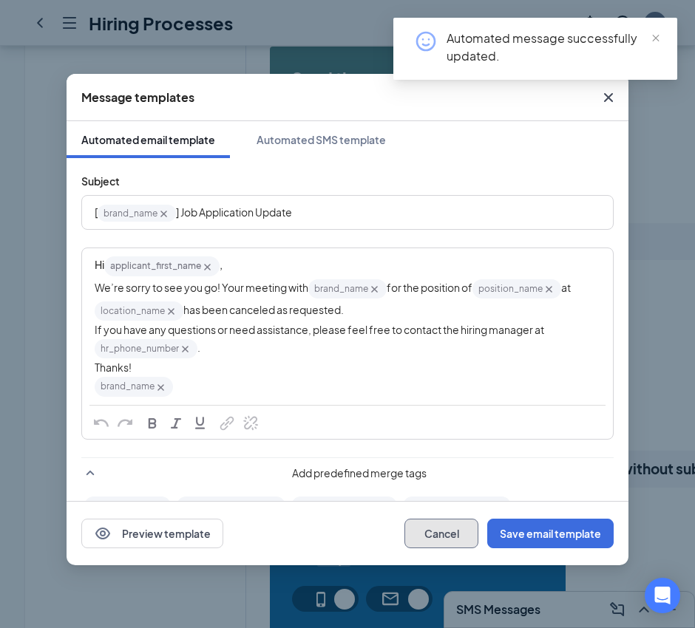
click at [440, 534] on button "Cancel" at bounding box center [441, 534] width 74 height 30
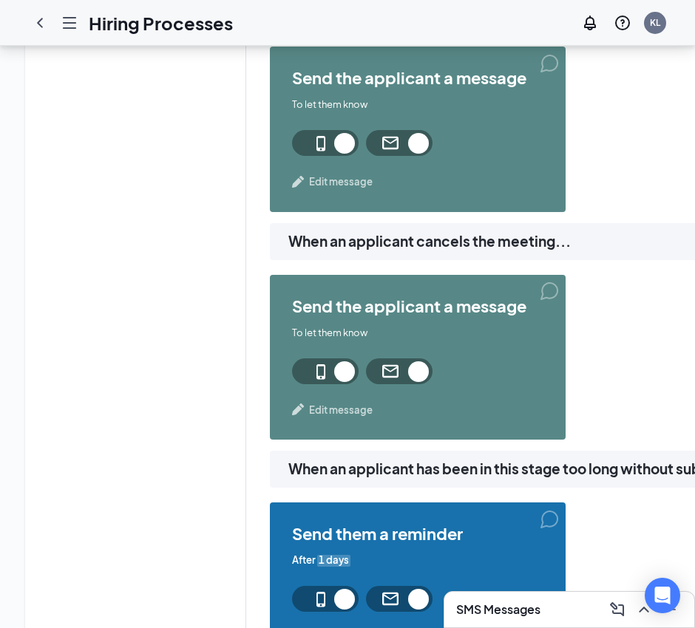
click at [340, 176] on span "Edit message" at bounding box center [341, 181] width 64 height 15
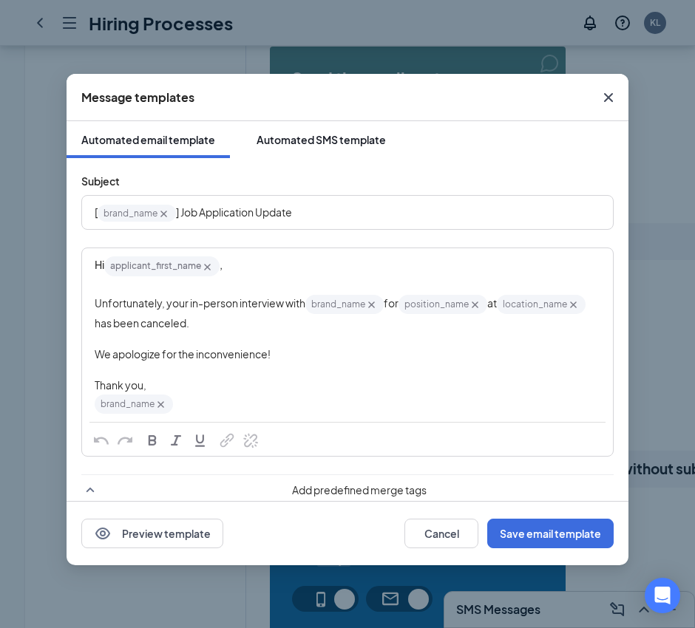
click at [315, 138] on div "Automated SMS template" at bounding box center [320, 139] width 129 height 15
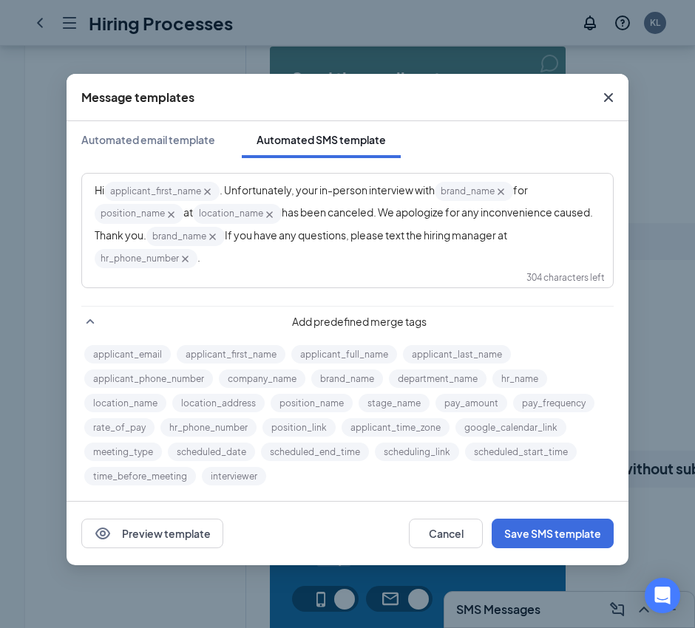
click at [243, 187] on span ". Unfortunately, your in-person interview with" at bounding box center [327, 189] width 215 height 13
click at [222, 186] on span ". Unfortunately, your in-person interview with" at bounding box center [327, 189] width 215 height 13
click at [216, 236] on icon "Cross" at bounding box center [212, 237] width 7 height 7
click at [530, 239] on icon "Cross" at bounding box center [523, 237] width 13 height 13
drag, startPoint x: 518, startPoint y: 234, endPoint x: 354, endPoint y: 237, distance: 164.1
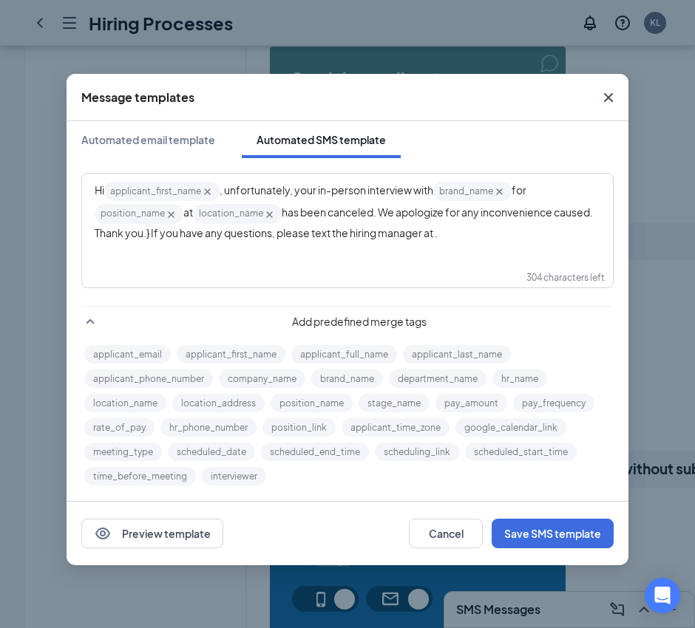
click at [354, 237] on div "Hi applicant_first_name‌‌‌‌ {{applicant_first_name}} , unfortunately, your in-p…" at bounding box center [348, 210] width 506 height 61
click at [341, 378] on button "brand_name" at bounding box center [347, 379] width 72 height 18
click at [194, 236] on span "has been canceled. We apologize for any inconvenience caused. Thank you.} If yo…" at bounding box center [345, 222] width 500 height 35
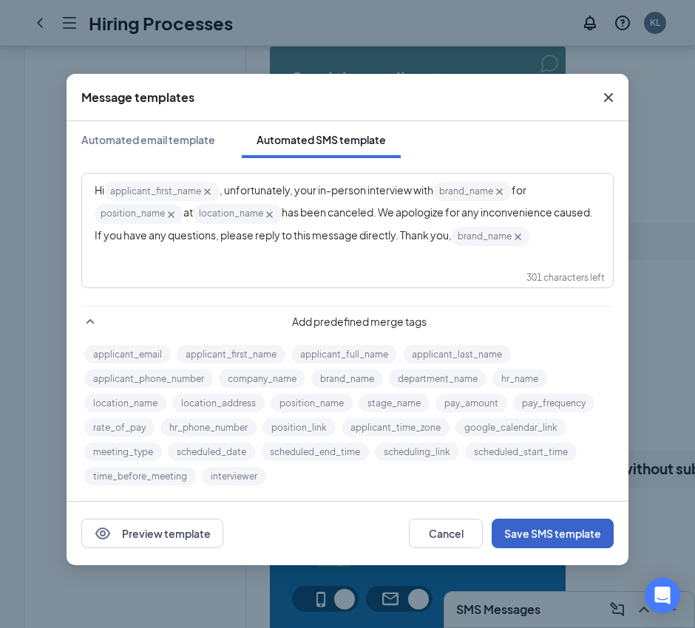
click at [560, 530] on button "Save SMS template" at bounding box center [553, 534] width 122 height 30
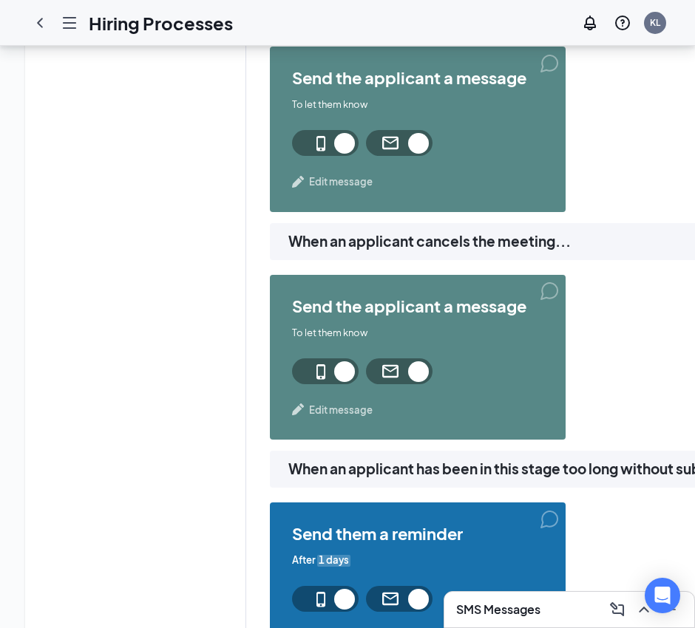
click at [323, 407] on span "Edit message" at bounding box center [341, 410] width 64 height 15
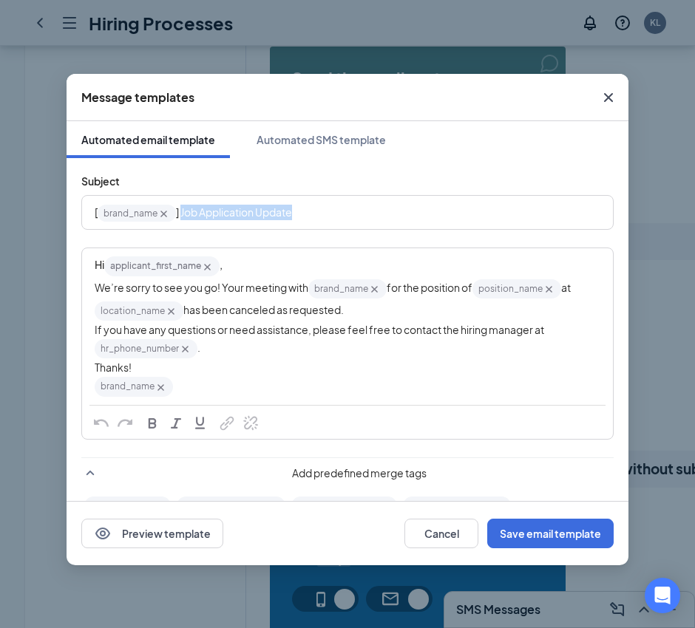
drag, startPoint x: 316, startPoint y: 212, endPoint x: 183, endPoint y: 222, distance: 134.1
click at [183, 222] on div "[ brand_name‌‌‌‌ {{brand_name}} ] Job Application Update" at bounding box center [348, 212] width 506 height 23
click at [261, 263] on div "Hi applicant_first_name‌‌‌‌ {{applicant_first_name}} ," at bounding box center [348, 266] width 506 height 22
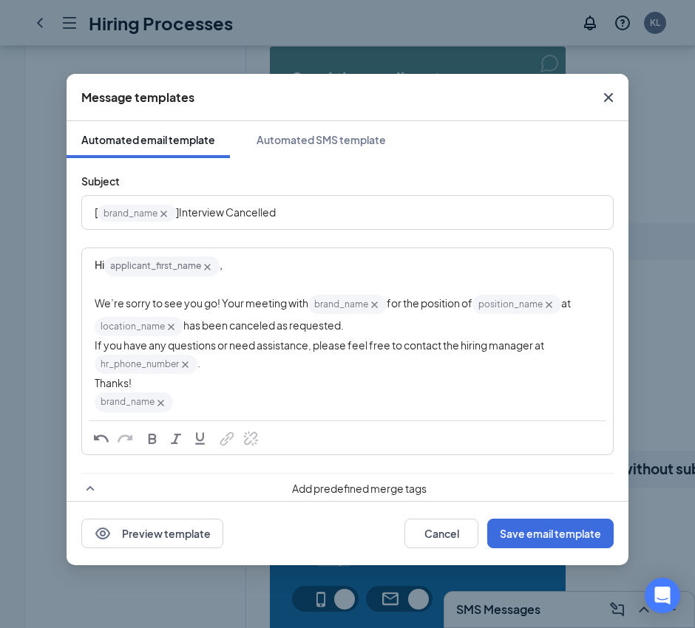
click at [276, 299] on span "We’re sorry to see you go! Your meeting with" at bounding box center [202, 302] width 214 height 13
click at [492, 325] on div "We’re sorry to see you go! Your in-person interview with brand_name‌‌‌‌ {{brand…" at bounding box center [348, 315] width 506 height 45
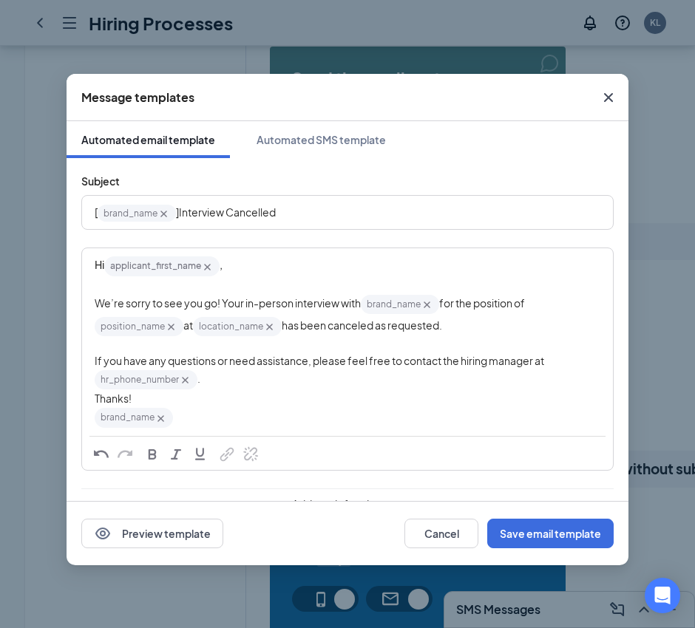
click at [398, 369] on div "If you have any questions or need assistance, please feel free to contact the h…" at bounding box center [348, 372] width 506 height 38
click at [185, 381] on icon "Cross" at bounding box center [185, 381] width 7 height 7
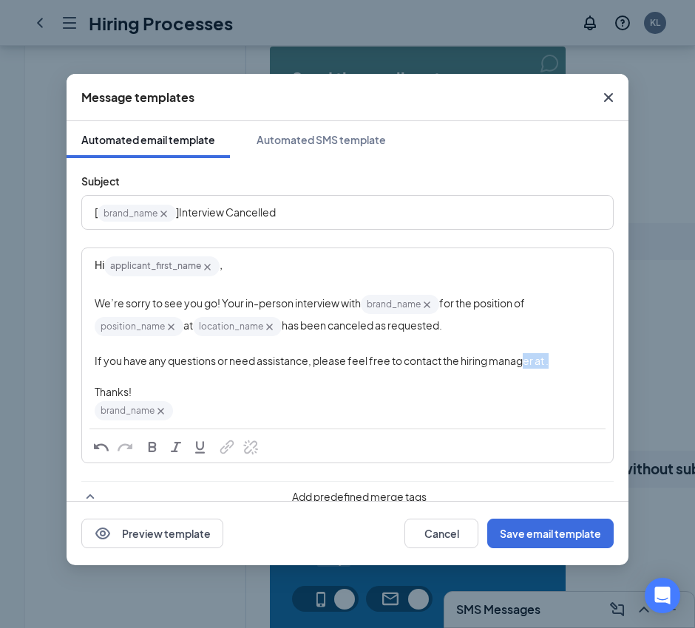
drag, startPoint x: 554, startPoint y: 361, endPoint x: 496, endPoint y: 361, distance: 57.7
click at [499, 361] on div "If you have any questions or need assistance, please feel free to contact the h…" at bounding box center [348, 361] width 506 height 16
drag, startPoint x: 470, startPoint y: 363, endPoint x: 354, endPoint y: 364, distance: 116.1
click at [354, 364] on span "If you have any questions or need assistance, please feel free to contact the h…" at bounding box center [322, 360] width 454 height 13
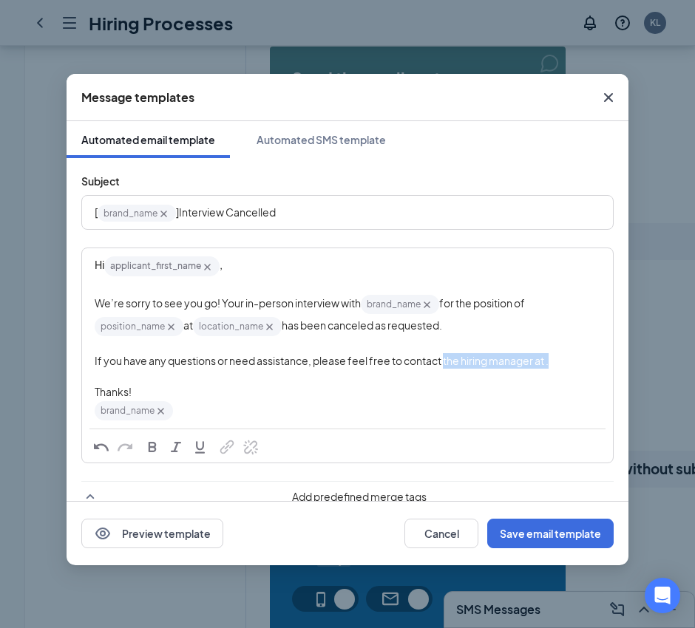
drag, startPoint x: 575, startPoint y: 359, endPoint x: 412, endPoint y: 358, distance: 162.6
click at [428, 361] on div "If you have any questions or need assistance, please feel free to contact the h…" at bounding box center [348, 361] width 506 height 16
drag, startPoint x: 375, startPoint y: 357, endPoint x: 361, endPoint y: 358, distance: 14.9
click at [371, 358] on span "If you have any questions or need assistance, please feel free to contact the h…" at bounding box center [322, 360] width 454 height 13
click at [361, 358] on span "If you have any questions or need assistance, please feel free to contact the h…" at bounding box center [322, 360] width 454 height 13
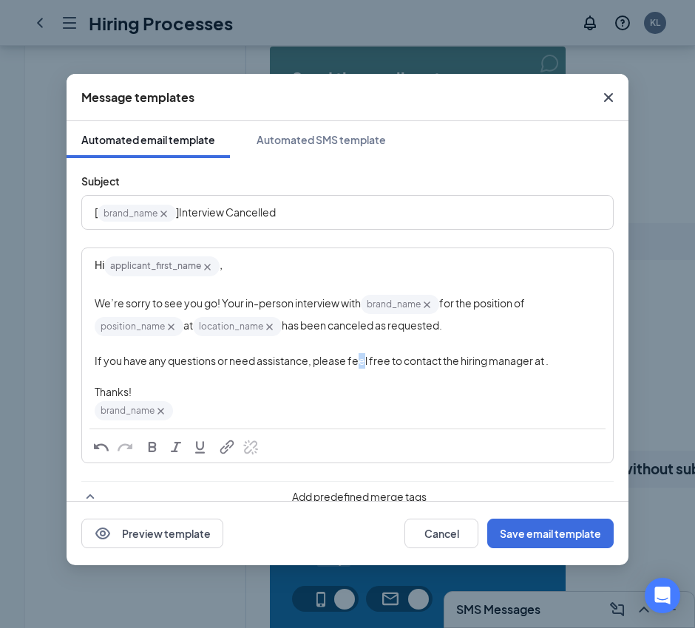
click at [361, 358] on span "If you have any questions or need assistance, please feel free to contact the h…" at bounding box center [322, 360] width 454 height 13
click at [582, 362] on div "If you have any questions or need assistance, please feel free to contact the h…" at bounding box center [348, 361] width 506 height 16
click at [541, 530] on button "Save email template" at bounding box center [550, 534] width 126 height 30
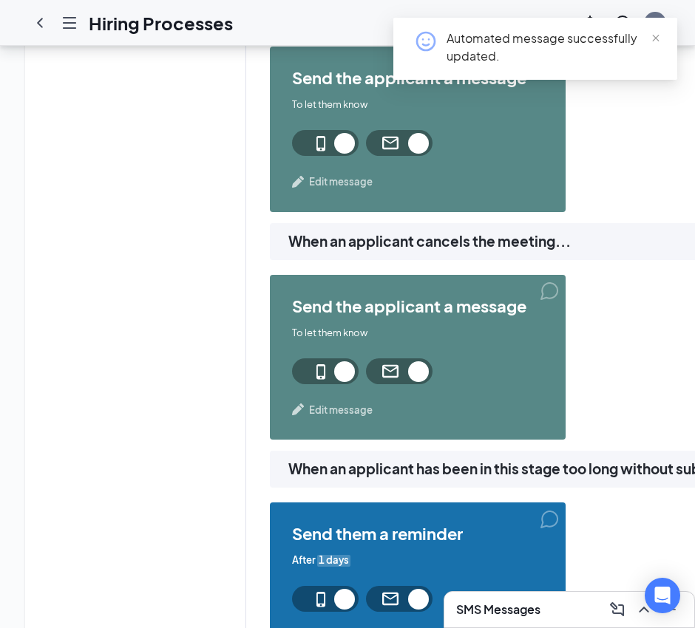
click at [336, 404] on span "Edit message" at bounding box center [341, 410] width 64 height 15
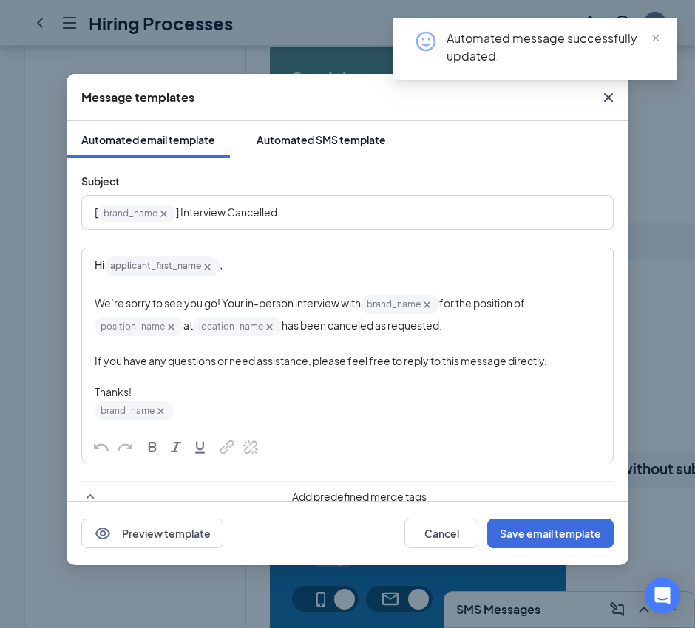
click at [312, 137] on div "Automated SMS template" at bounding box center [320, 139] width 129 height 15
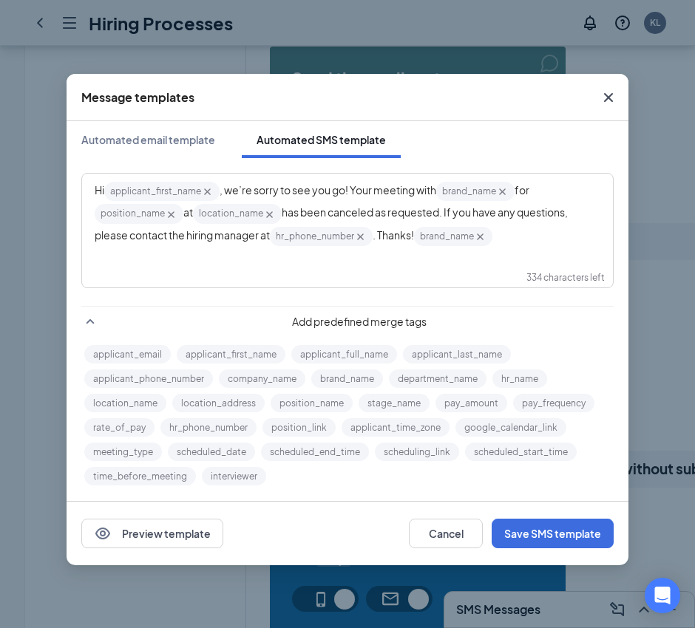
click at [392, 194] on span ", we’re sorry to see you go! Your meeting with" at bounding box center [328, 189] width 217 height 13
click at [364, 237] on icon "Cross" at bounding box center [360, 237] width 7 height 7
click at [279, 238] on icon "Cross" at bounding box center [275, 237] width 7 height 7
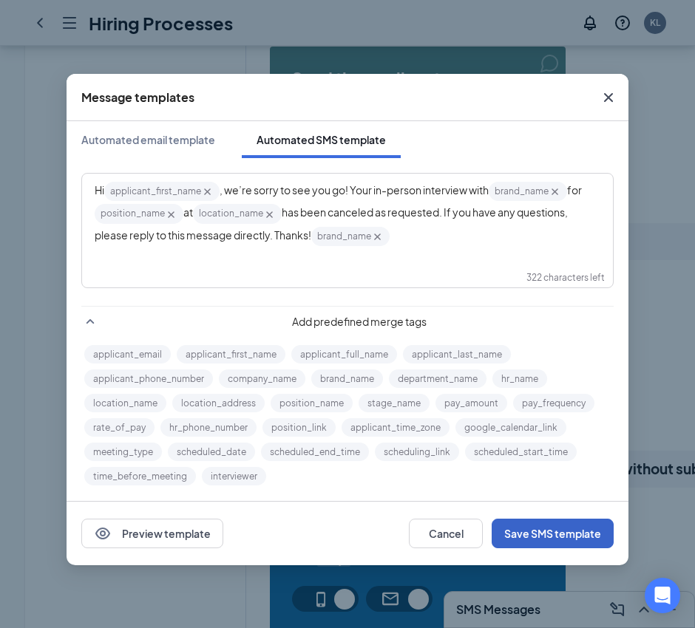
click at [545, 529] on button "Save SMS template" at bounding box center [553, 534] width 122 height 30
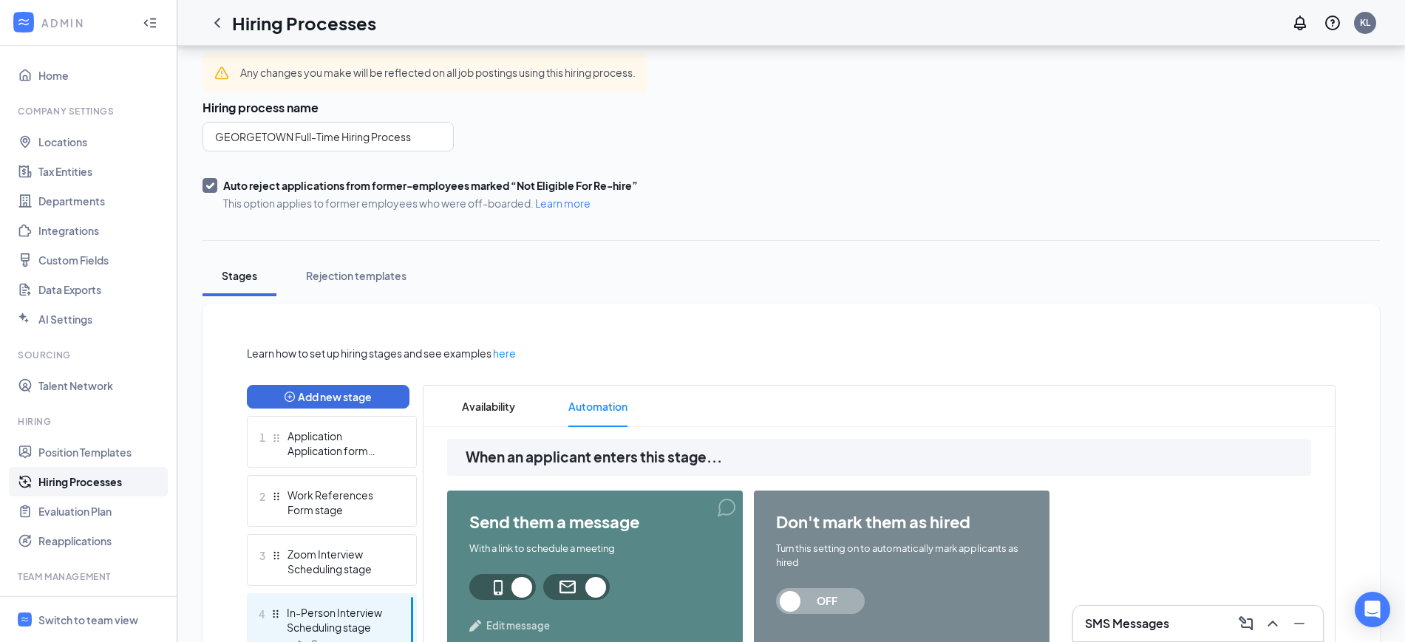
scroll to position [0, 0]
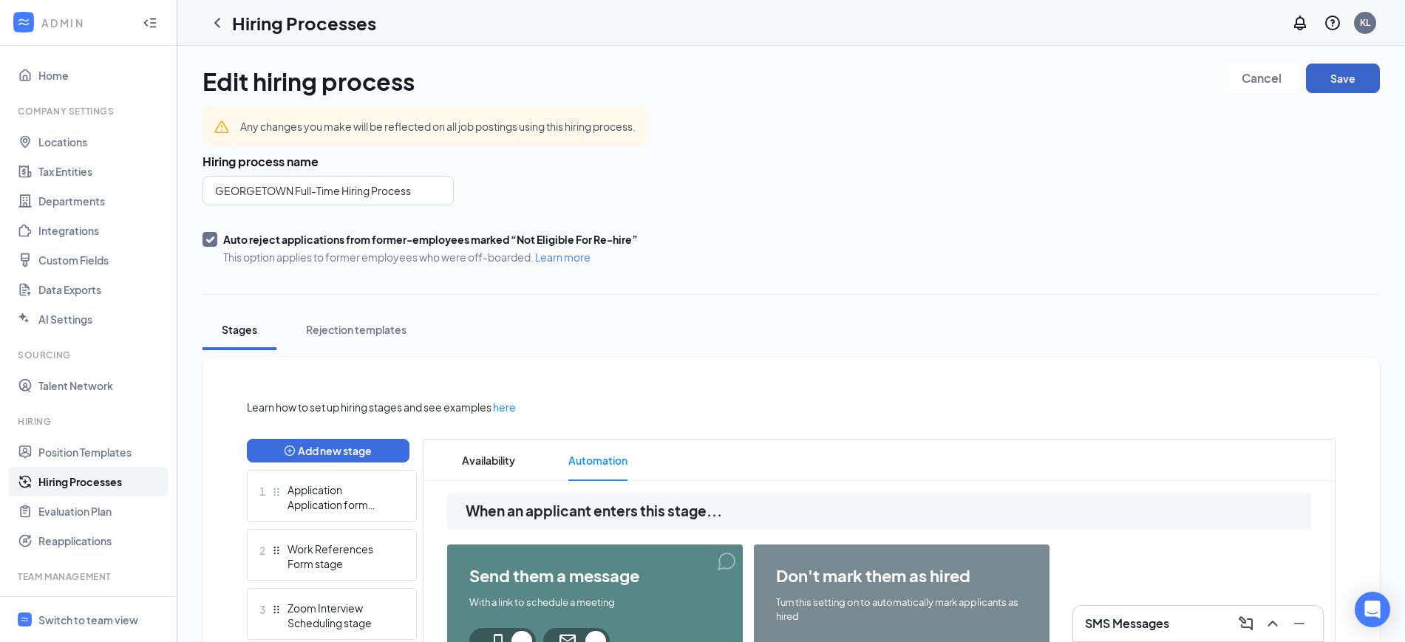
click at [1349, 72] on button "Save" at bounding box center [1343, 79] width 74 height 30
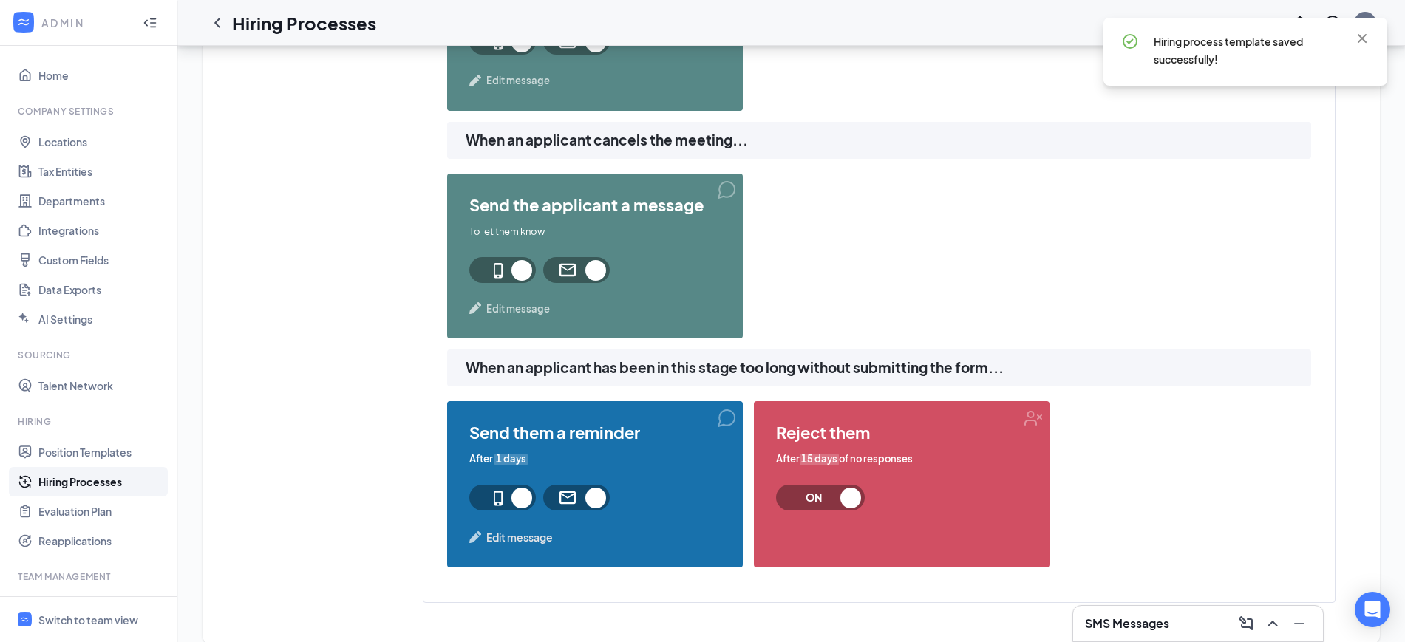
scroll to position [1534, 0]
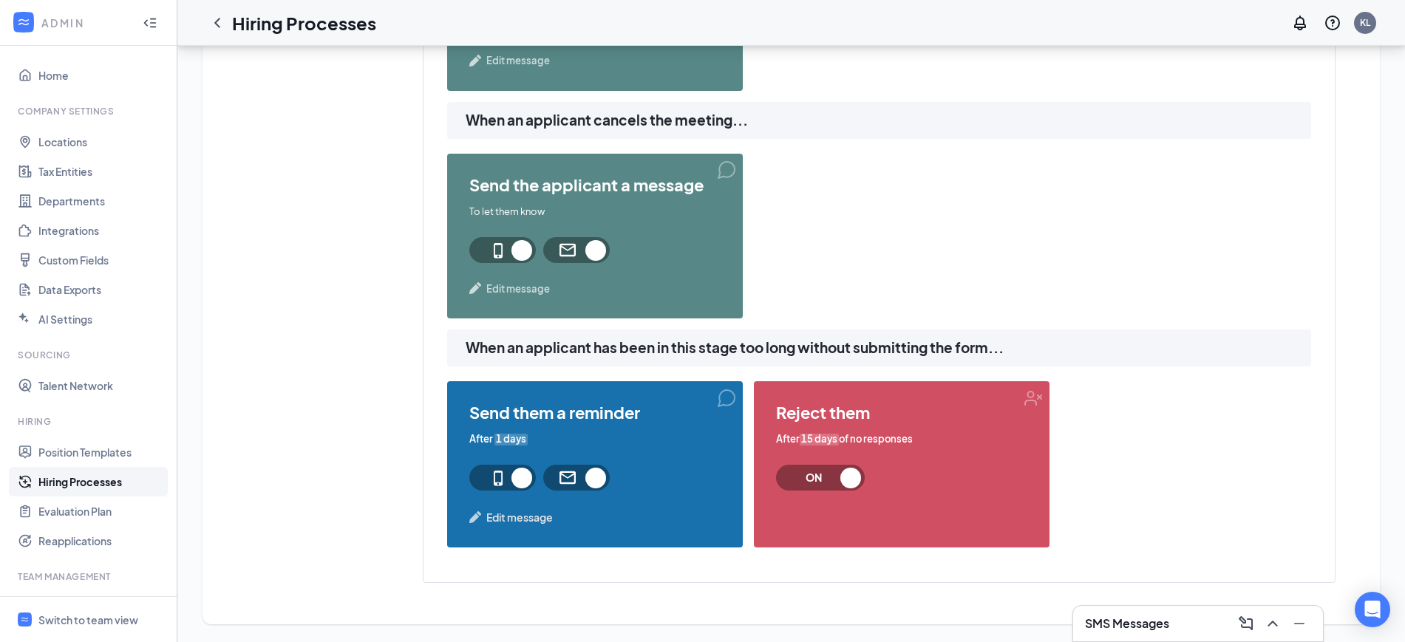
click at [520, 475] on span at bounding box center [502, 478] width 67 height 26
click at [595, 477] on span at bounding box center [576, 478] width 67 height 26
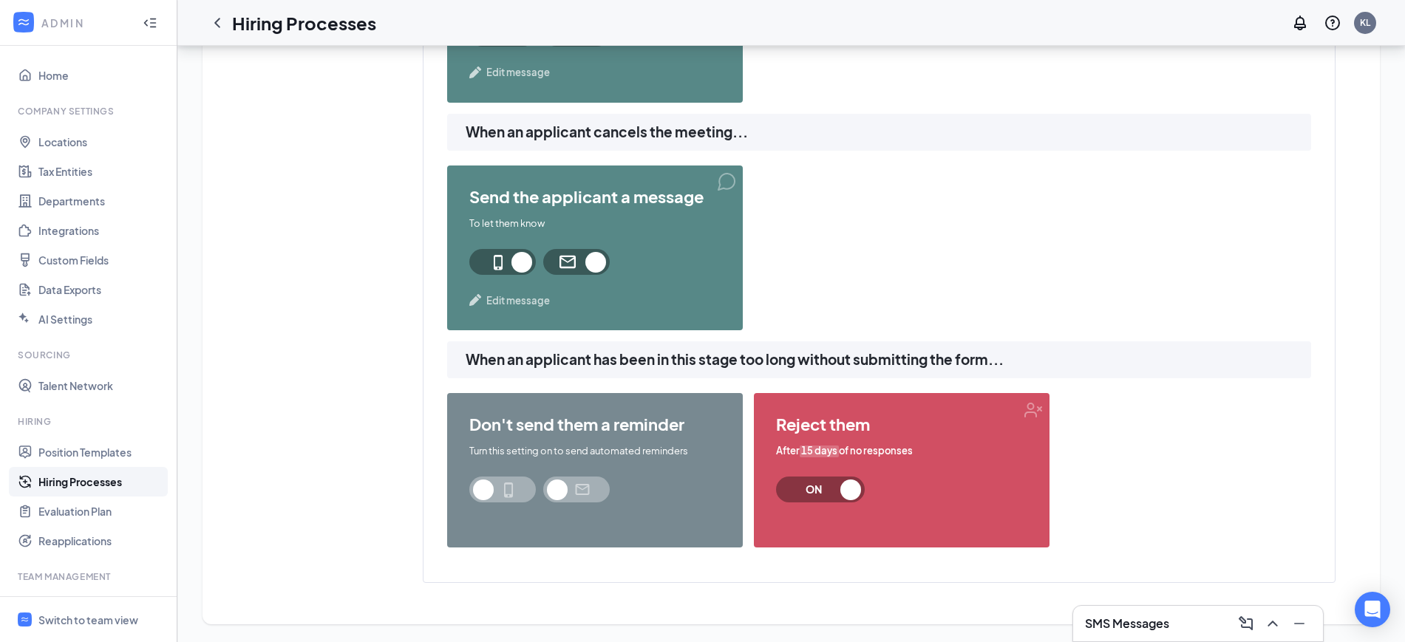
scroll to position [1522, 0]
click at [848, 490] on span "ON" at bounding box center [820, 490] width 89 height 26
click at [854, 491] on span "ON" at bounding box center [820, 490] width 89 height 26
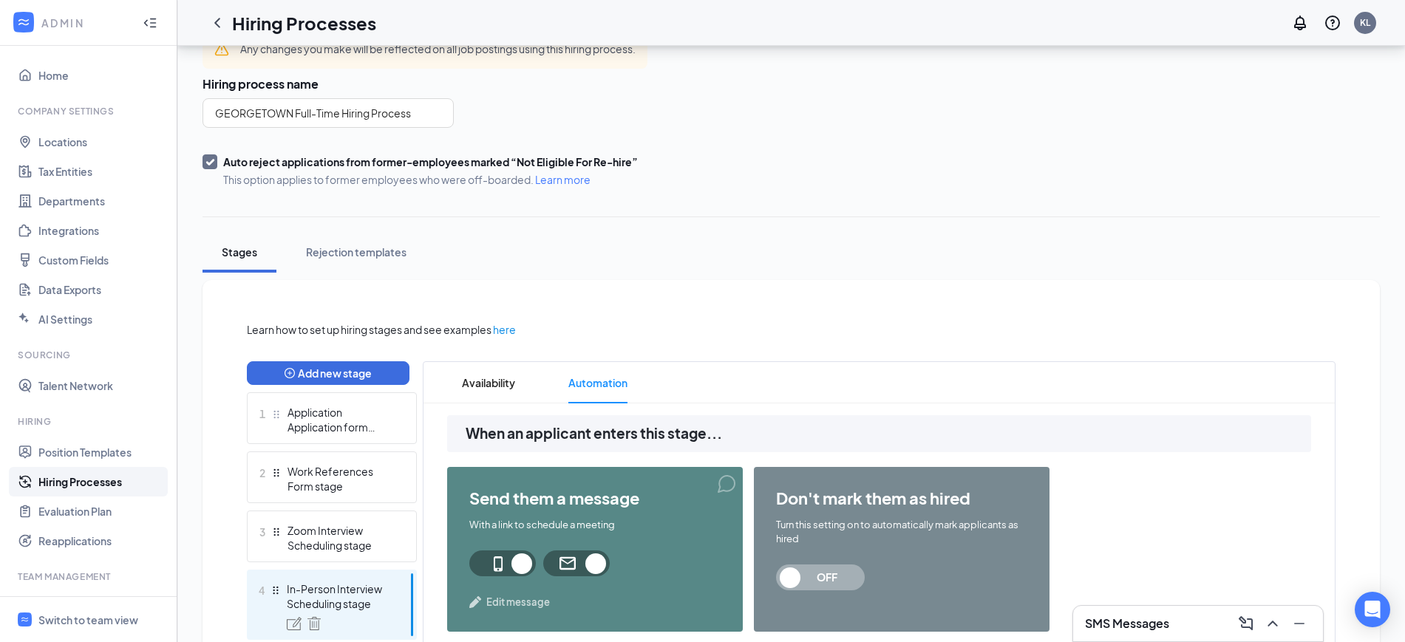
scroll to position [0, 0]
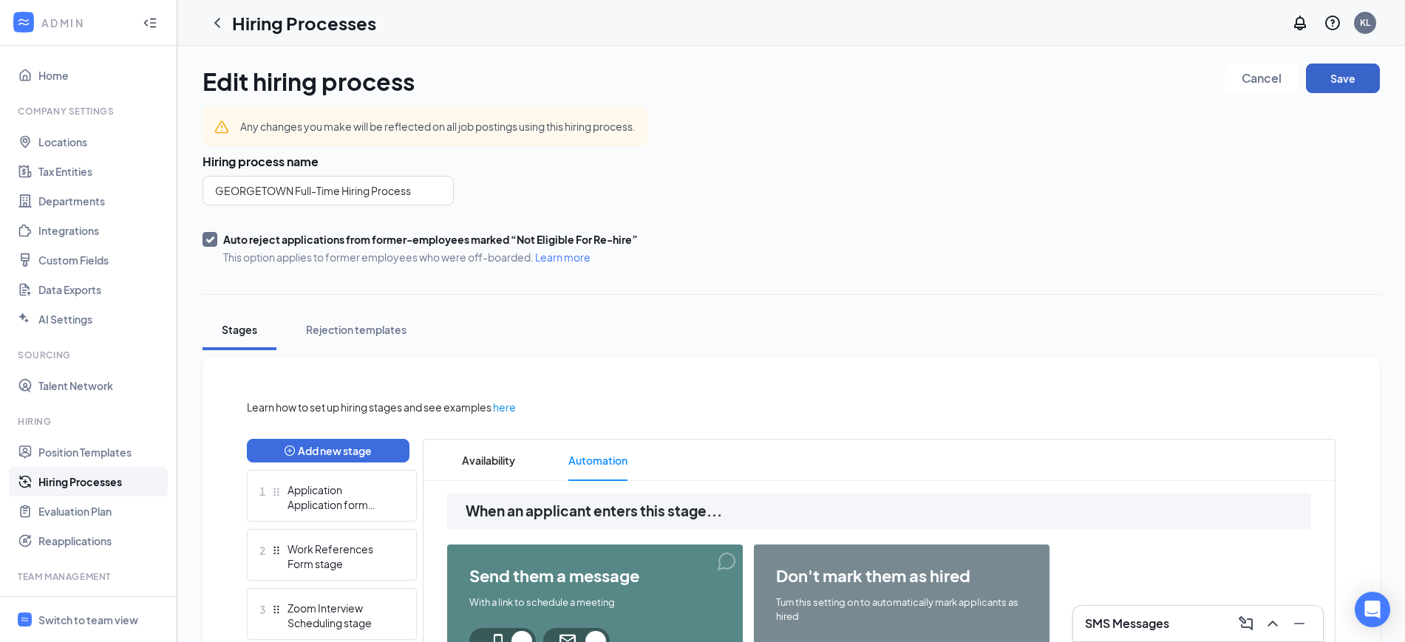
click at [1354, 72] on button "Save" at bounding box center [1343, 79] width 74 height 30
click at [1373, 84] on button "Save" at bounding box center [1343, 79] width 74 height 30
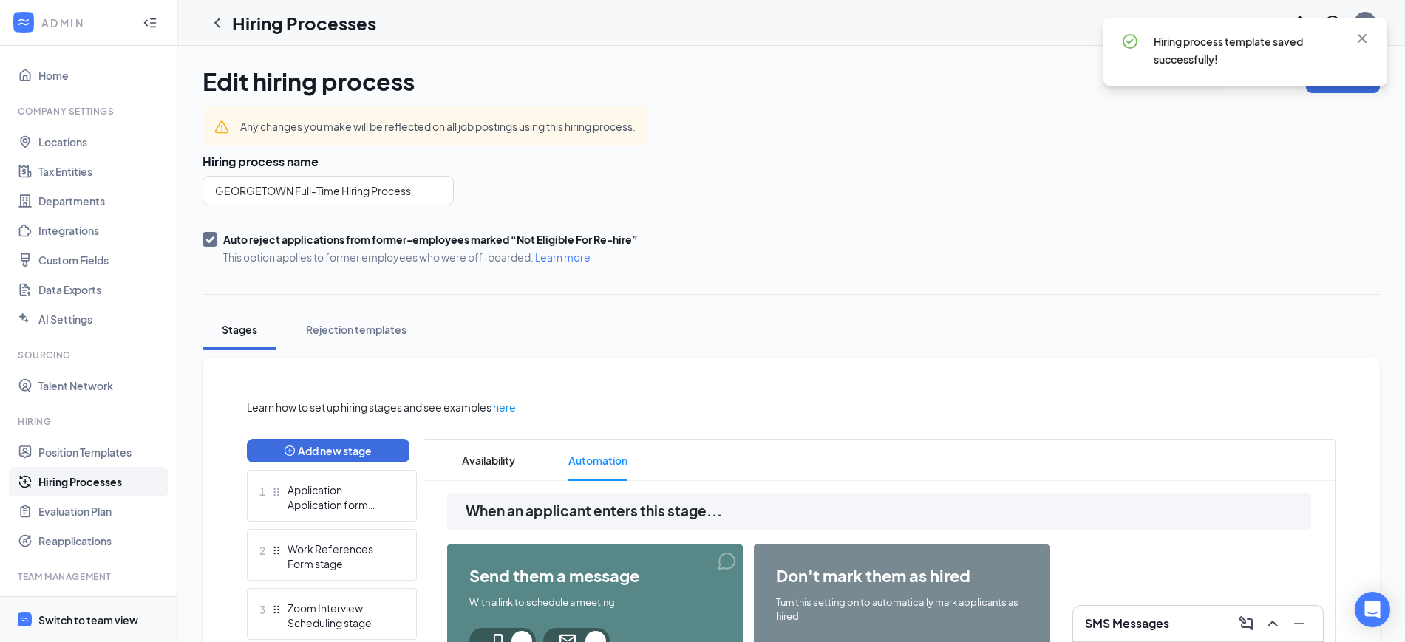
click at [78, 617] on div "Switch to team view" at bounding box center [88, 620] width 100 height 15
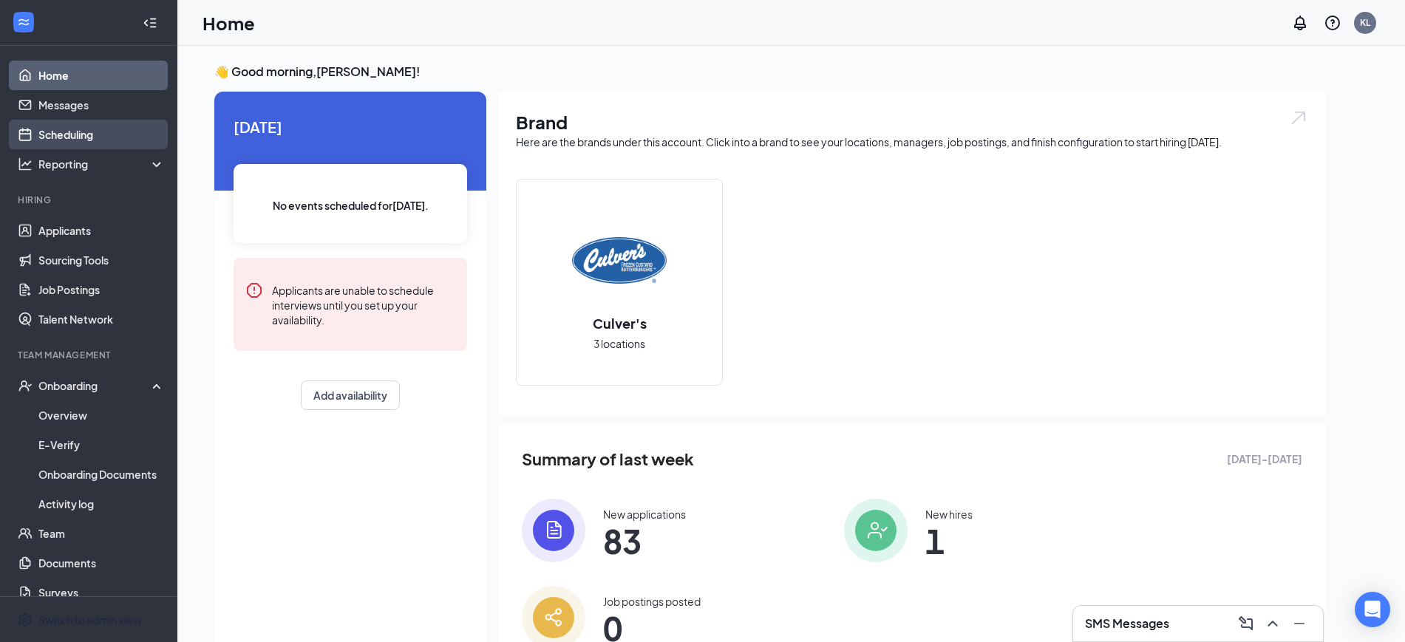
click at [85, 137] on link "Scheduling" at bounding box center [101, 135] width 126 height 30
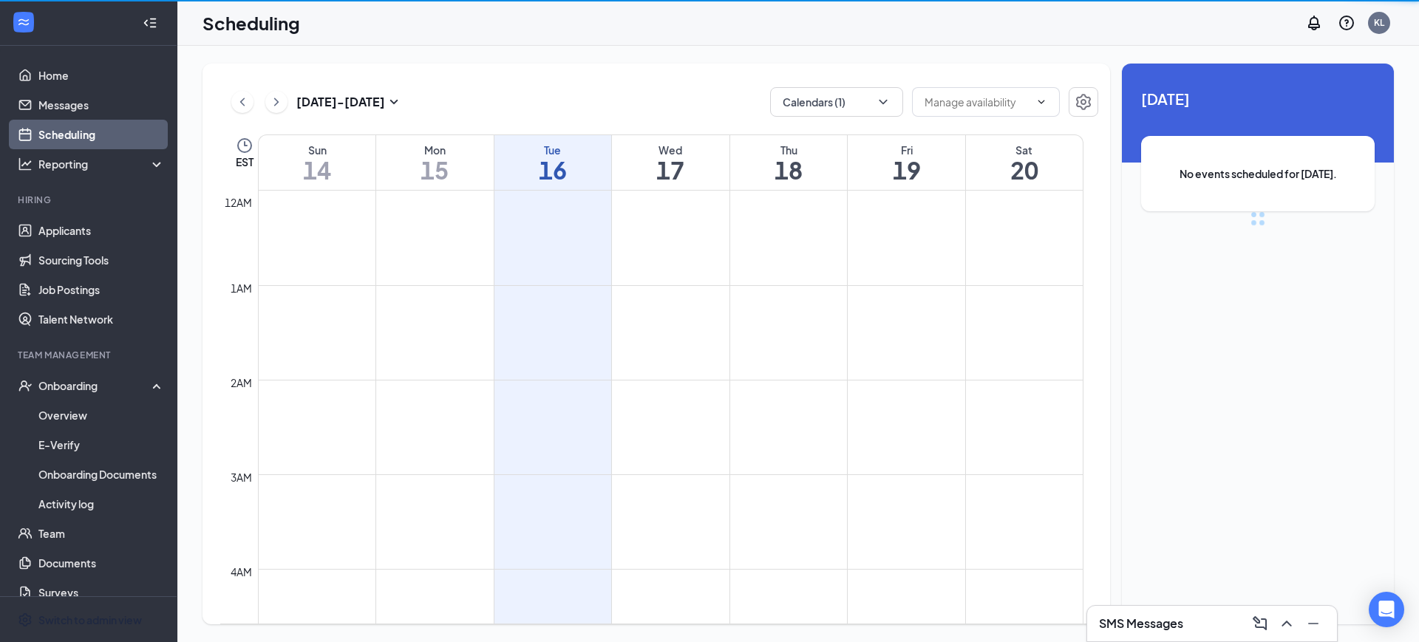
scroll to position [727, 0]
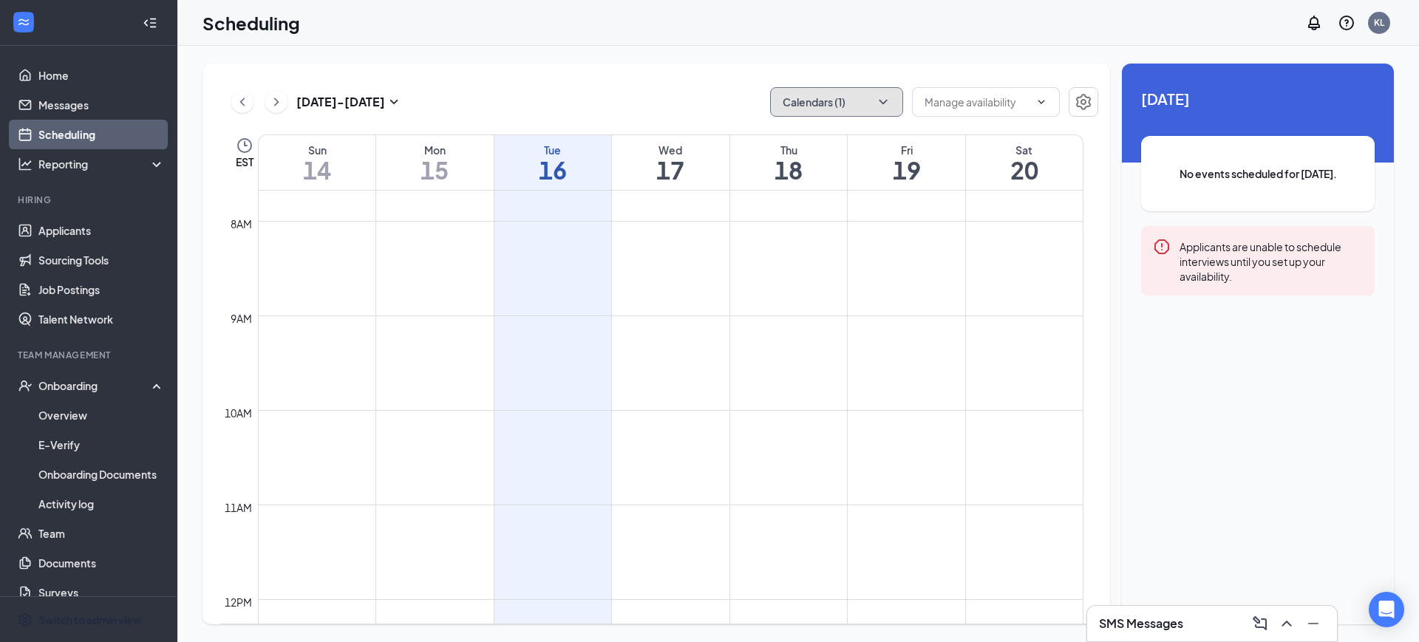
click at [866, 106] on button "Calendars (1)" at bounding box center [836, 102] width 133 height 30
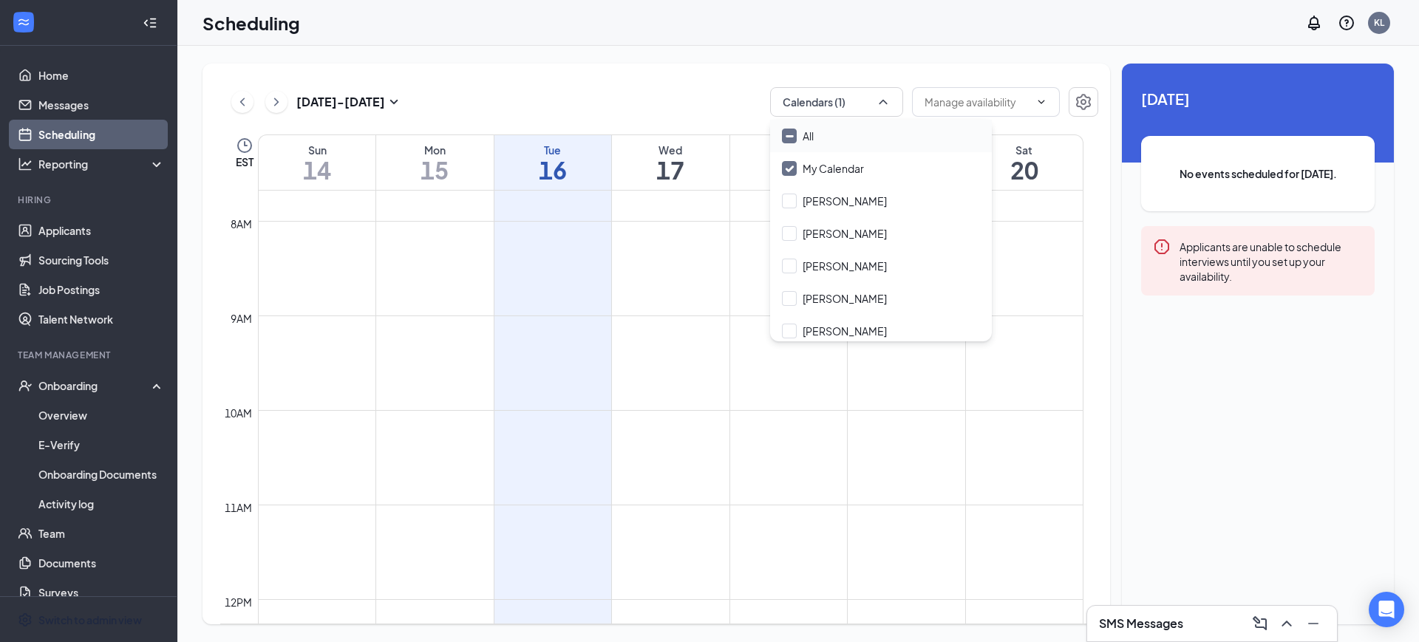
click at [807, 137] on input "All" at bounding box center [798, 136] width 32 height 15
checkbox input "true"
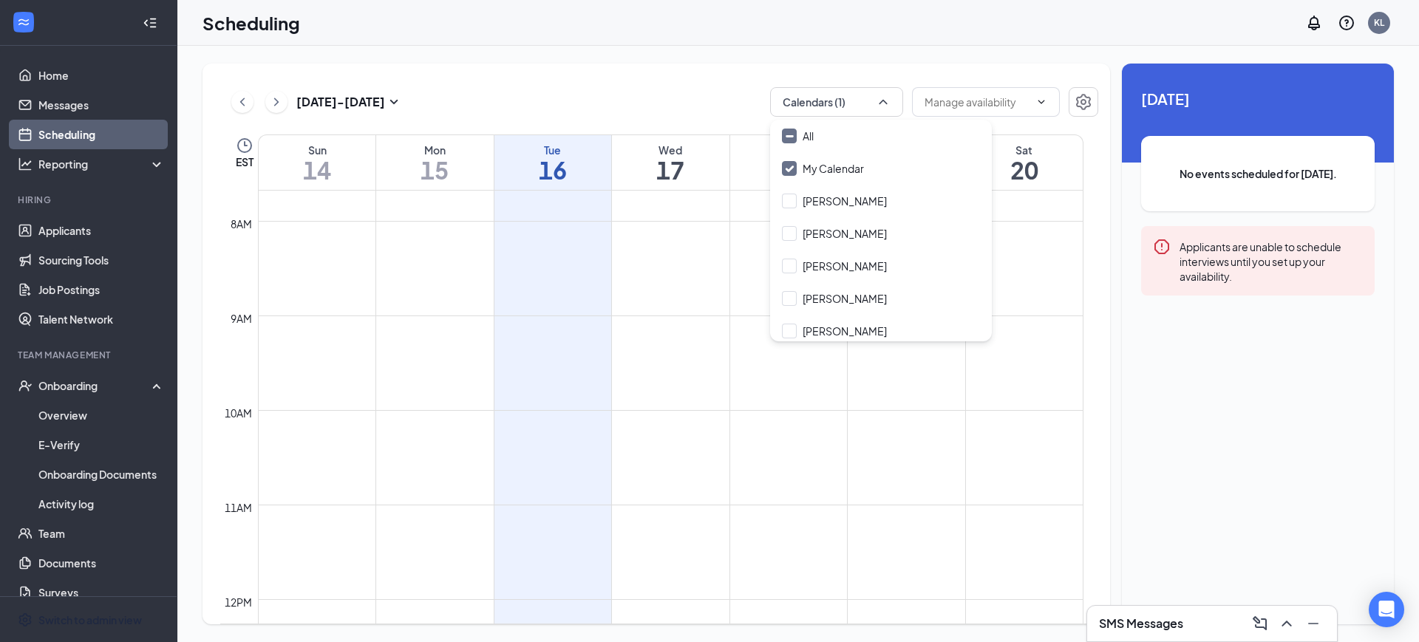
checkbox input "true"
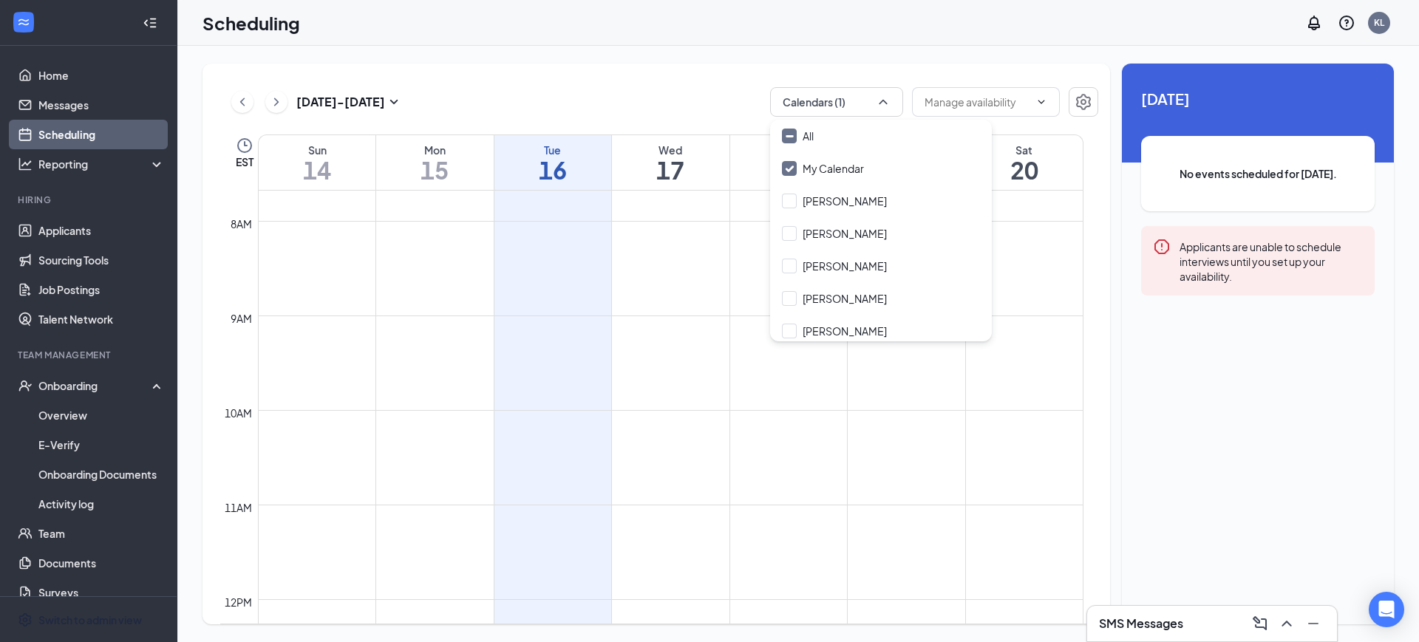
checkbox input "true"
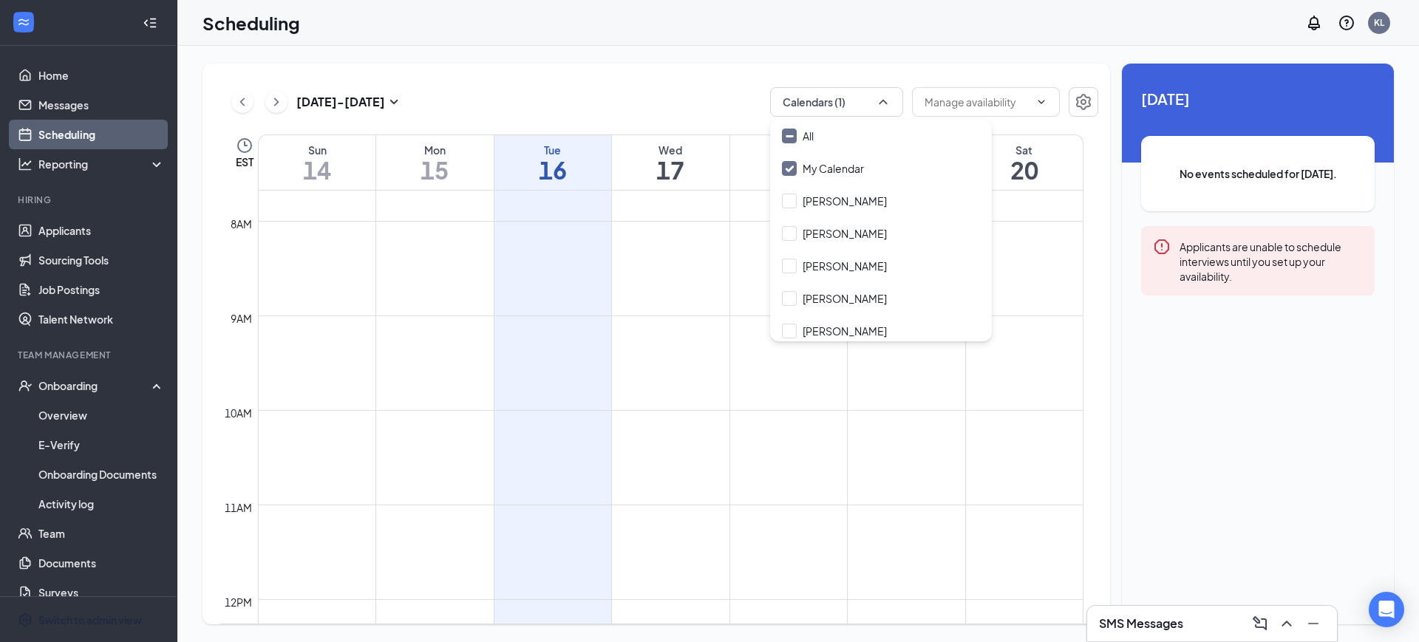
checkbox input "true"
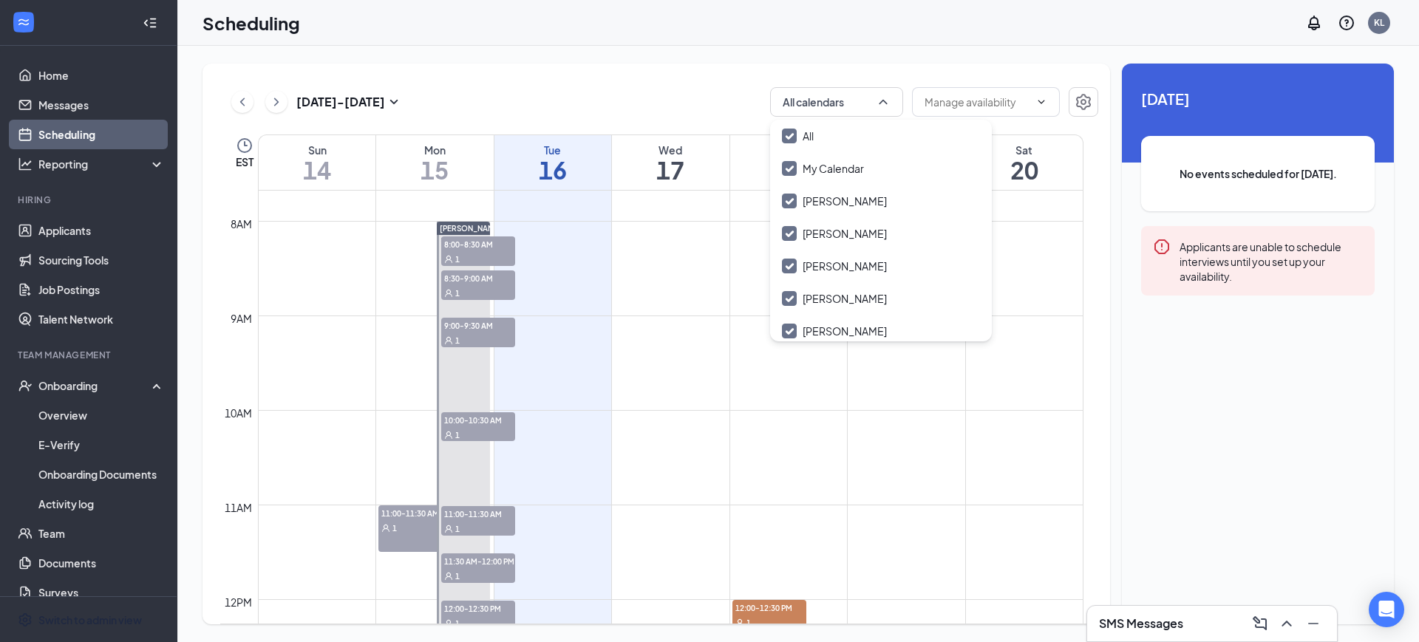
click at [667, 88] on div "[DATE] - [DATE] All calendars" at bounding box center [659, 102] width 878 height 30
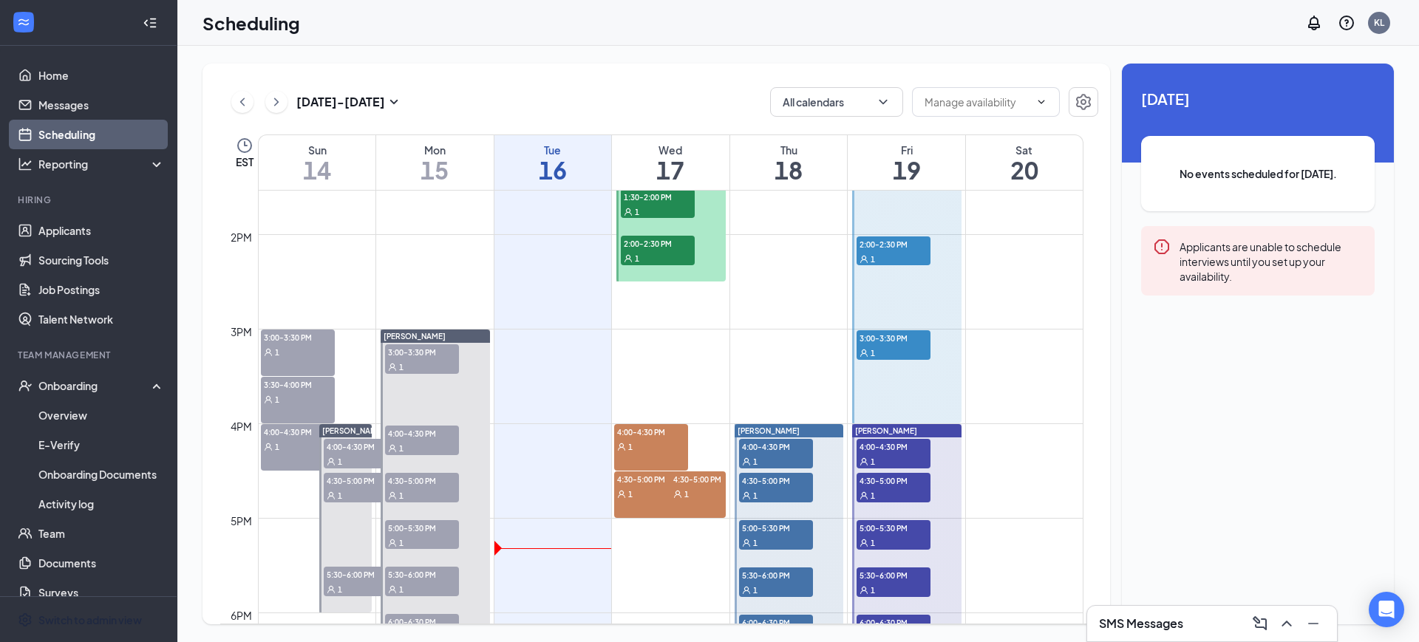
scroll to position [1189, 0]
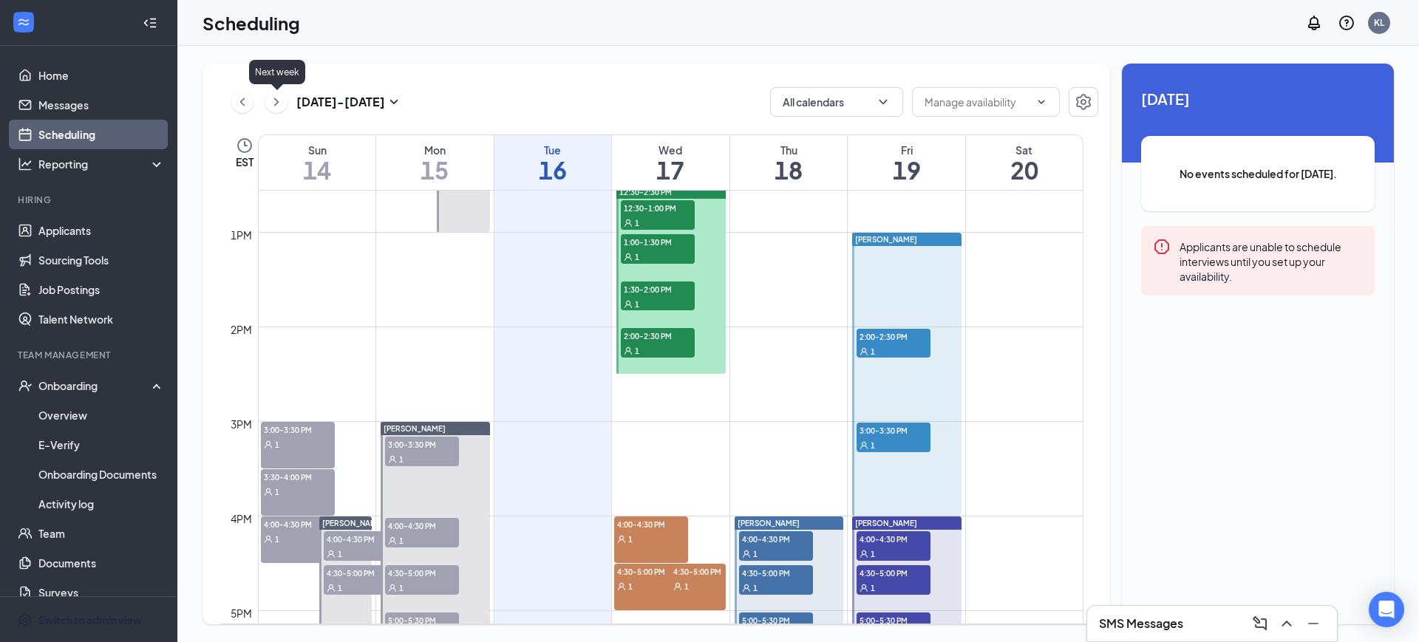
click at [280, 101] on icon "ChevronRight" at bounding box center [276, 102] width 15 height 18
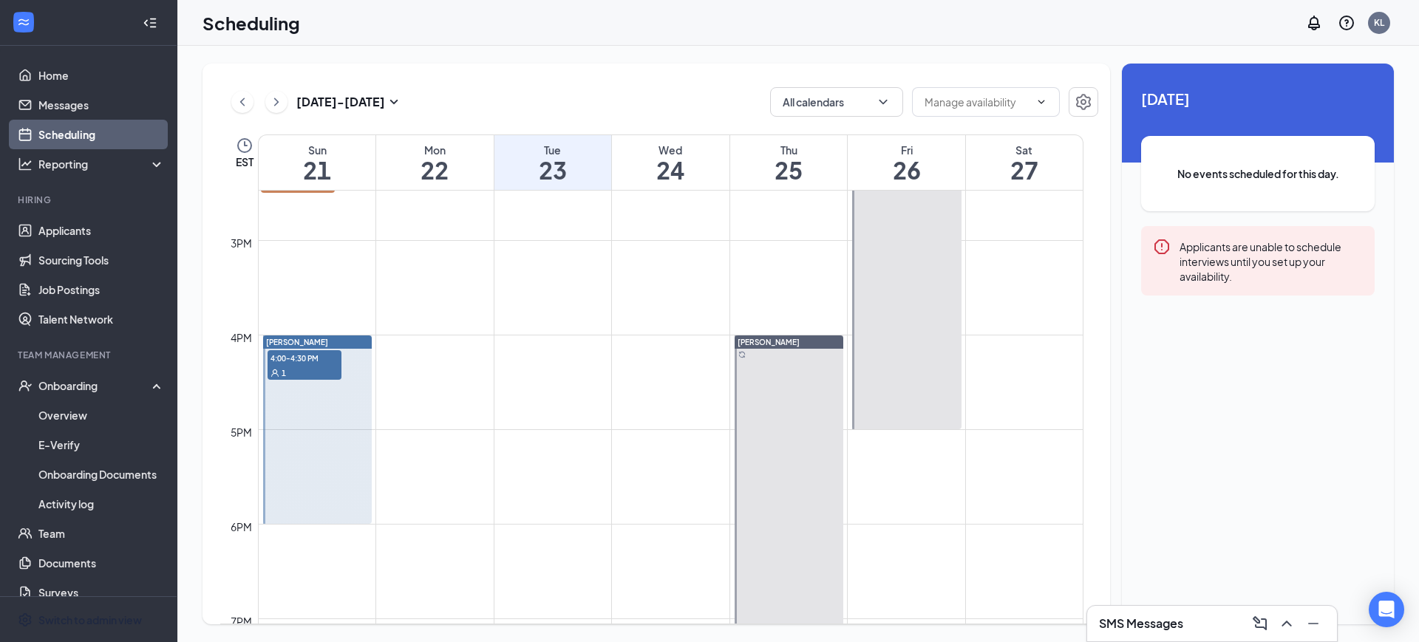
scroll to position [1373, 0]
click at [319, 360] on span "4:00-4:30 PM" at bounding box center [305, 354] width 74 height 15
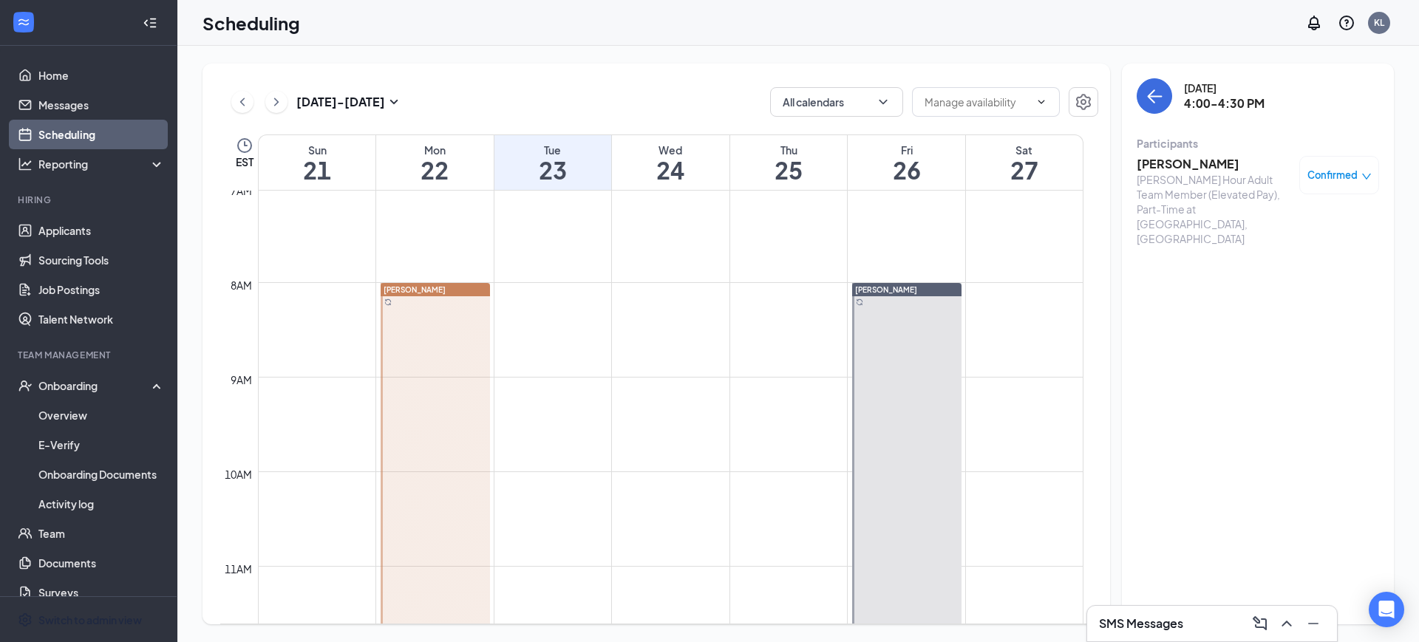
scroll to position [634, 0]
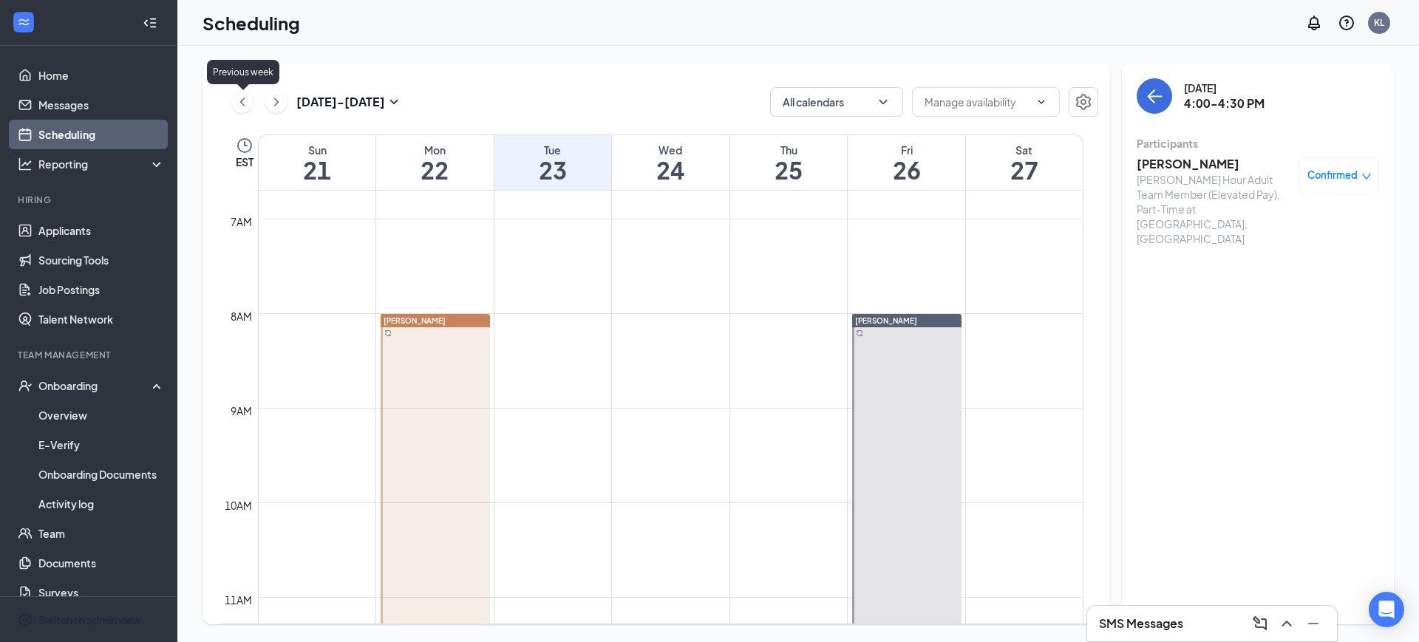
click at [244, 101] on icon "ChevronLeft" at bounding box center [242, 102] width 15 height 18
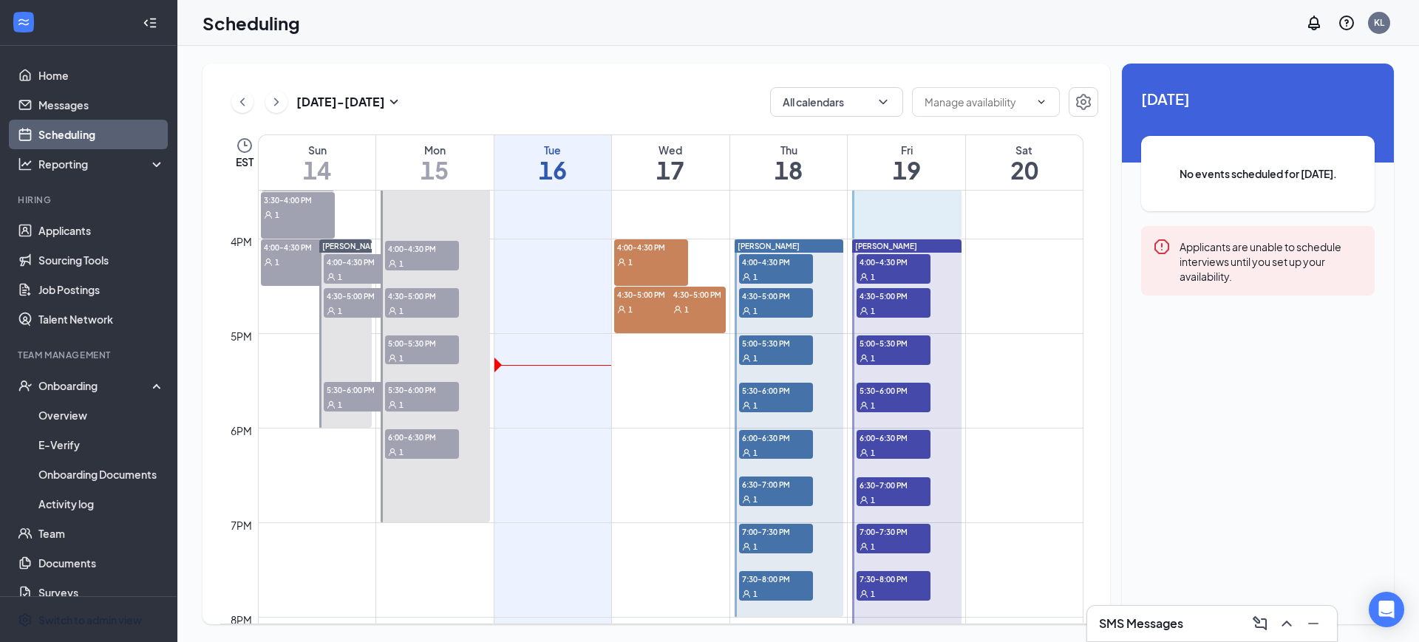
scroll to position [1373, 0]
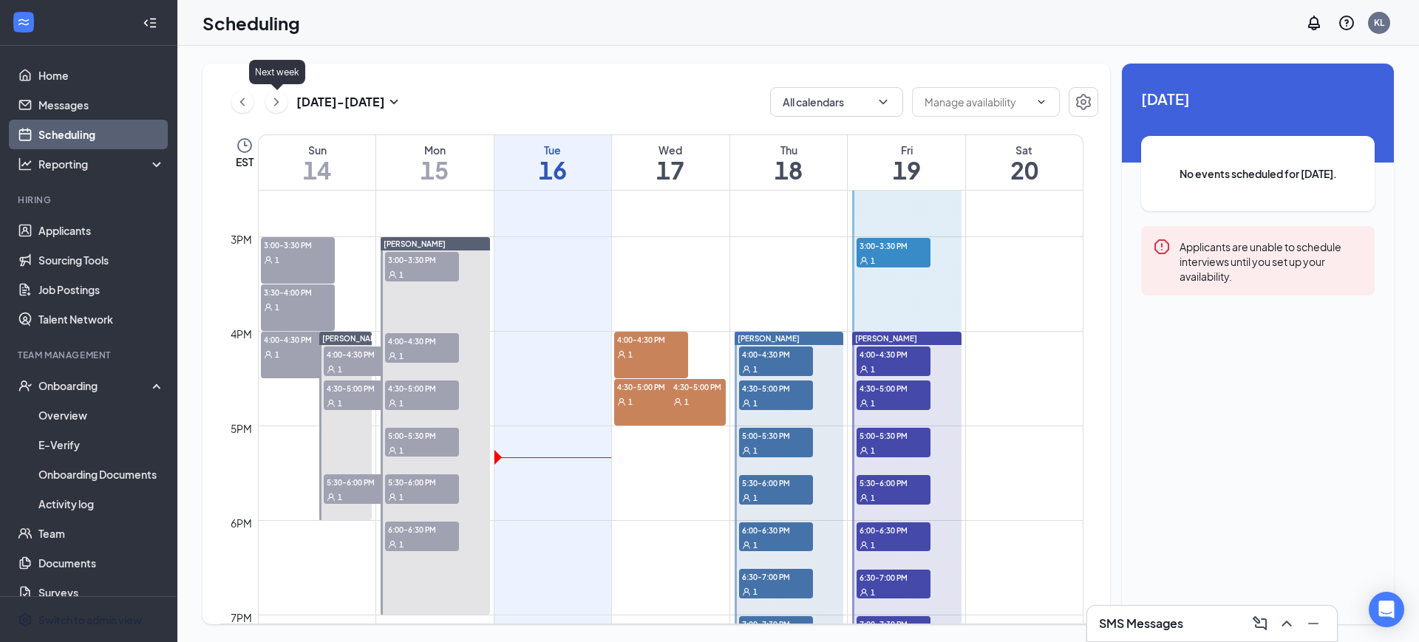
click at [282, 103] on icon "ChevronRight" at bounding box center [276, 102] width 15 height 18
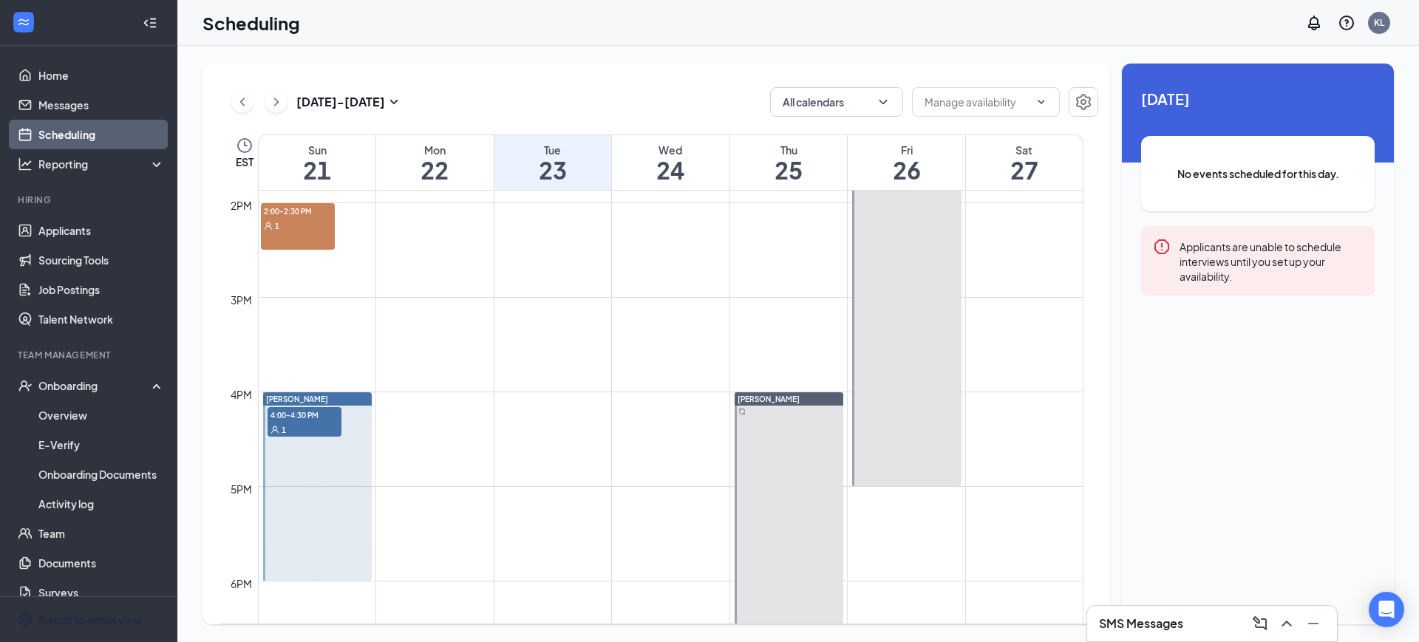
scroll to position [1281, 0]
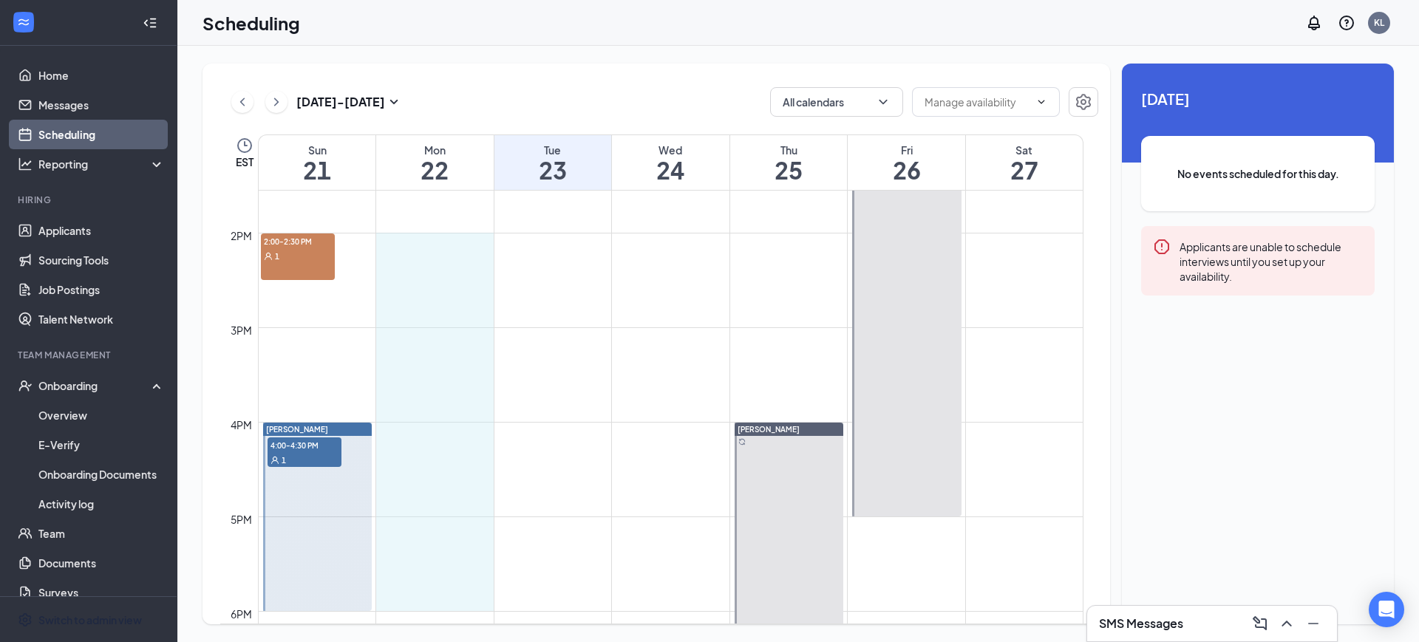
drag, startPoint x: 432, startPoint y: 245, endPoint x: 420, endPoint y: 593, distance: 347.6
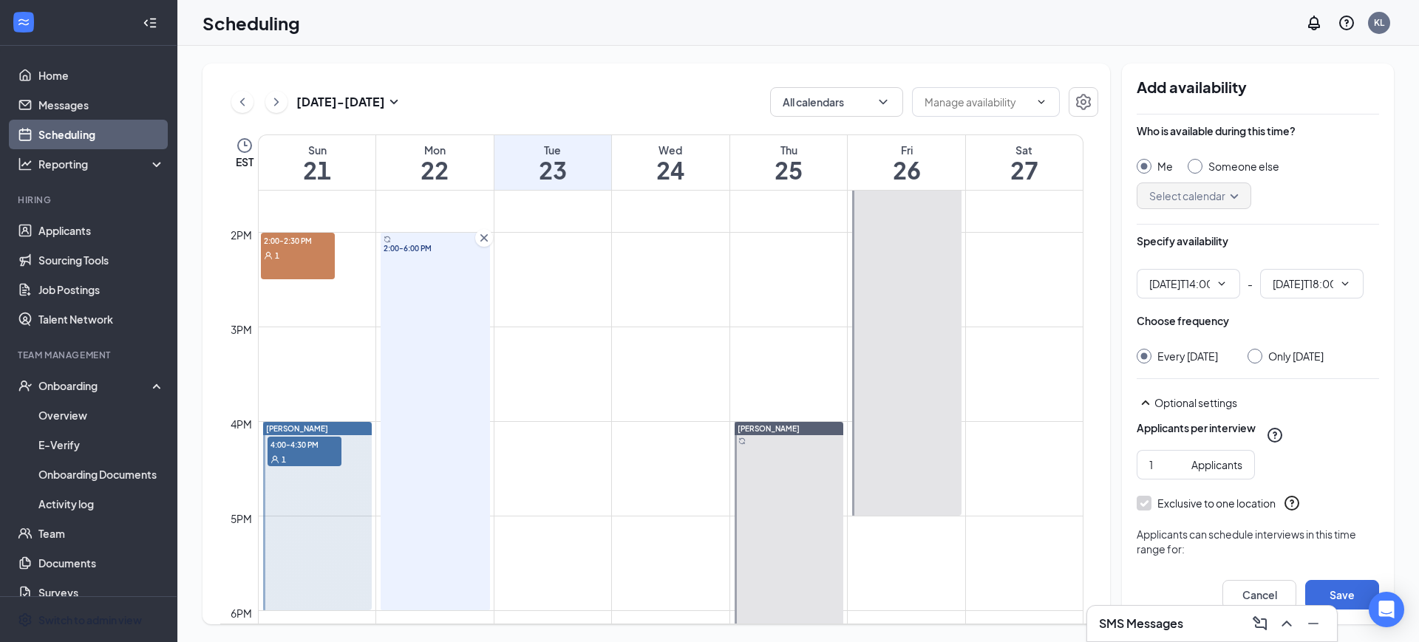
type input "02:00 PM"
type input "06:00 PM"
click at [1245, 163] on div "Someone else" at bounding box center [1244, 166] width 71 height 15
click at [1198, 163] on input "Someone else" at bounding box center [1193, 164] width 10 height 10
radio input "false"
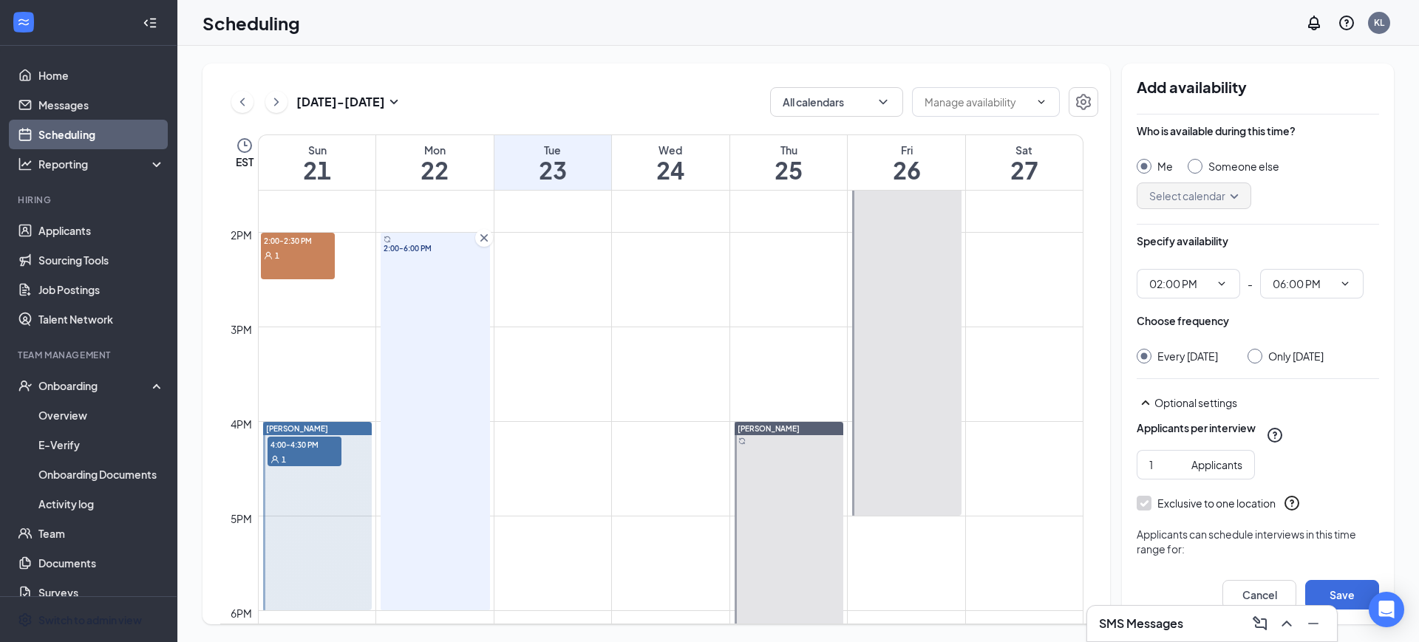
radio input "true"
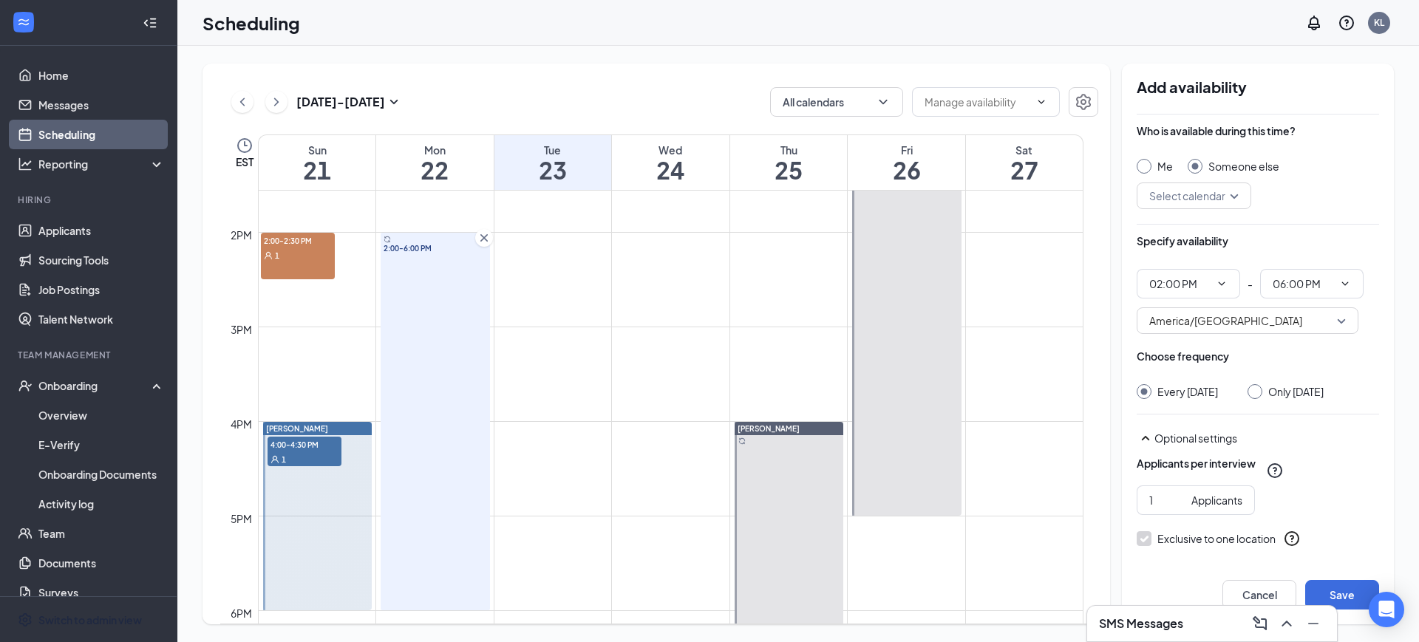
click at [1228, 200] on input "search" at bounding box center [1189, 195] width 86 height 25
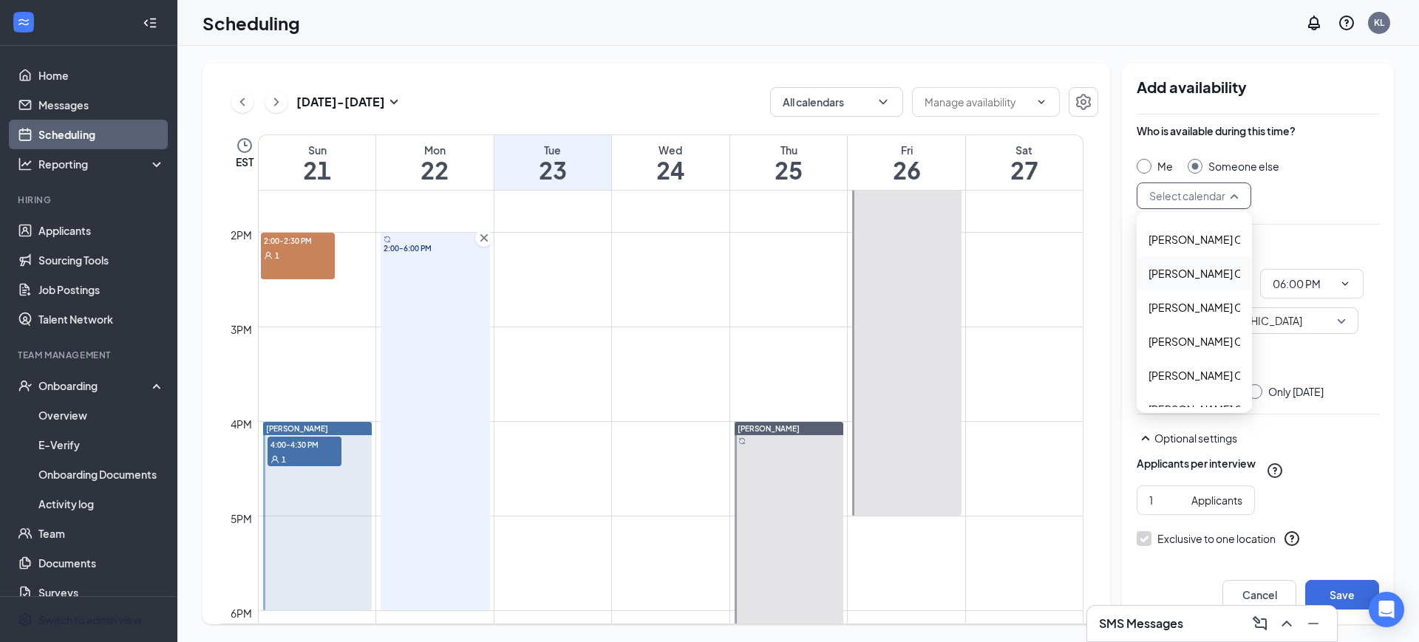
click at [1182, 272] on span "[PERSON_NAME] Calendar" at bounding box center [1214, 273] width 131 height 16
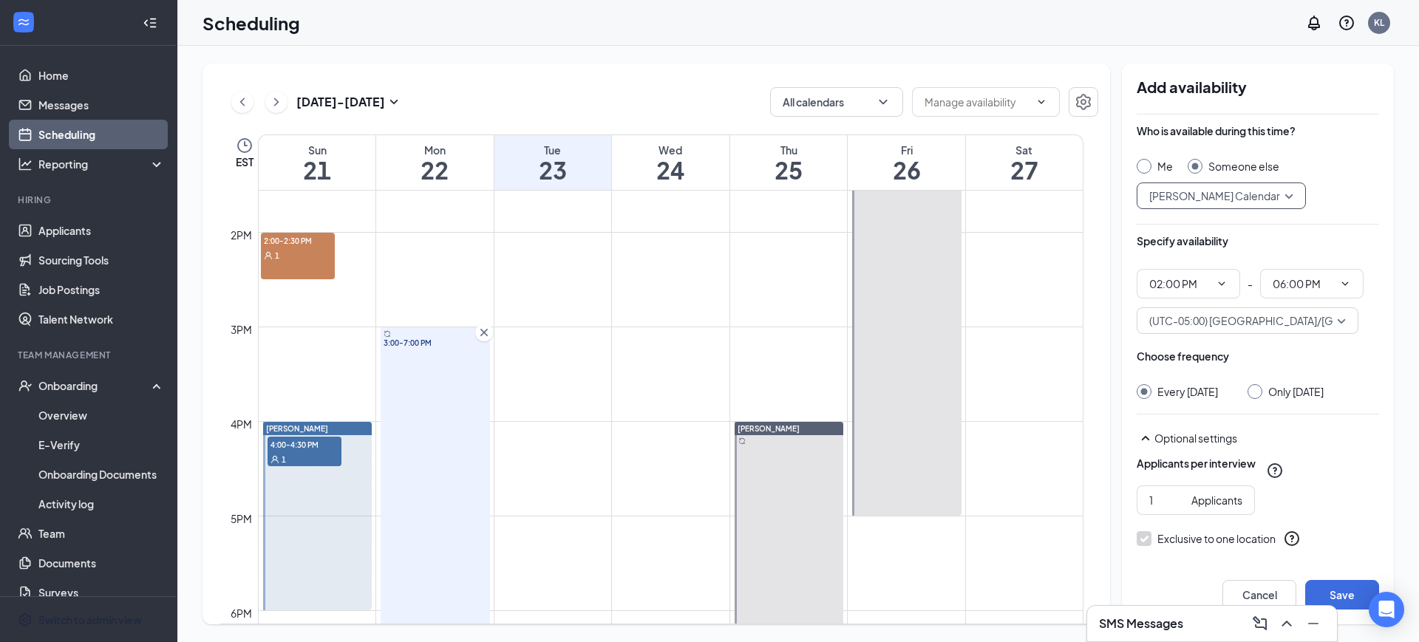
click at [1268, 393] on div "Only [DATE]" at bounding box center [1286, 391] width 76 height 15
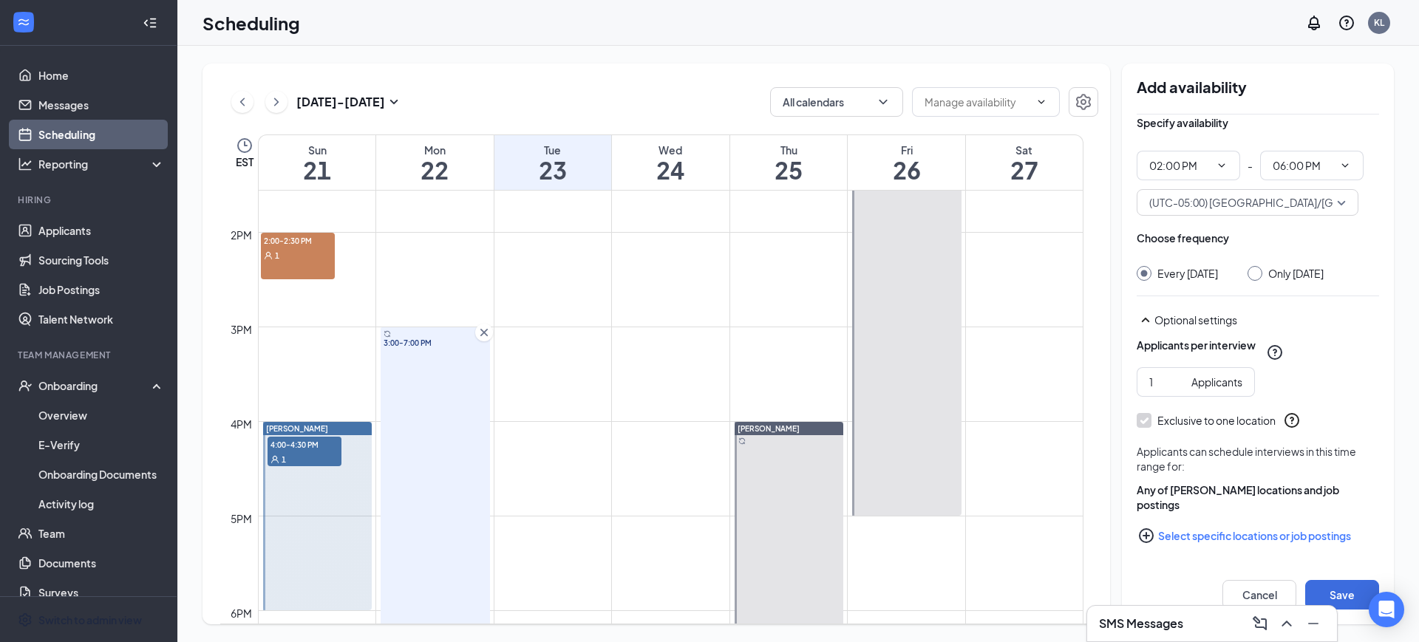
scroll to position [133, 0]
click at [1343, 591] on button "Save" at bounding box center [1342, 595] width 74 height 30
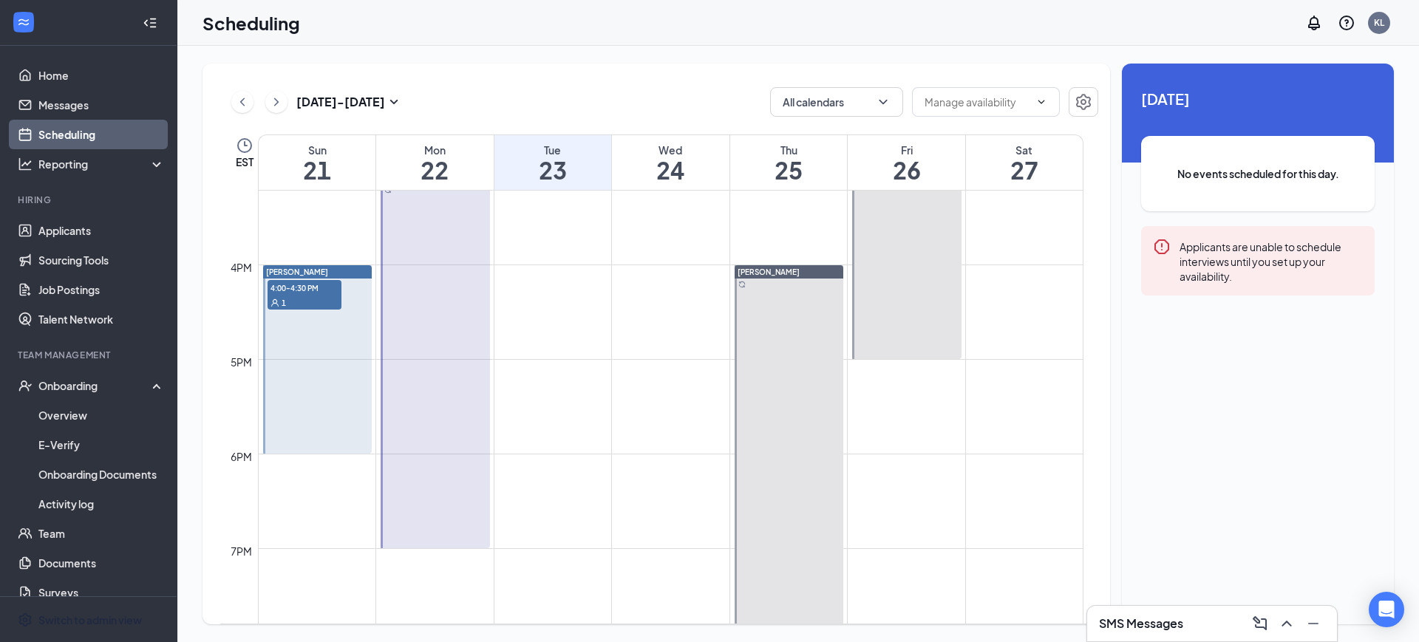
scroll to position [1376, 0]
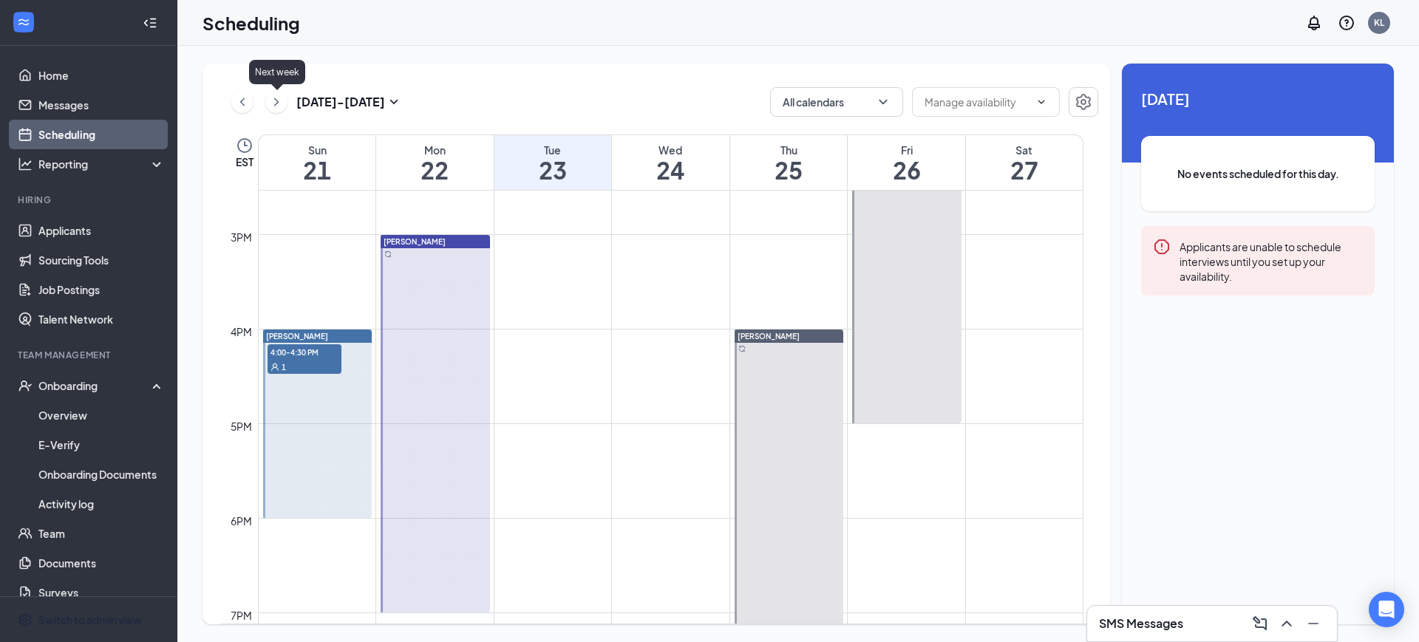
click at [279, 100] on icon "ChevronRight" at bounding box center [276, 102] width 15 height 18
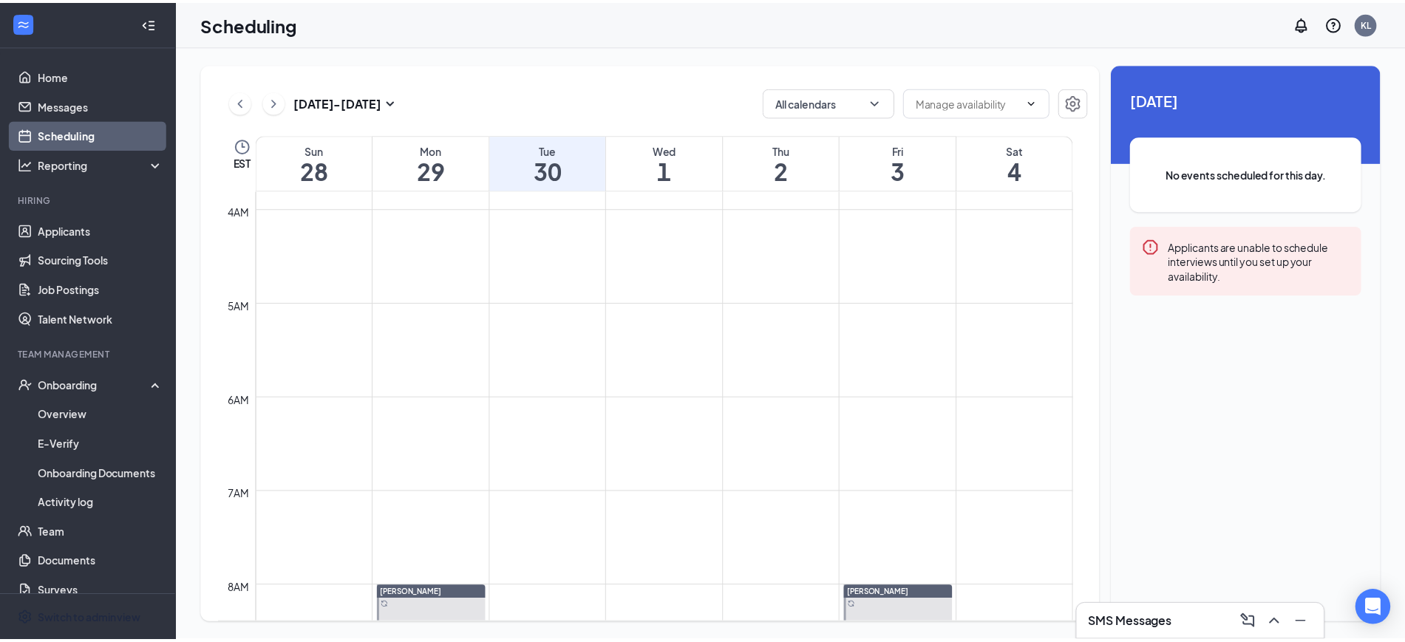
scroll to position [357, 0]
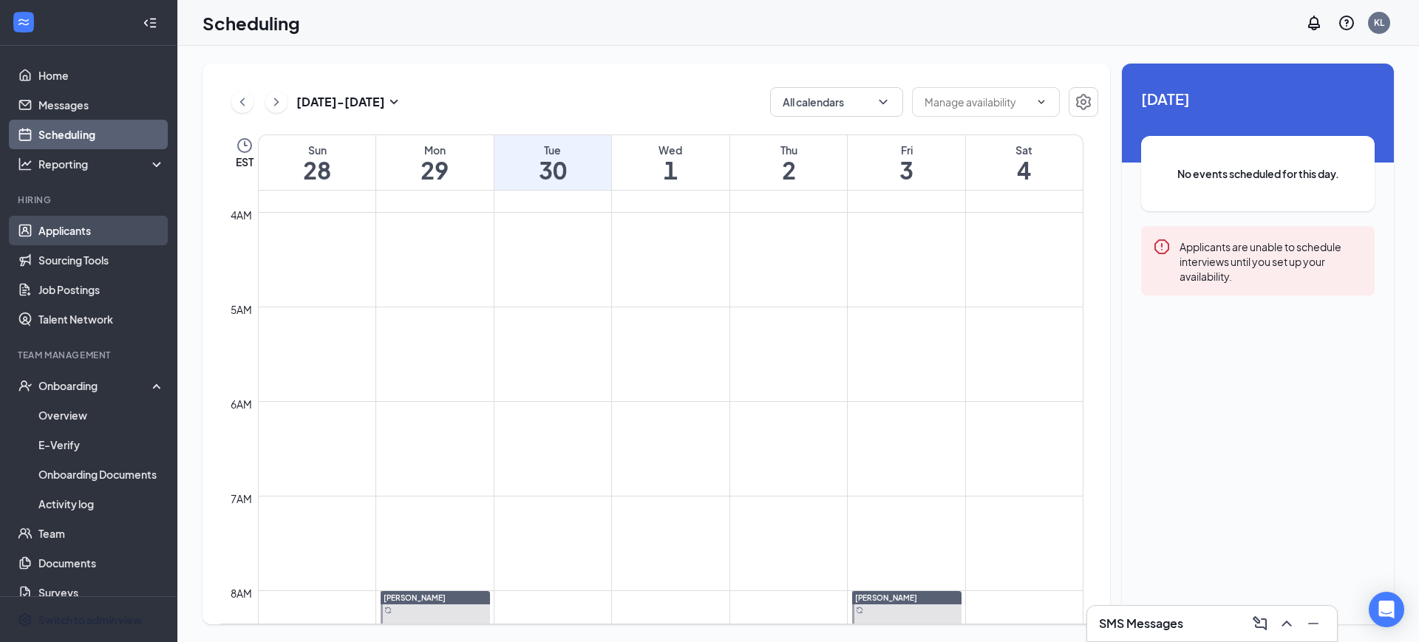
click at [54, 225] on link "Applicants" at bounding box center [101, 231] width 126 height 30
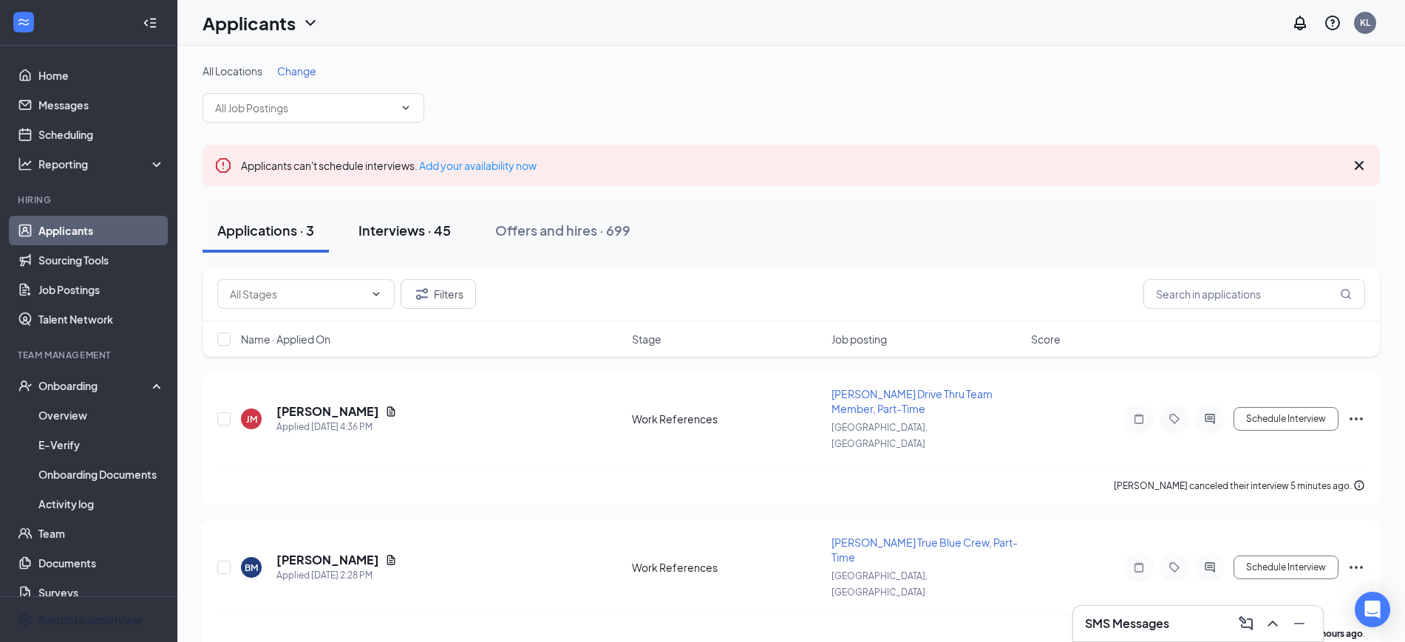
click at [410, 231] on div "Interviews · 45" at bounding box center [404, 230] width 92 height 18
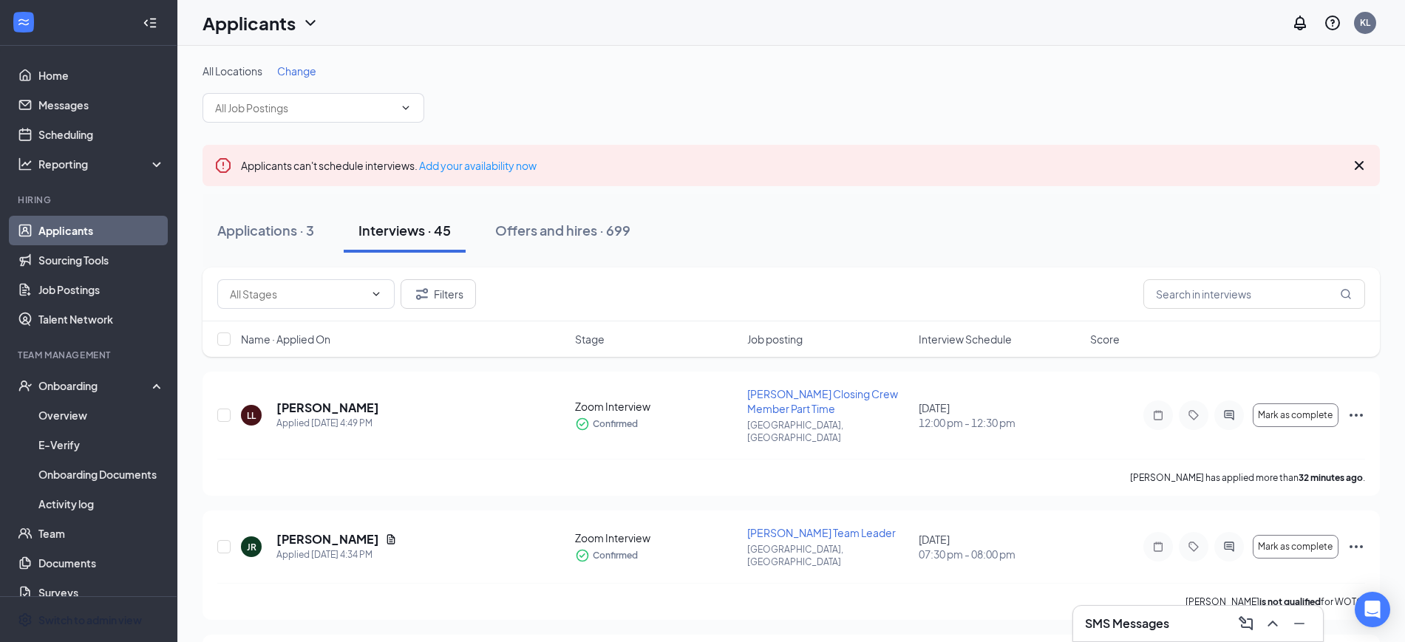
click at [1024, 339] on div "Interview Schedule" at bounding box center [1000, 339] width 163 height 15
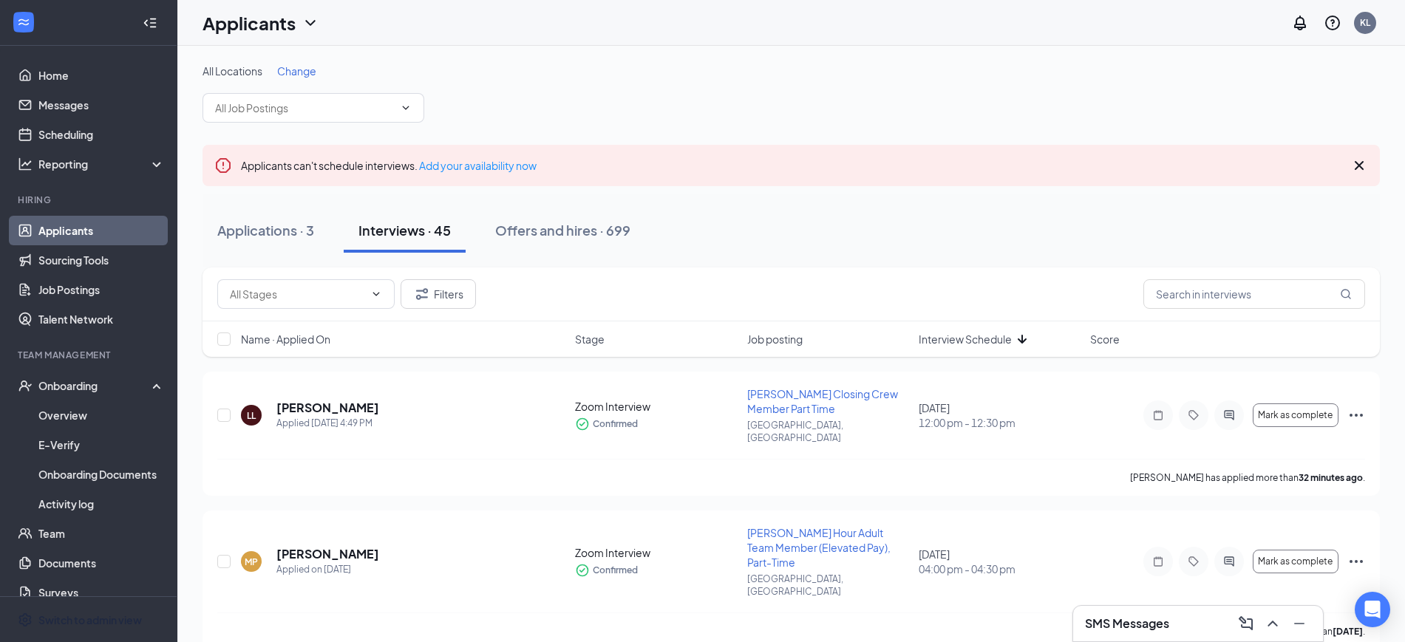
click at [1028, 336] on icon "ArrowDown" at bounding box center [1022, 339] width 18 height 18
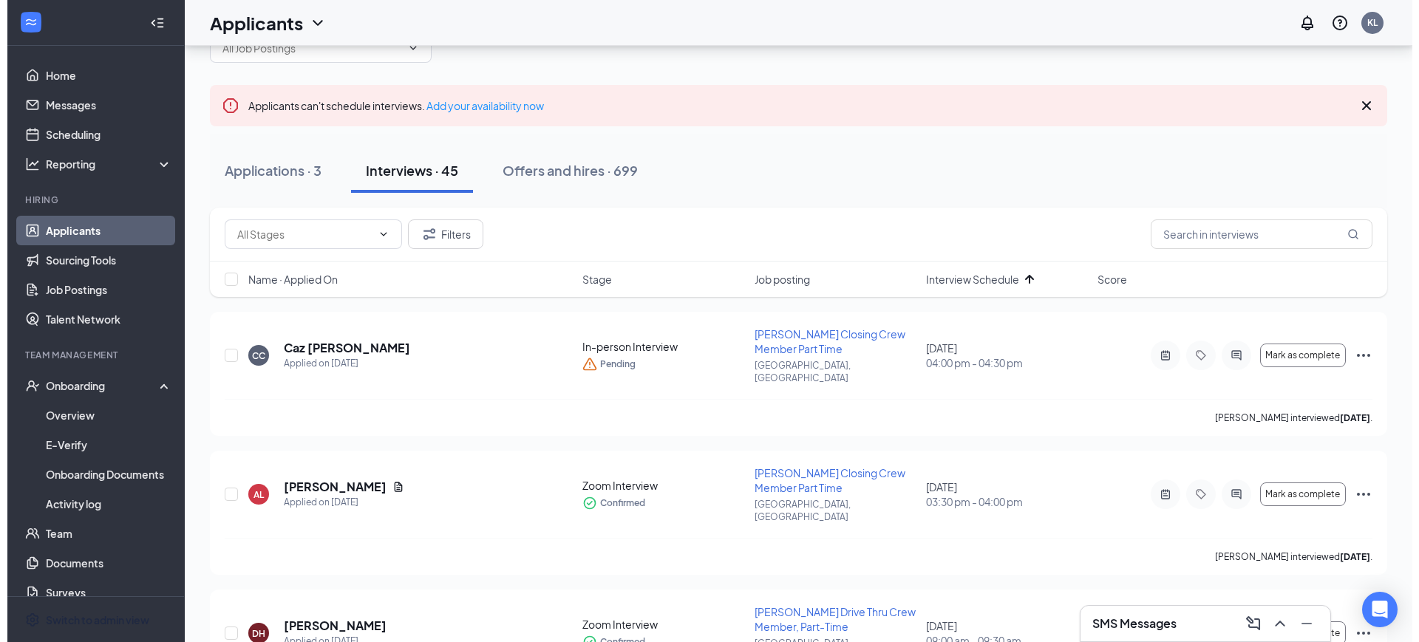
scroll to position [92, 0]
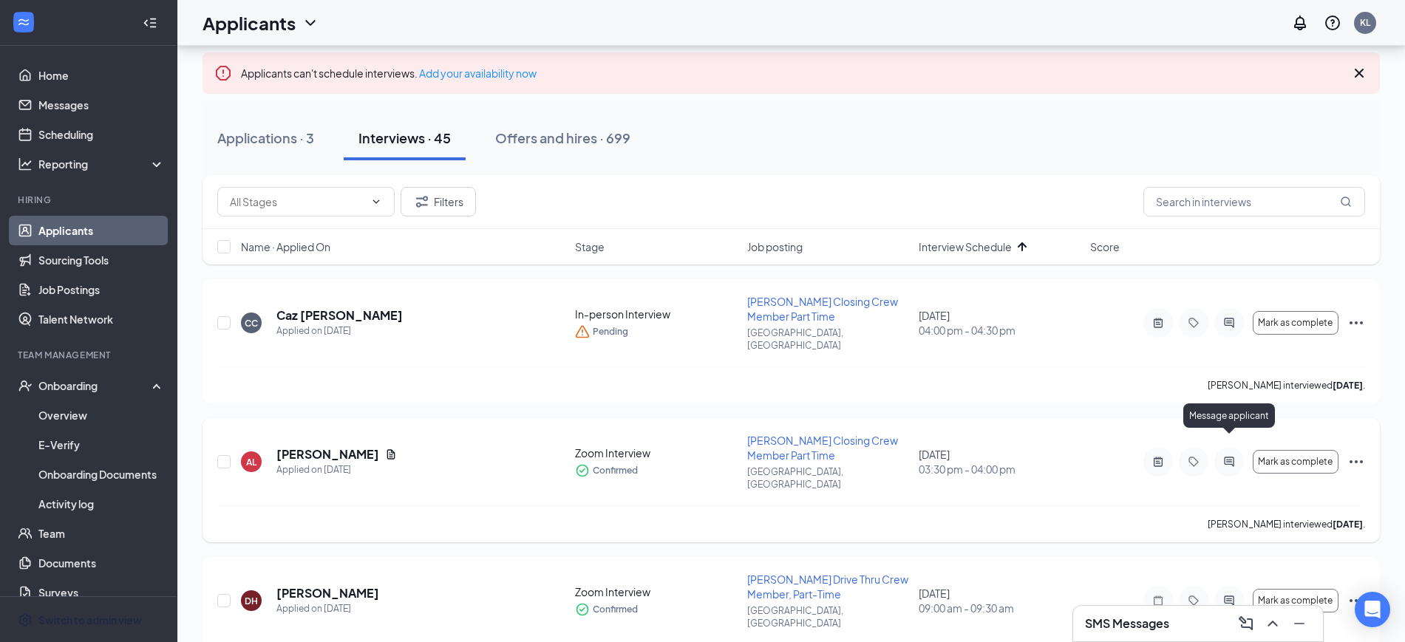
click at [1227, 456] on icon "ActiveChat" at bounding box center [1229, 462] width 18 height 12
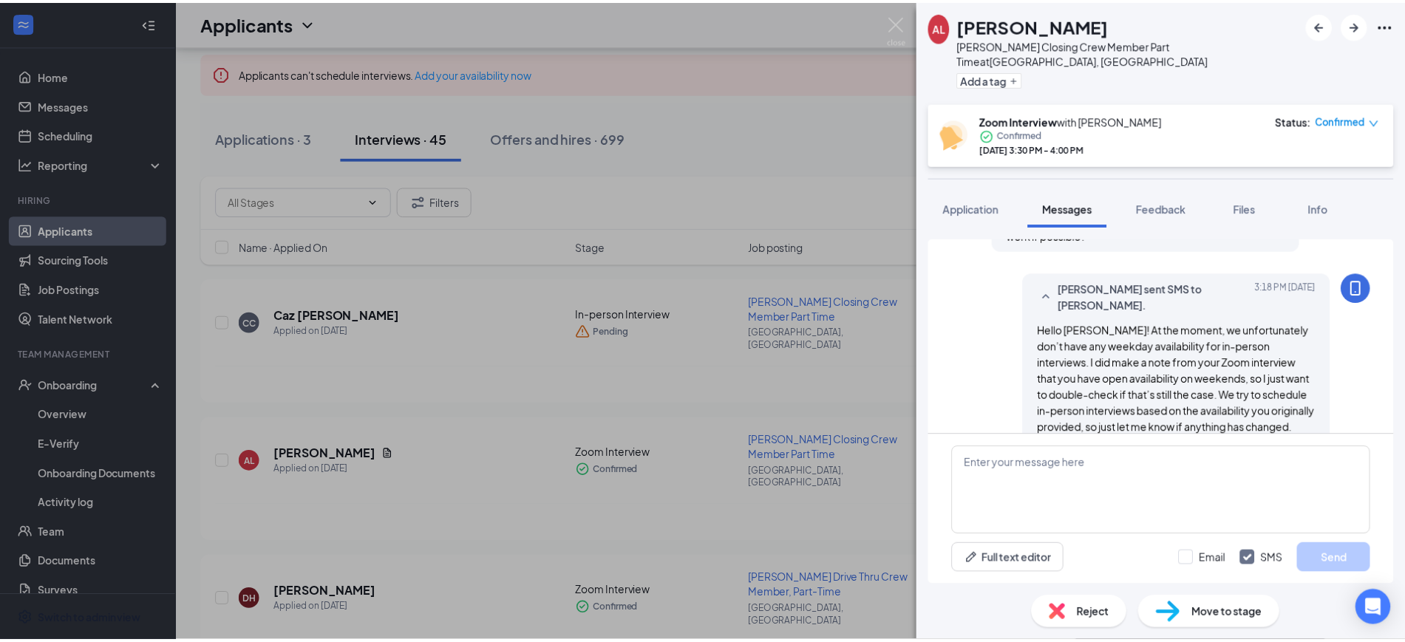
scroll to position [1049, 0]
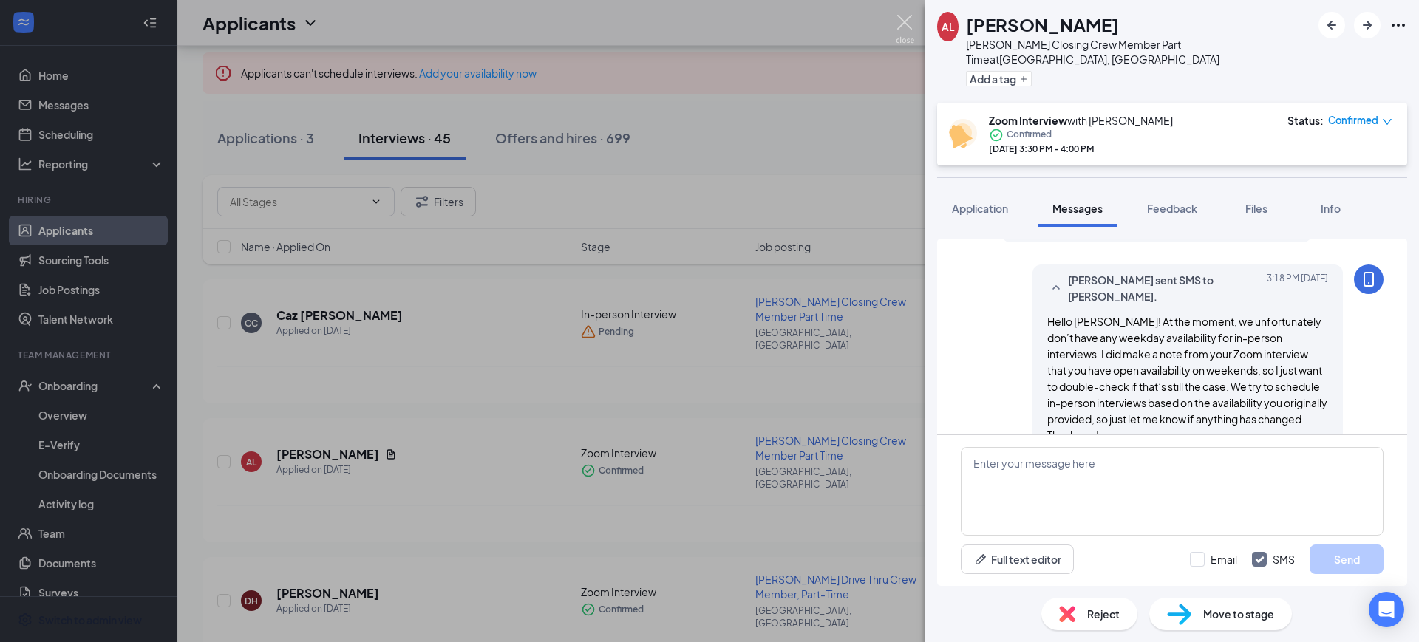
click at [906, 21] on img at bounding box center [905, 29] width 18 height 29
